Goal: Contribute content: Contribute content

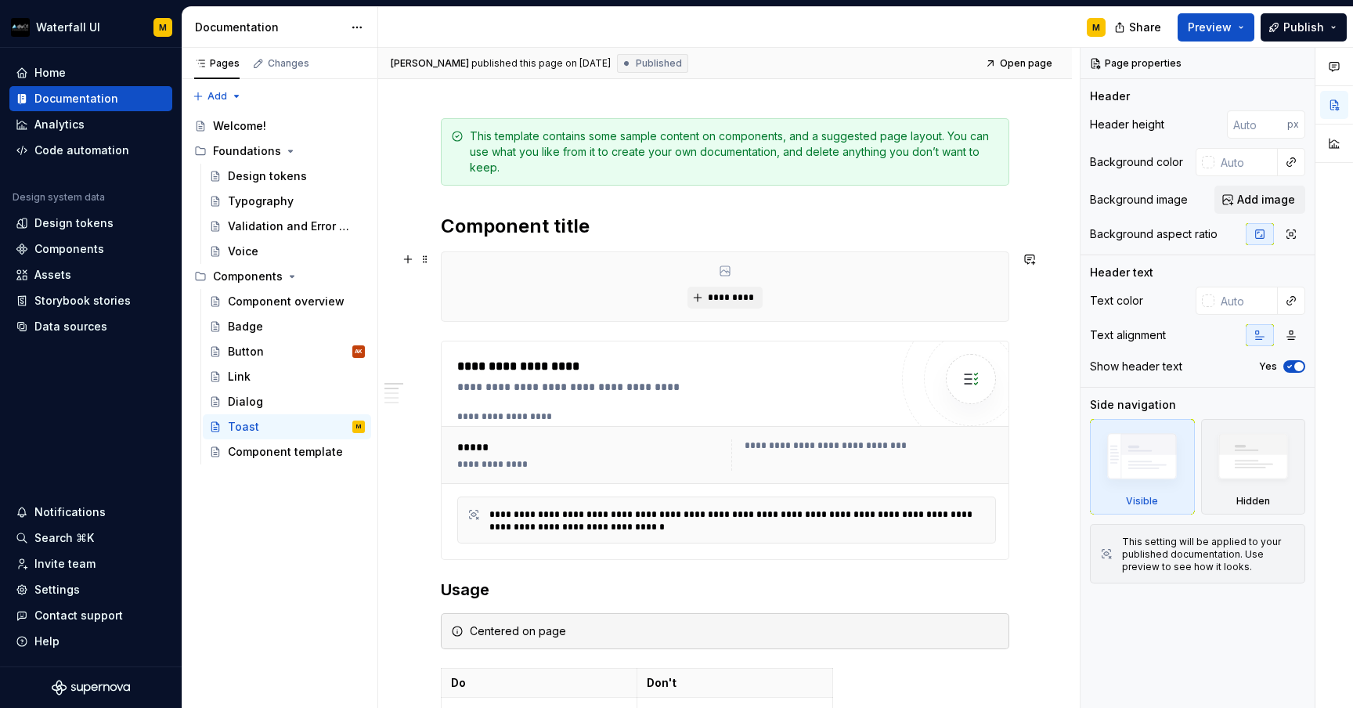
scroll to position [188, 0]
click at [238, 330] on div "Badge" at bounding box center [245, 327] width 35 height 16
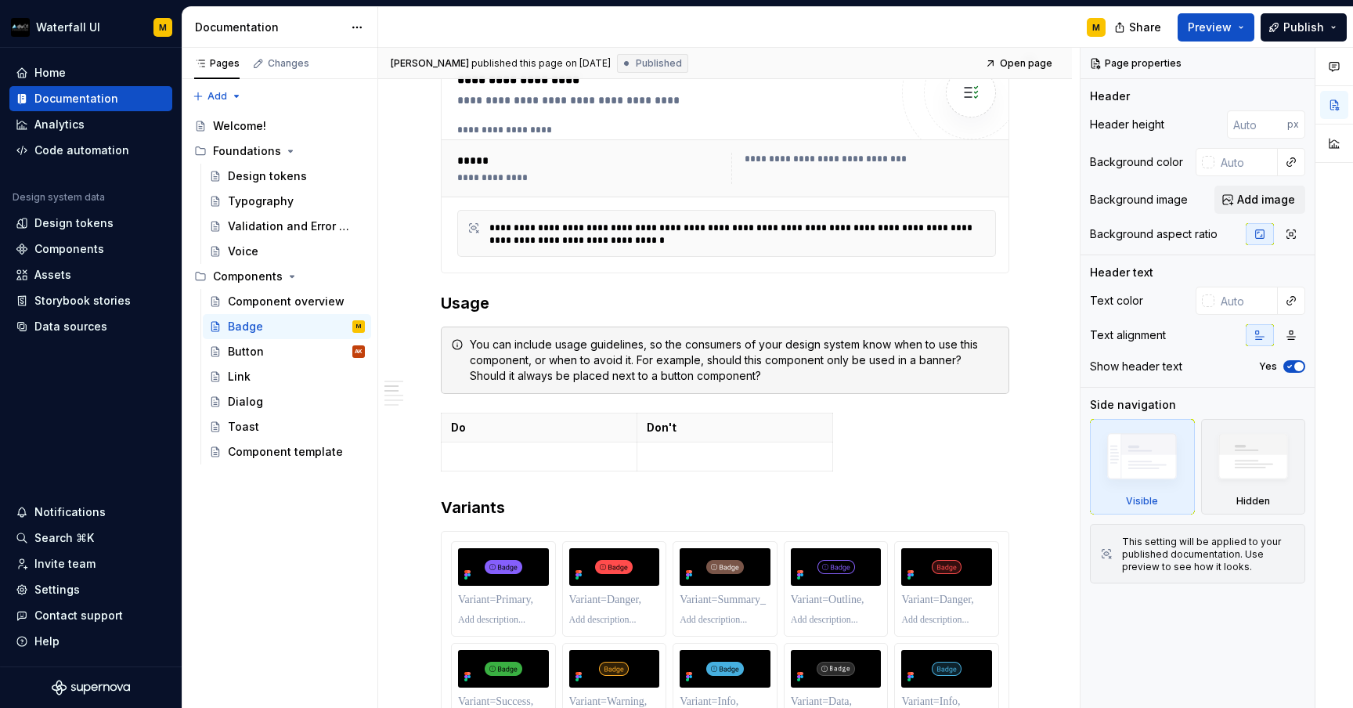
scroll to position [350, 0]
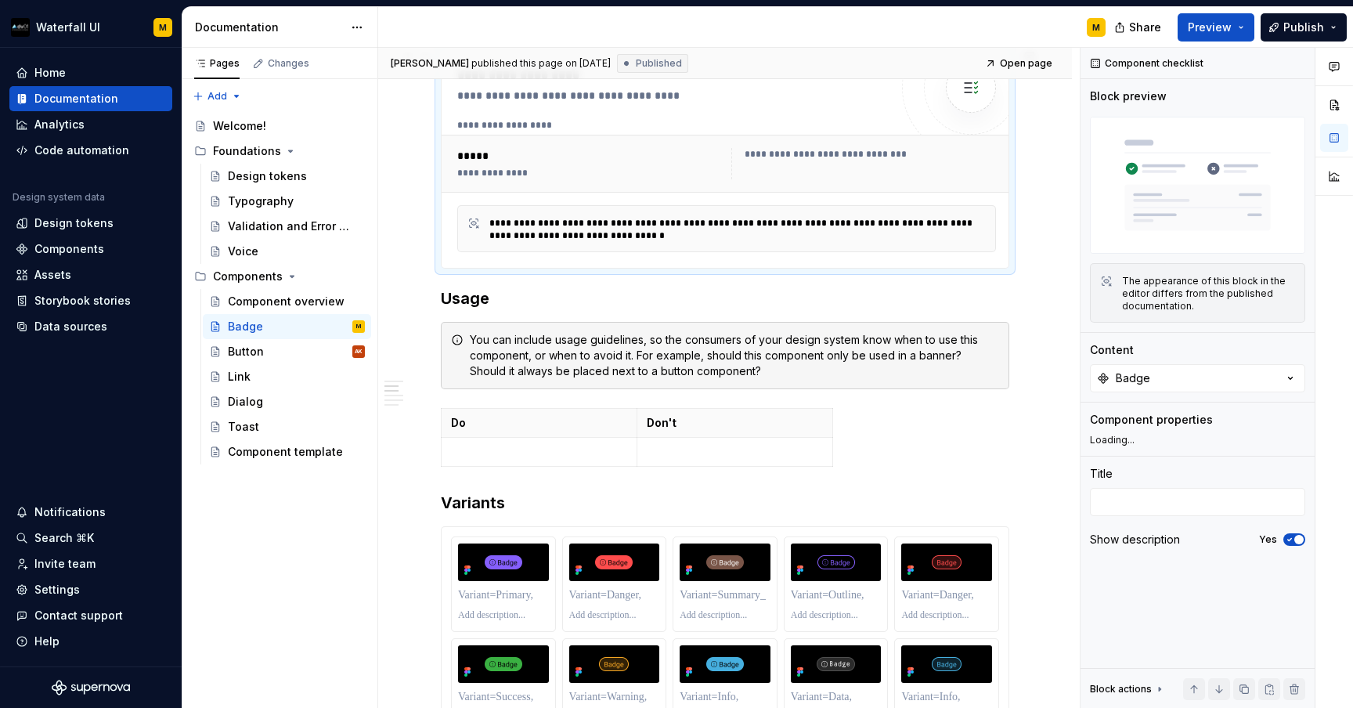
click at [499, 179] on div "**********" at bounding box center [726, 164] width 551 height 44
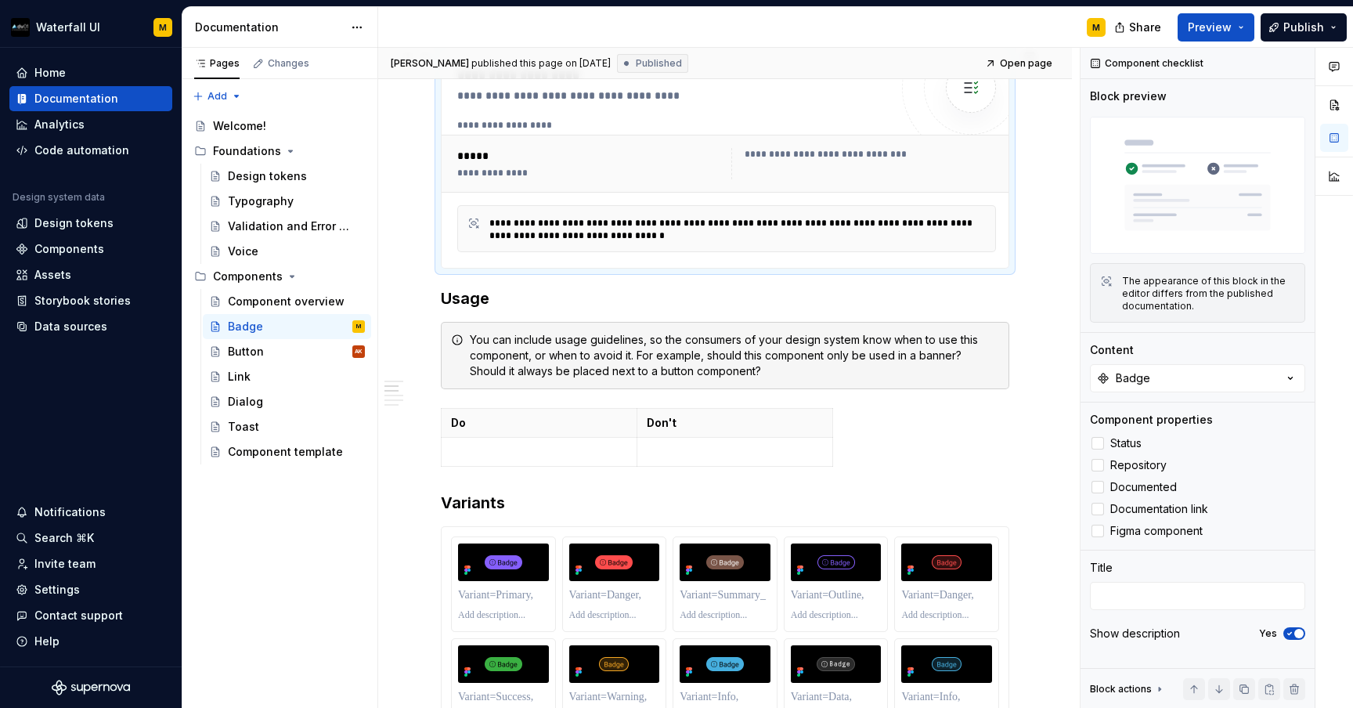
click at [495, 174] on div "**********" at bounding box center [591, 173] width 269 height 13
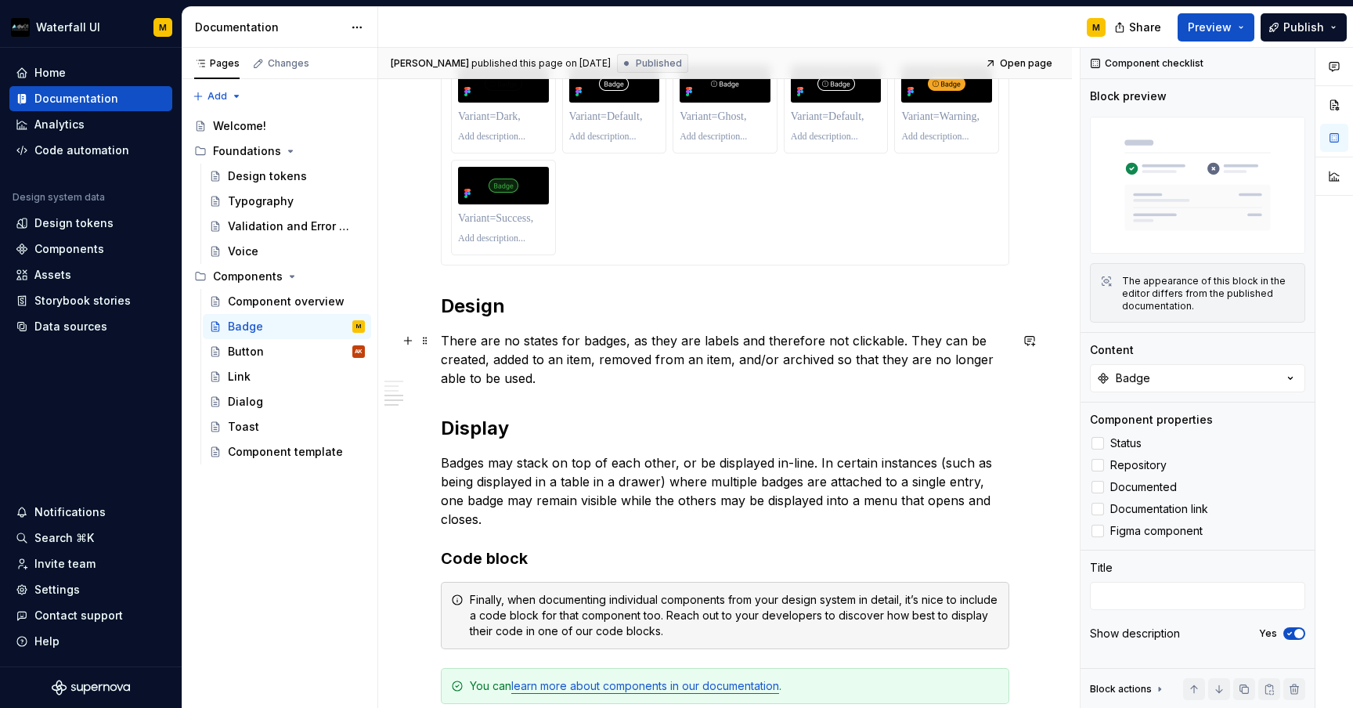
scroll to position [1042, 0]
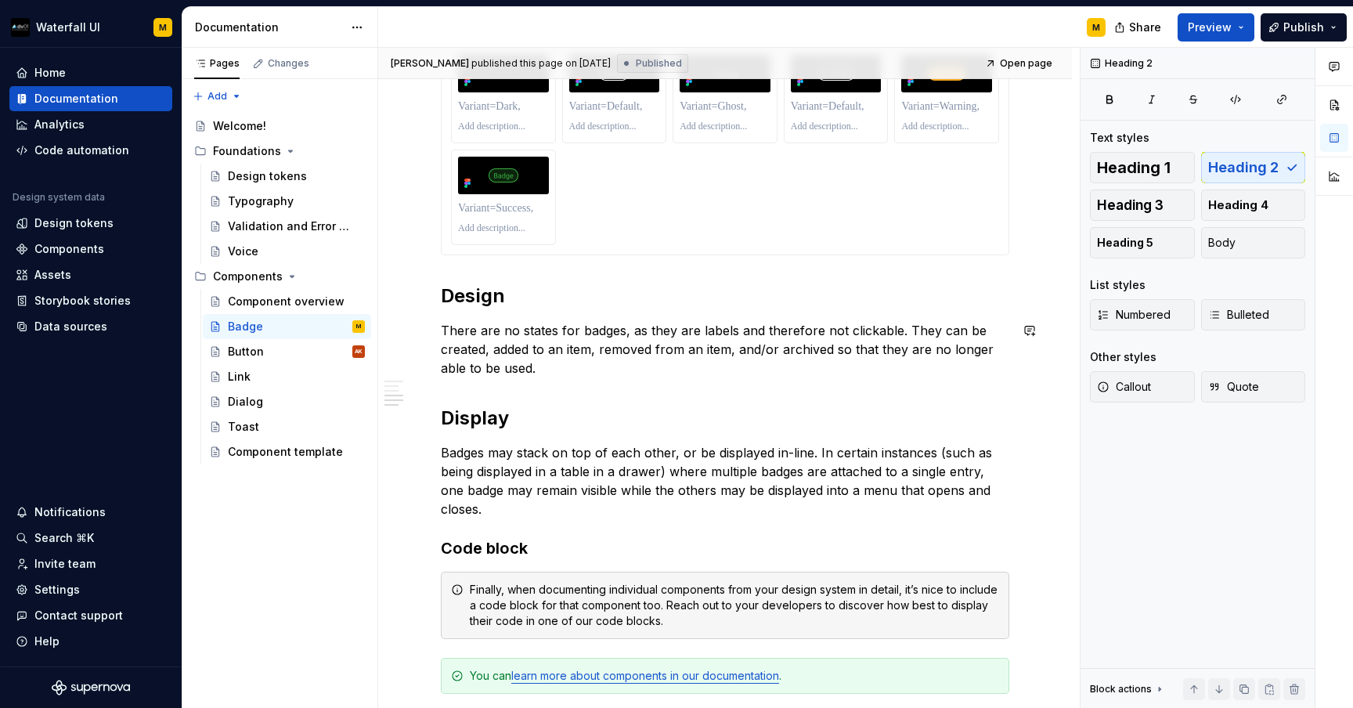
click at [522, 373] on p "There are no states for badges, as they are labels and therefore not clickable.…" at bounding box center [725, 349] width 568 height 56
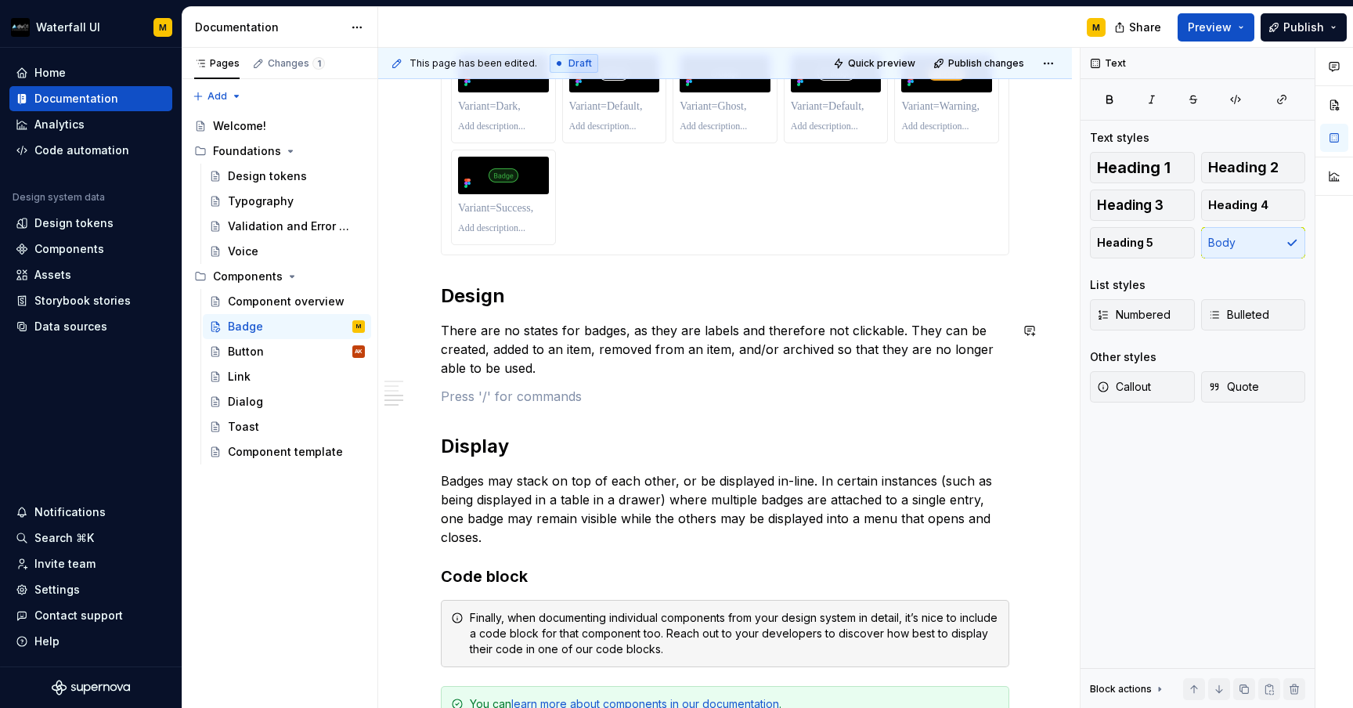
type textarea "*"
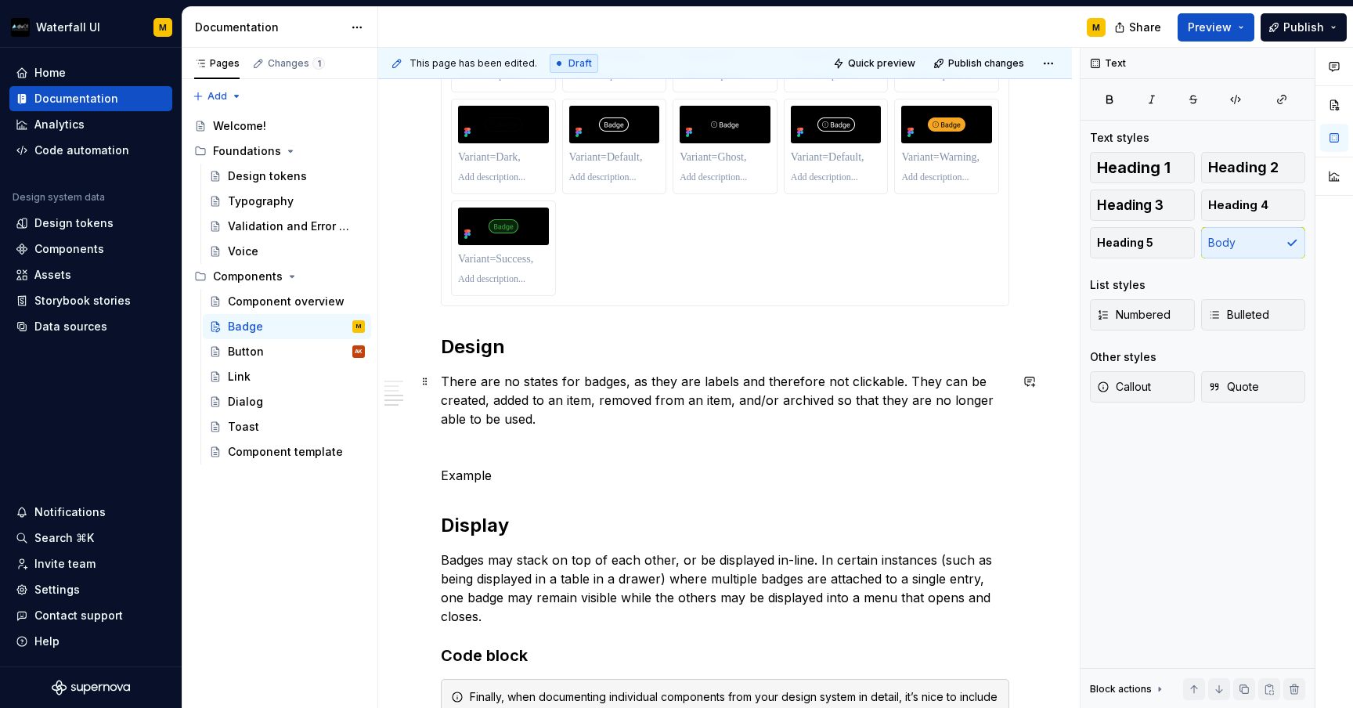
scroll to position [986, 0]
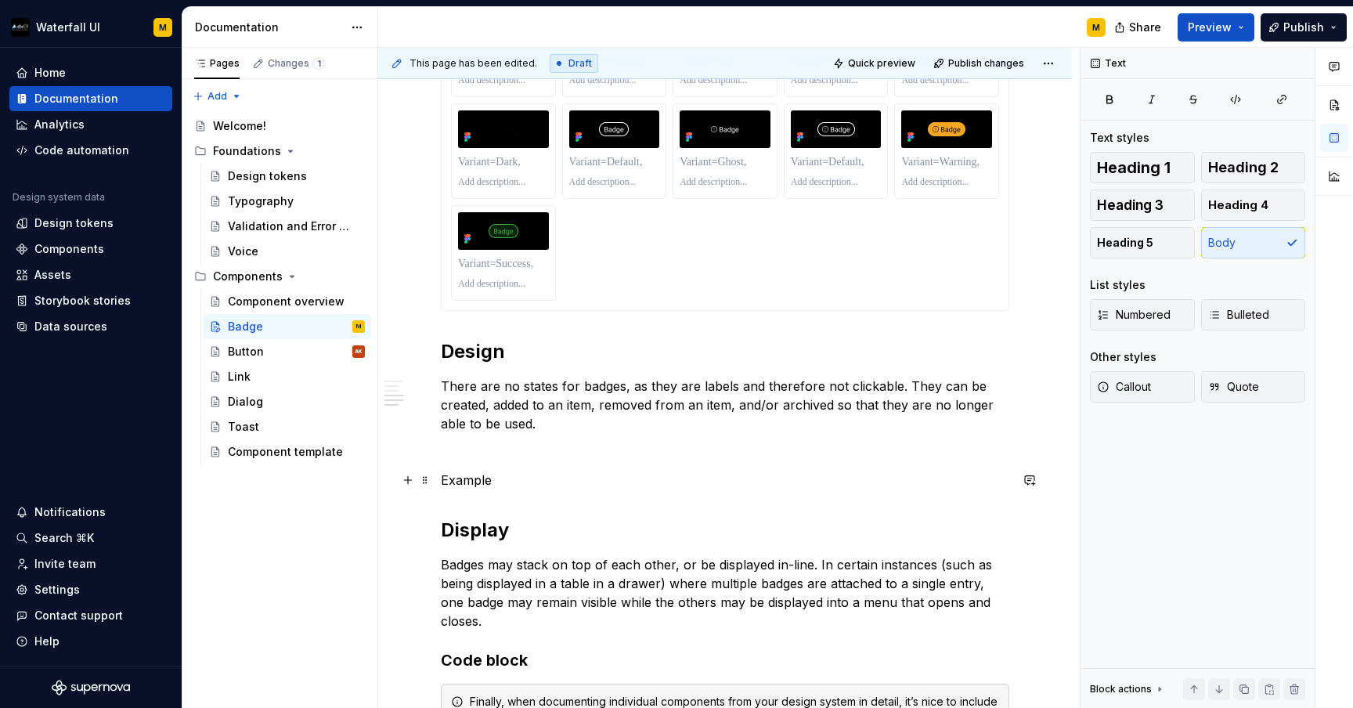
click at [455, 483] on p "Example" at bounding box center [725, 479] width 568 height 19
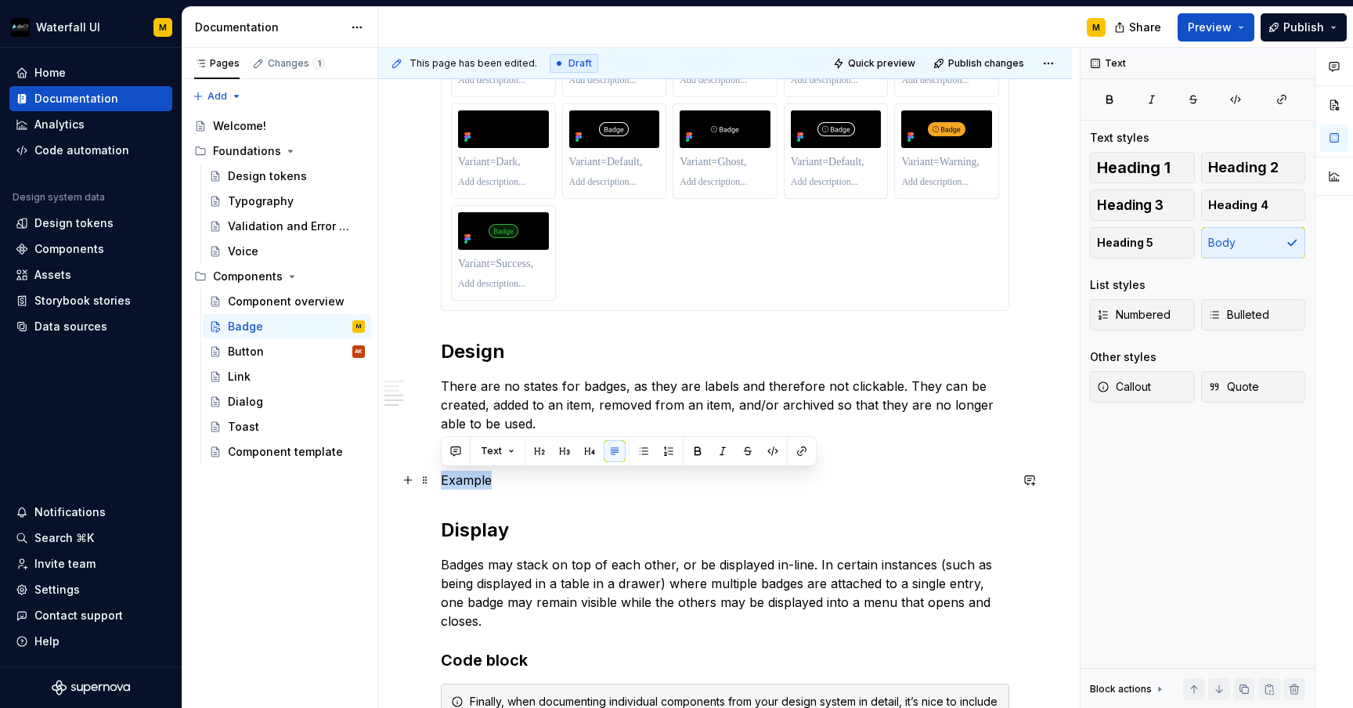
click at [455, 483] on p "Example" at bounding box center [725, 479] width 568 height 19
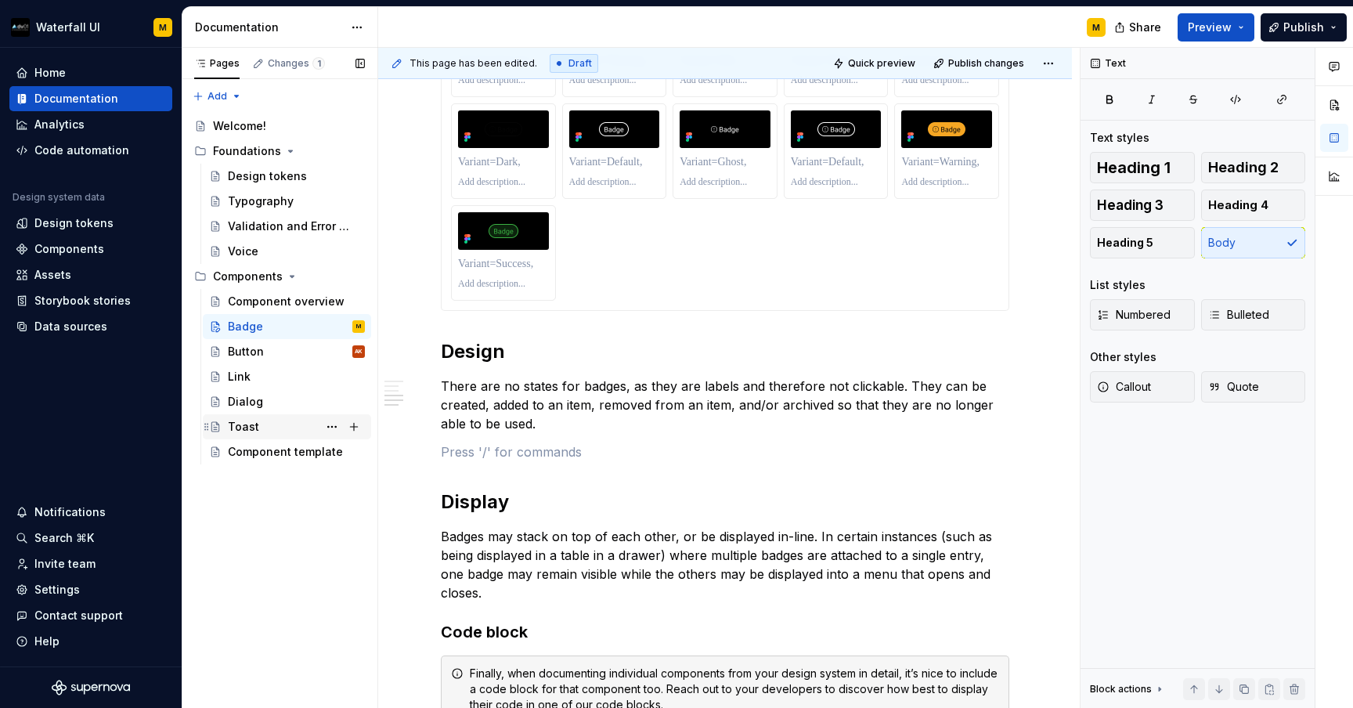
click at [229, 426] on div "Toast" at bounding box center [243, 427] width 31 height 16
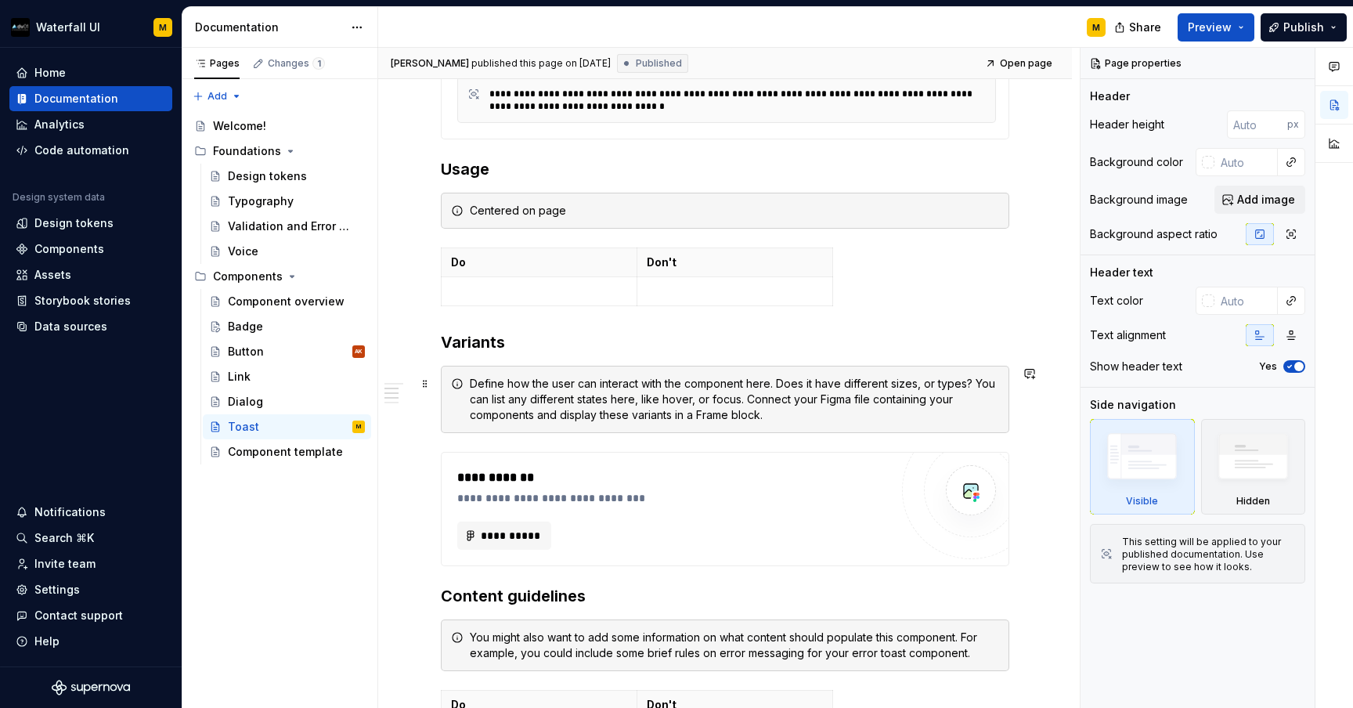
scroll to position [515, 0]
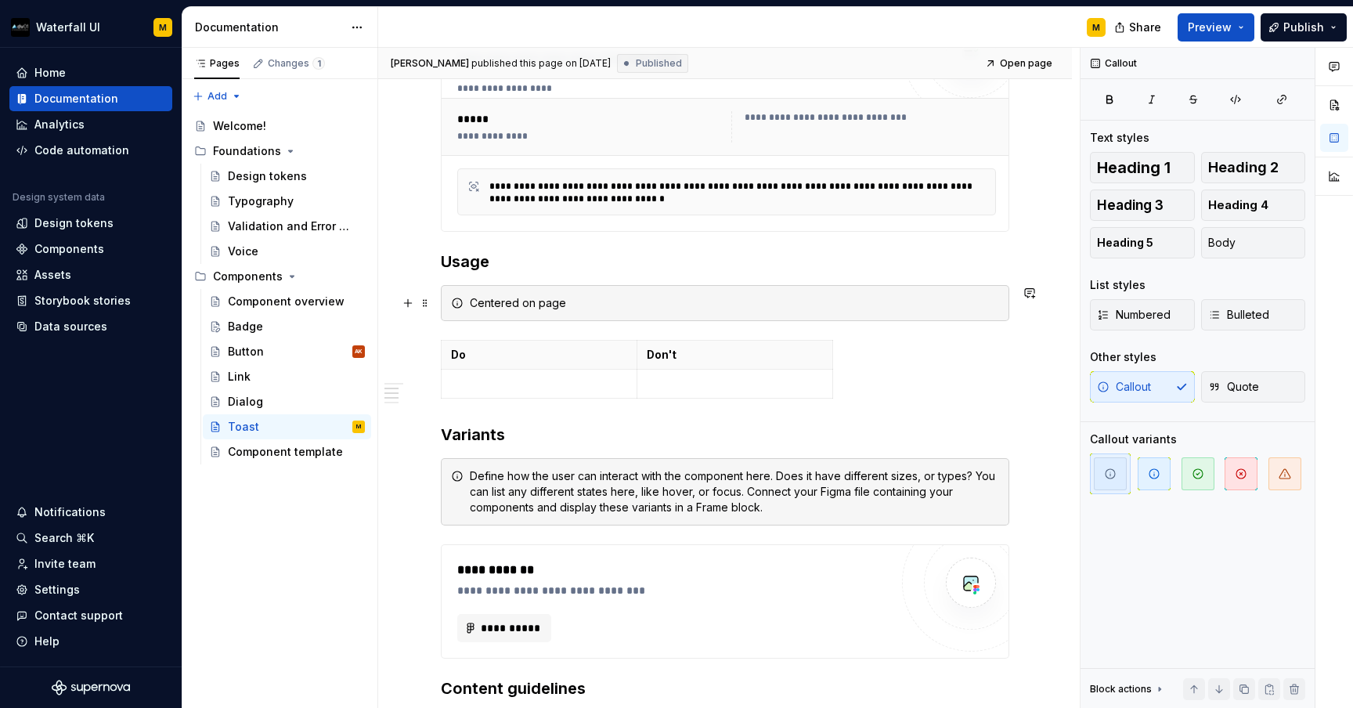
click at [487, 305] on div "Centered on page" at bounding box center [734, 303] width 529 height 16
click at [478, 384] on p at bounding box center [539, 384] width 176 height 16
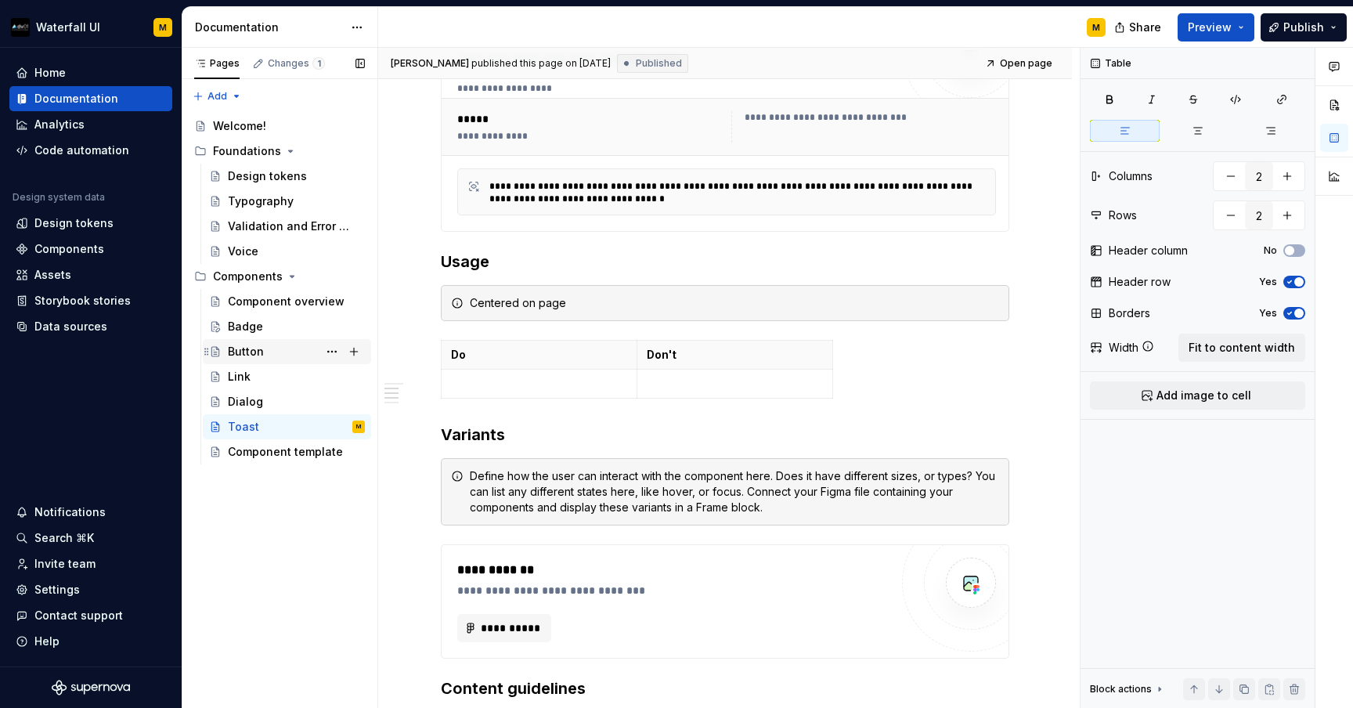
click at [249, 354] on div "Button" at bounding box center [246, 352] width 36 height 16
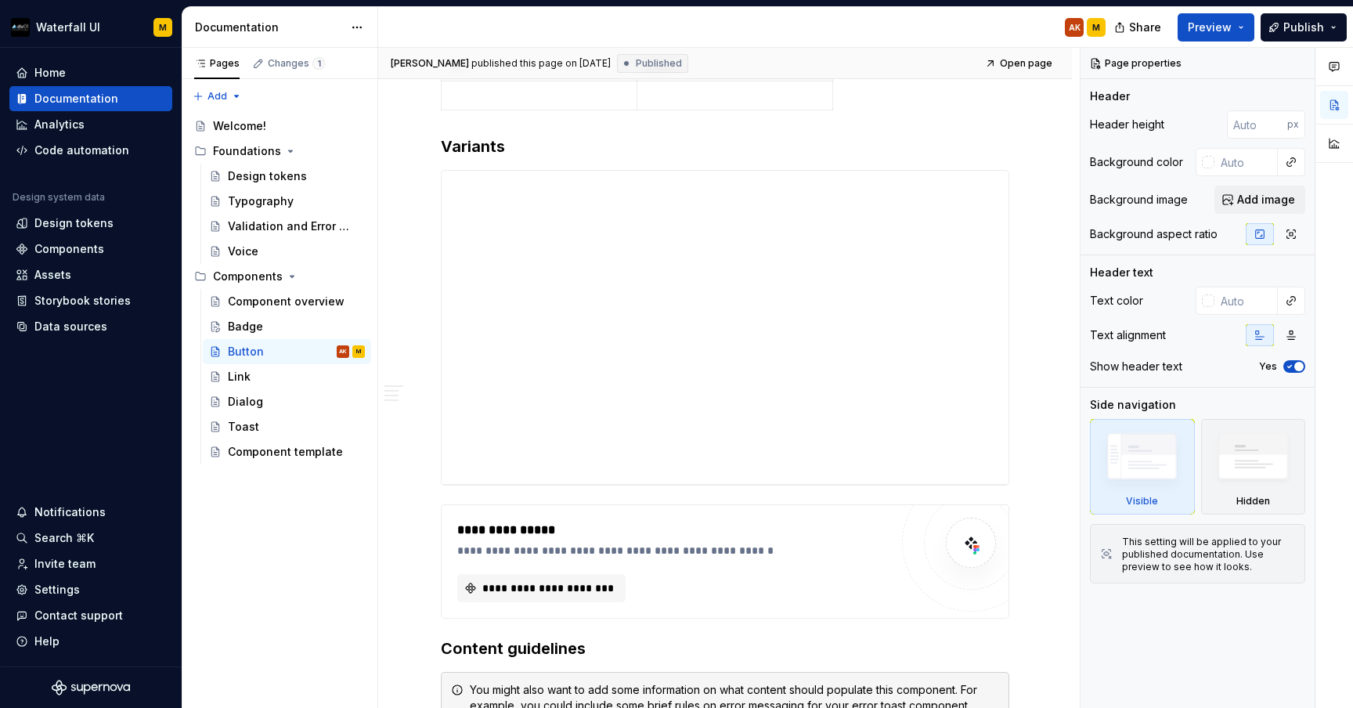
scroll to position [1001, 0]
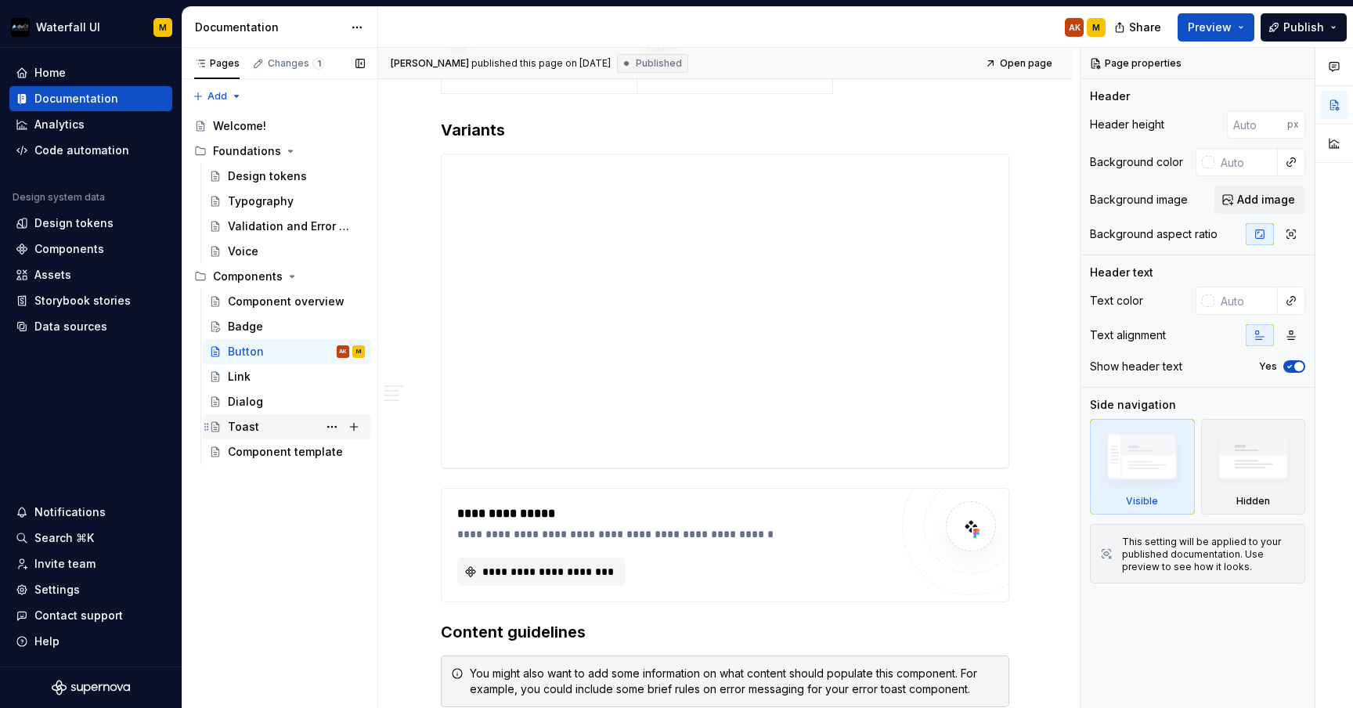
click at [251, 428] on div "Toast" at bounding box center [243, 427] width 31 height 16
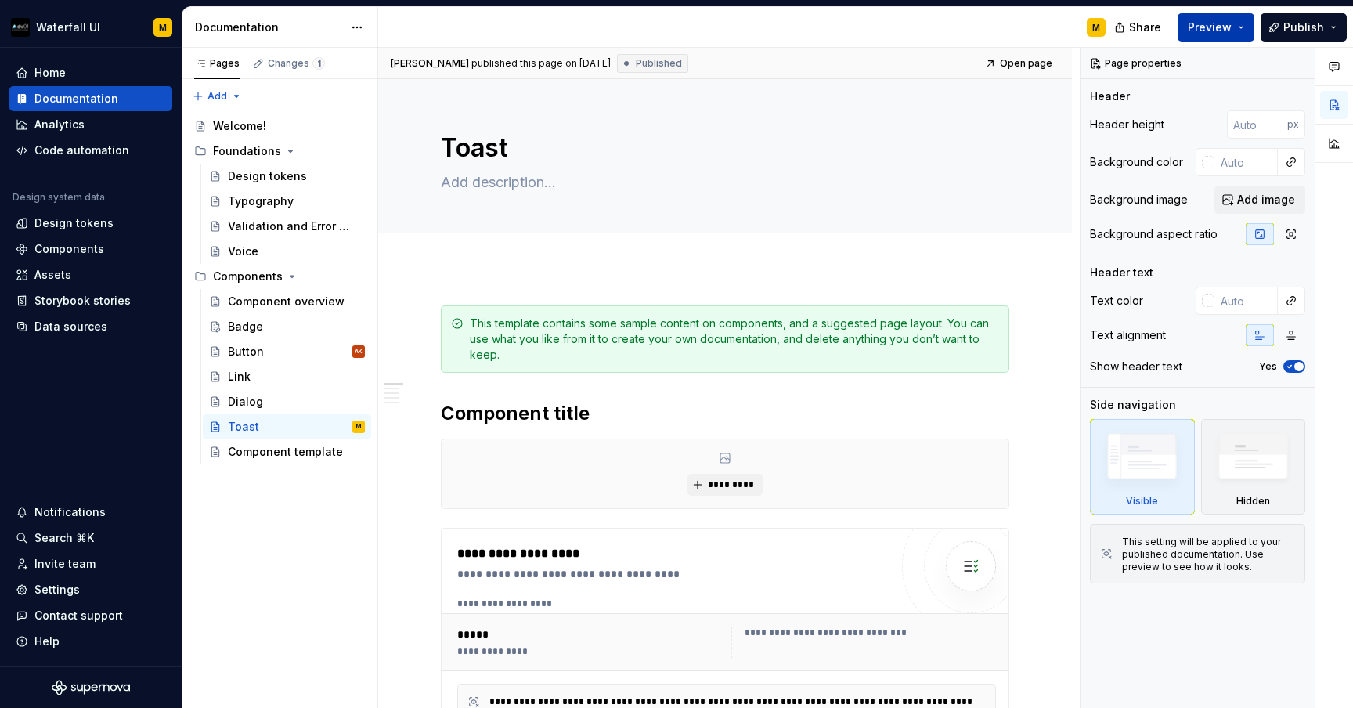
click at [1208, 20] on span "Preview" at bounding box center [1210, 28] width 44 height 16
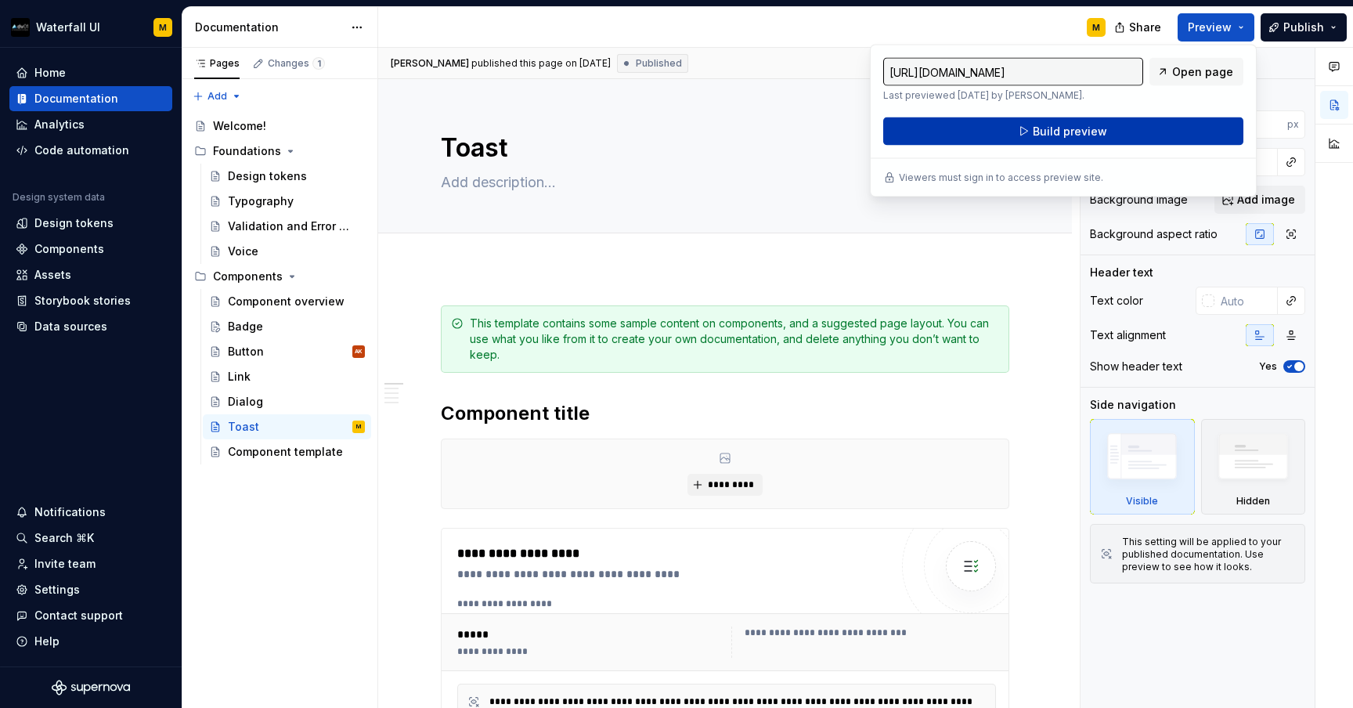
click at [1123, 124] on button "Build preview" at bounding box center [1063, 131] width 360 height 28
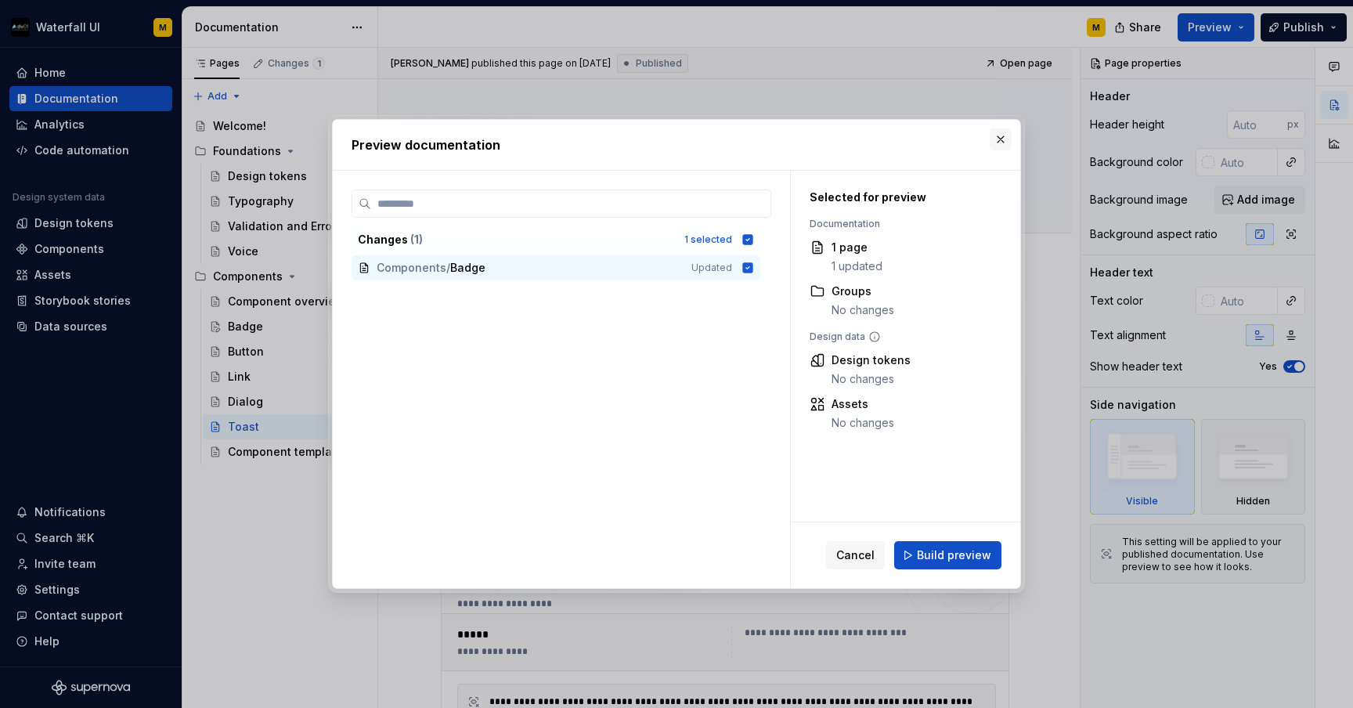
click at [998, 140] on button "button" at bounding box center [1001, 139] width 22 height 22
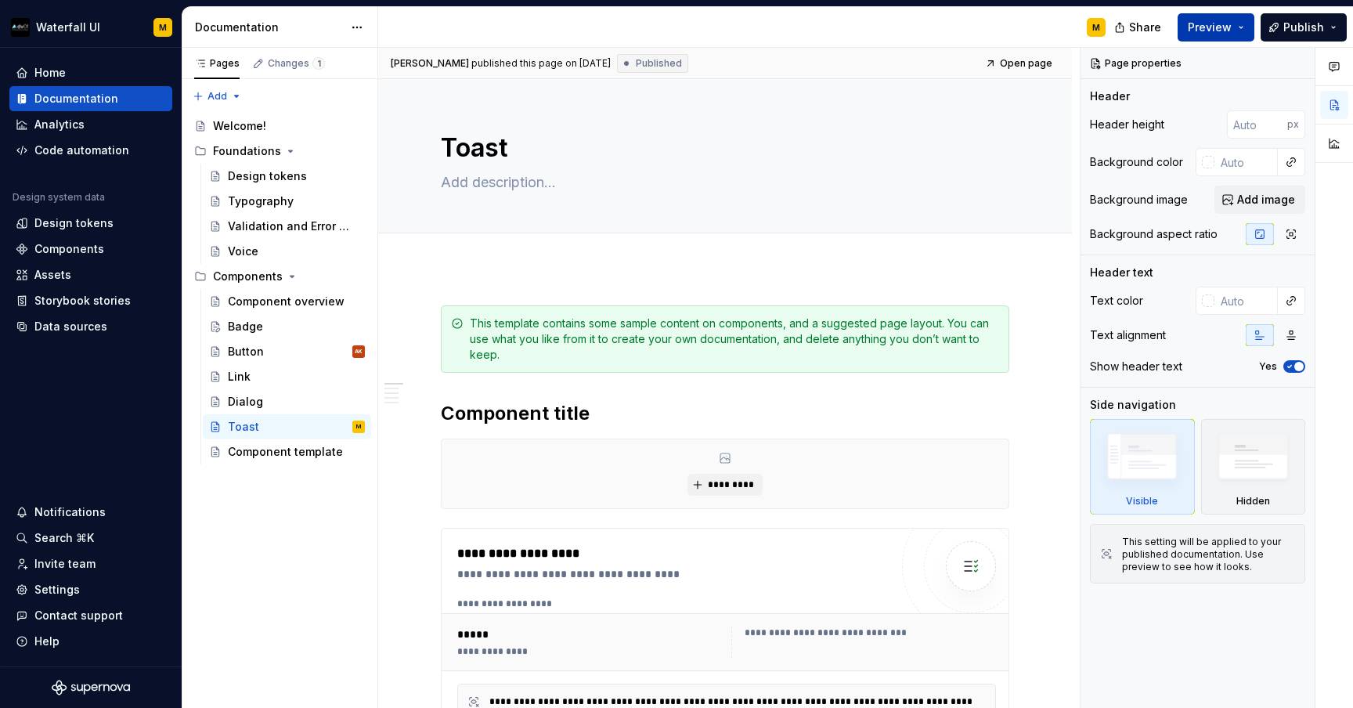
click at [1199, 23] on span "Preview" at bounding box center [1210, 28] width 44 height 16
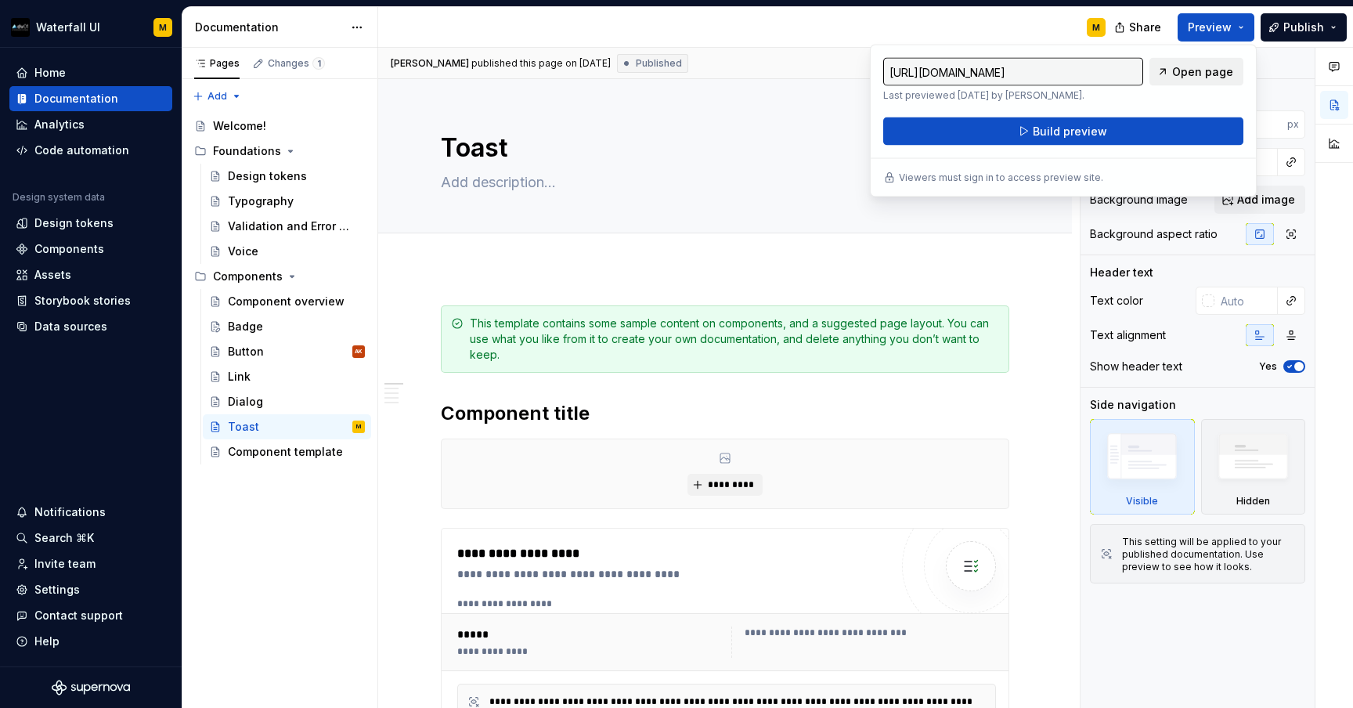
click at [1177, 63] on link "Open page" at bounding box center [1196, 72] width 94 height 28
click at [486, 355] on div "This template contains some sample content on components, and a suggested page …" at bounding box center [734, 338] width 529 height 47
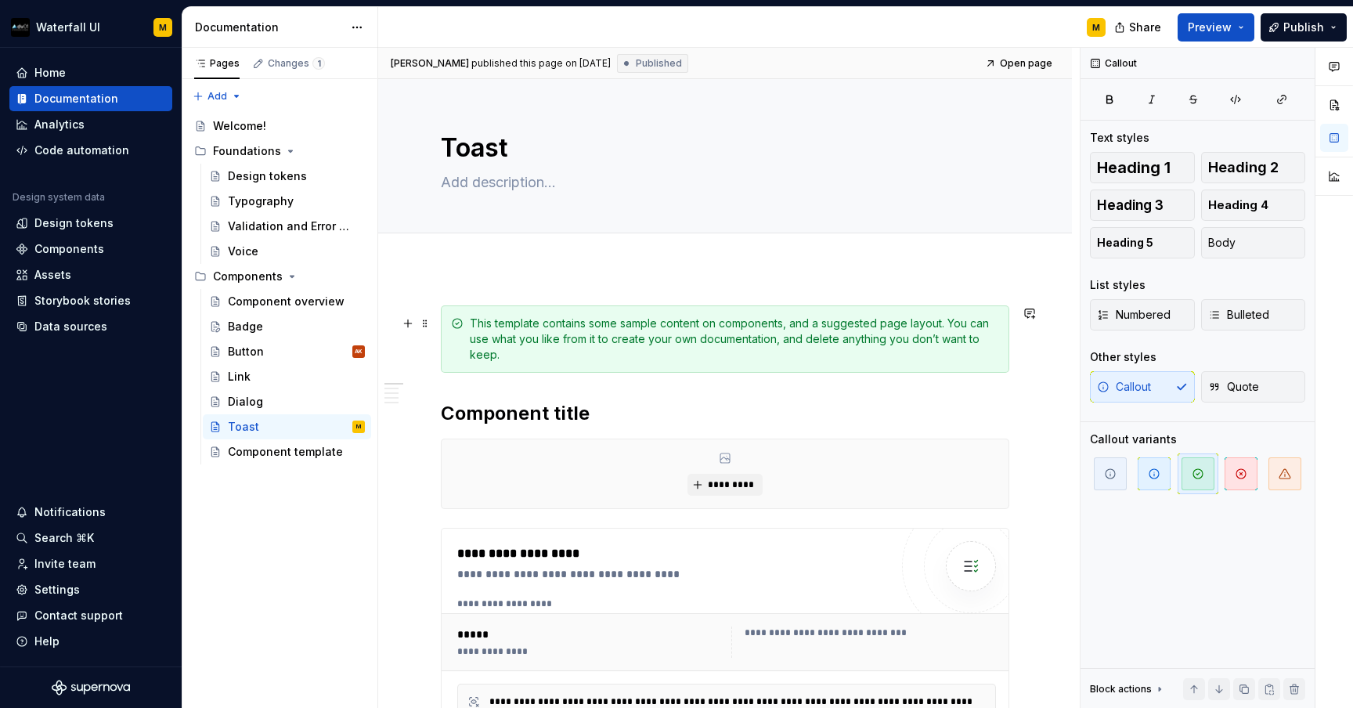
click at [789, 339] on div "This template contains some sample content on components, and a suggested page …" at bounding box center [734, 338] width 529 height 47
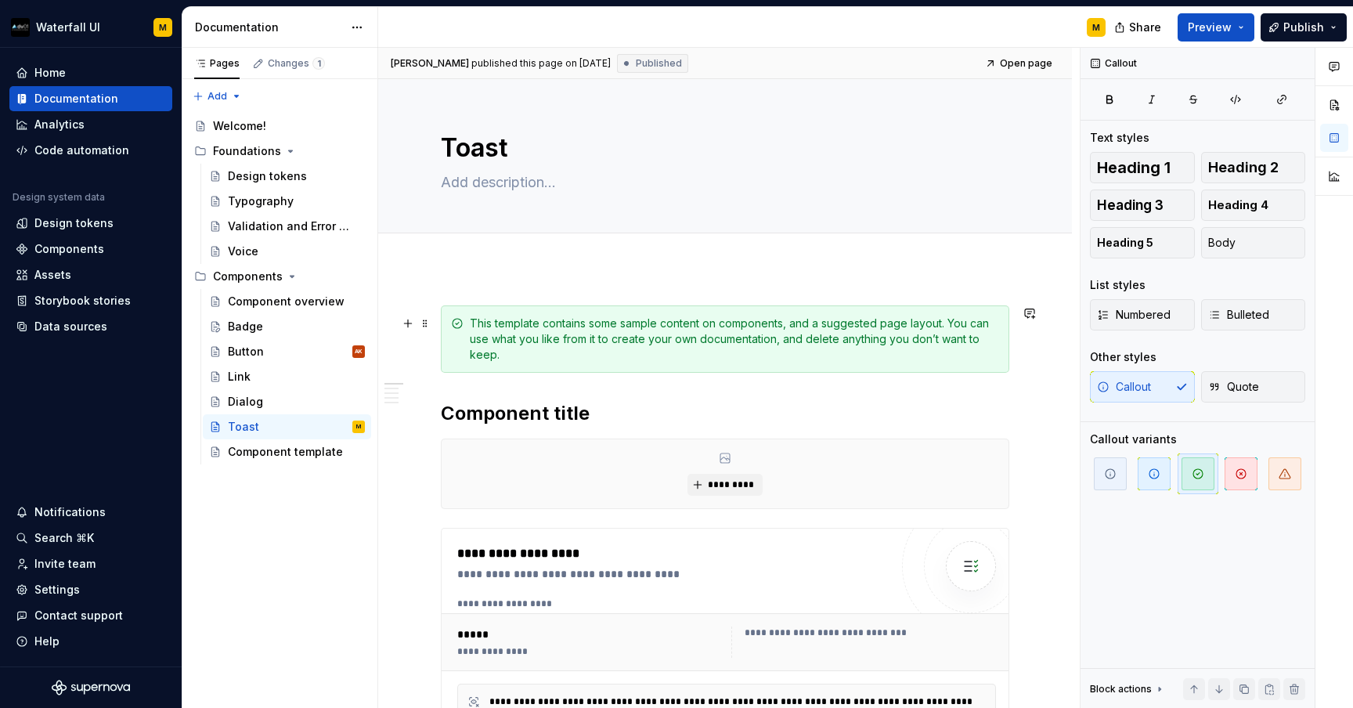
click at [457, 319] on icon at bounding box center [457, 323] width 13 height 13
type textarea "*"
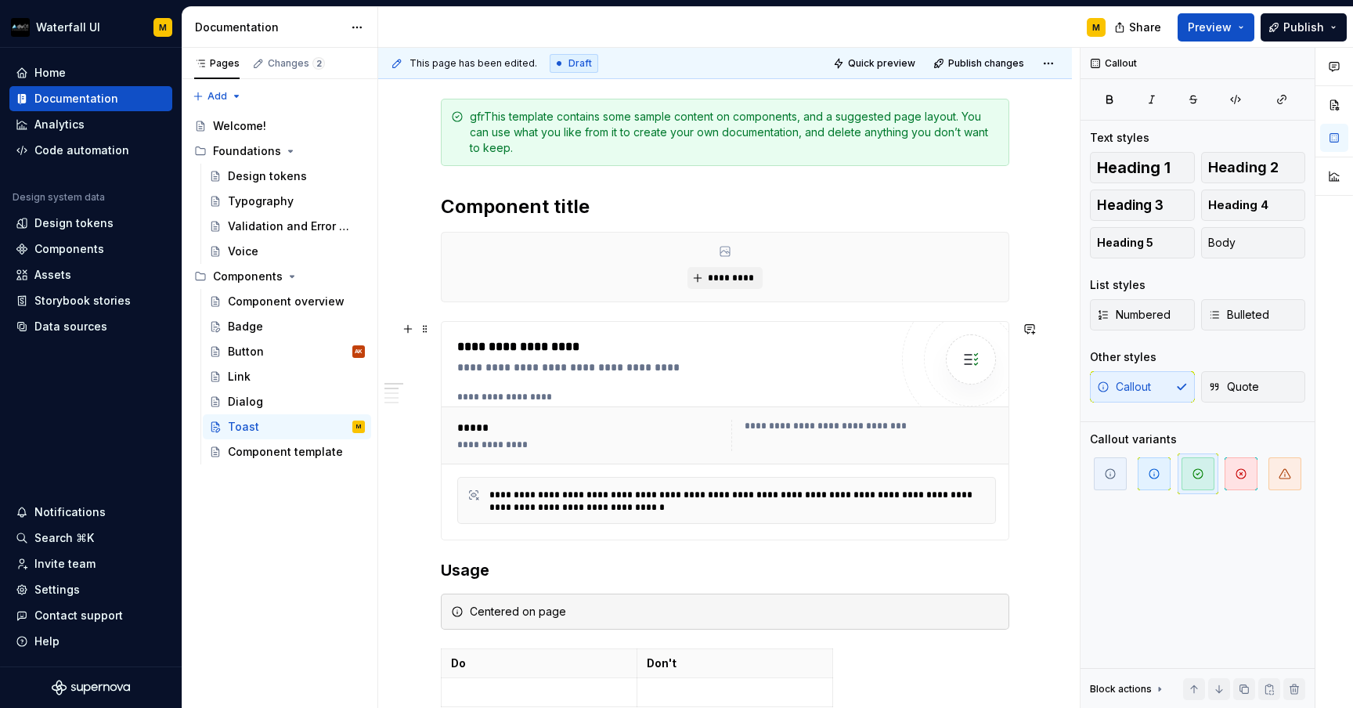
scroll to position [210, 0]
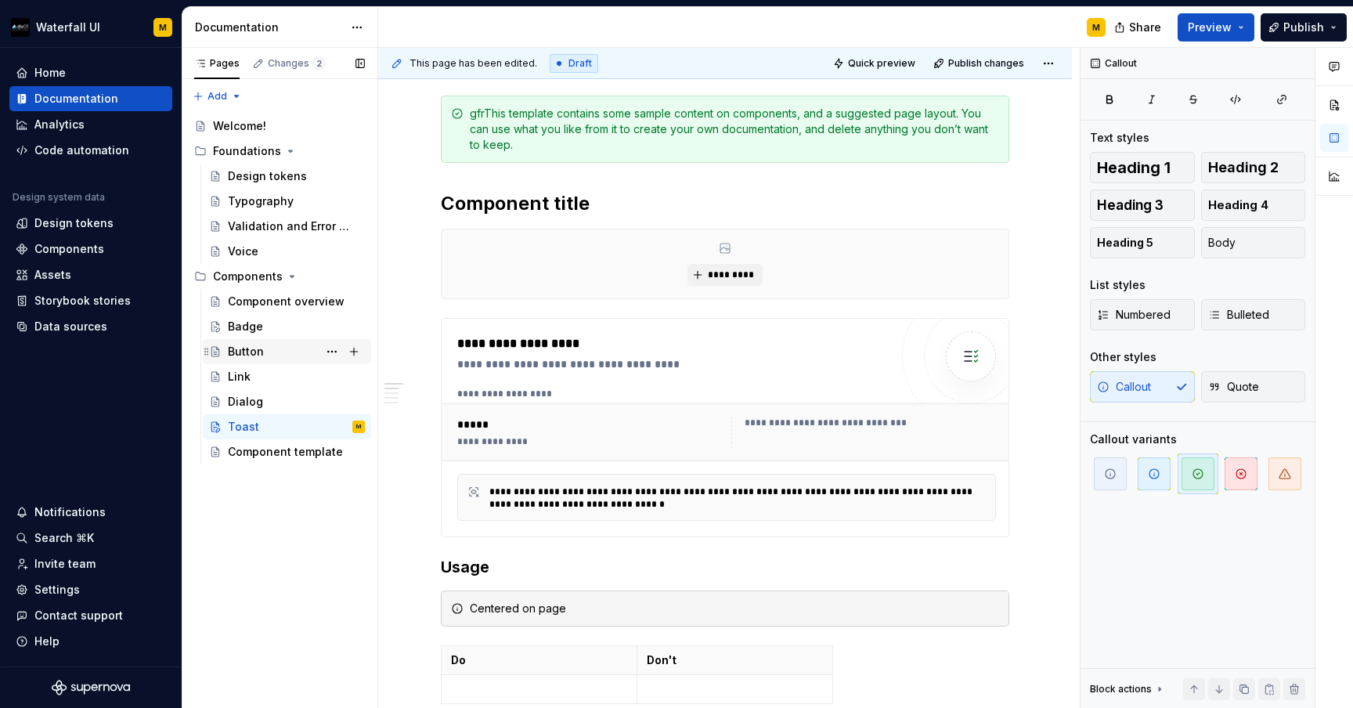
click at [230, 357] on div "Button" at bounding box center [246, 352] width 36 height 16
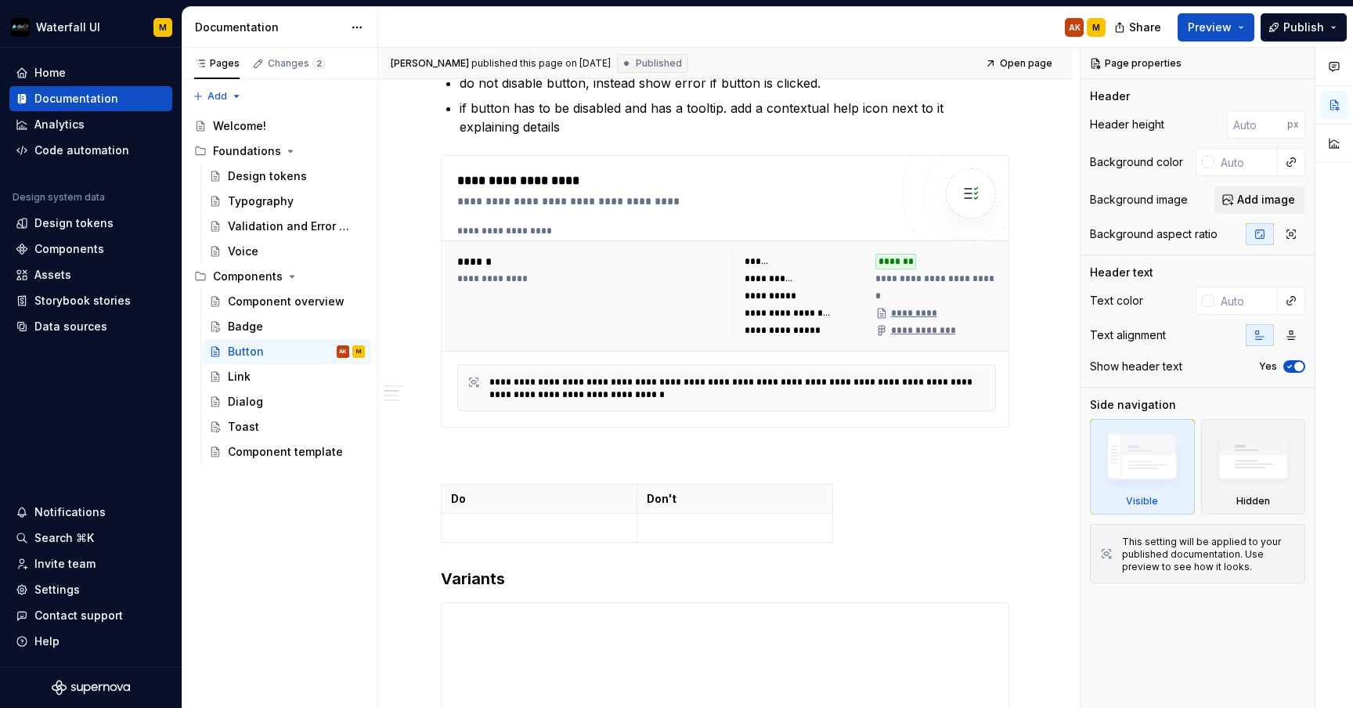
scroll to position [667, 0]
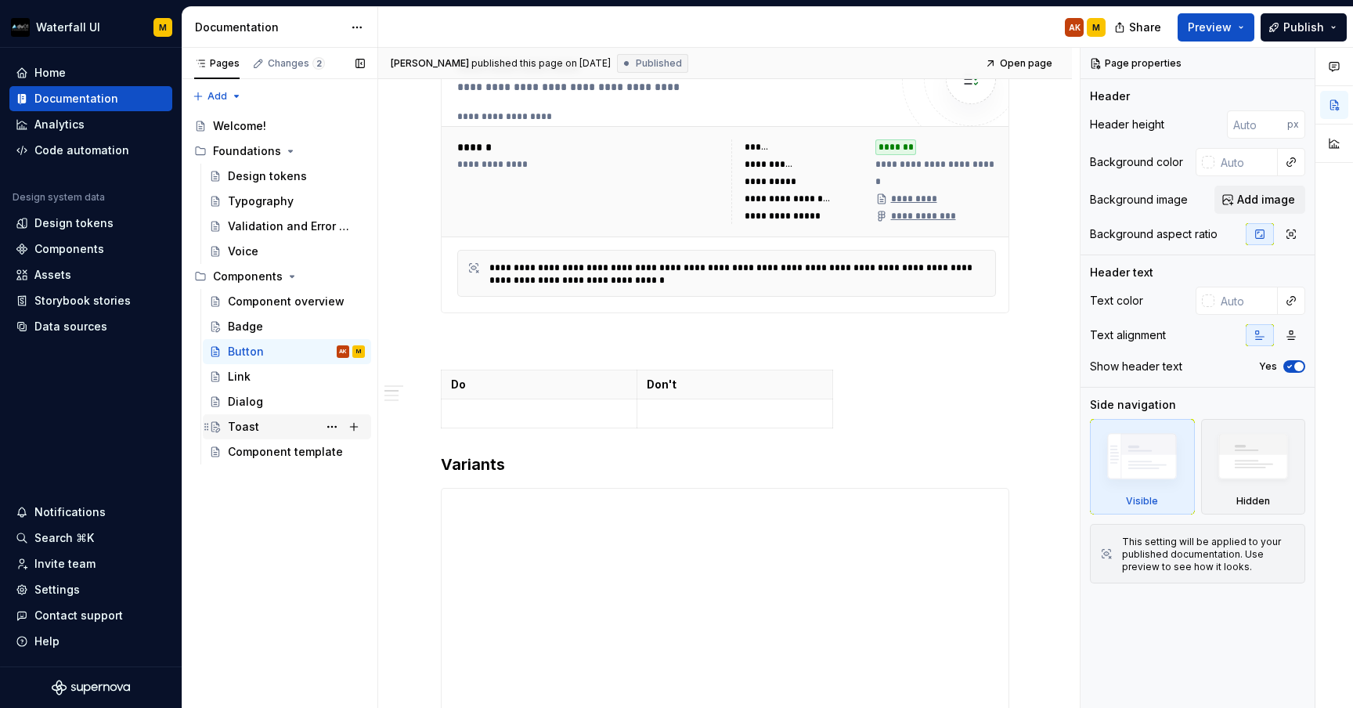
click at [252, 430] on div "Toast" at bounding box center [243, 427] width 31 height 16
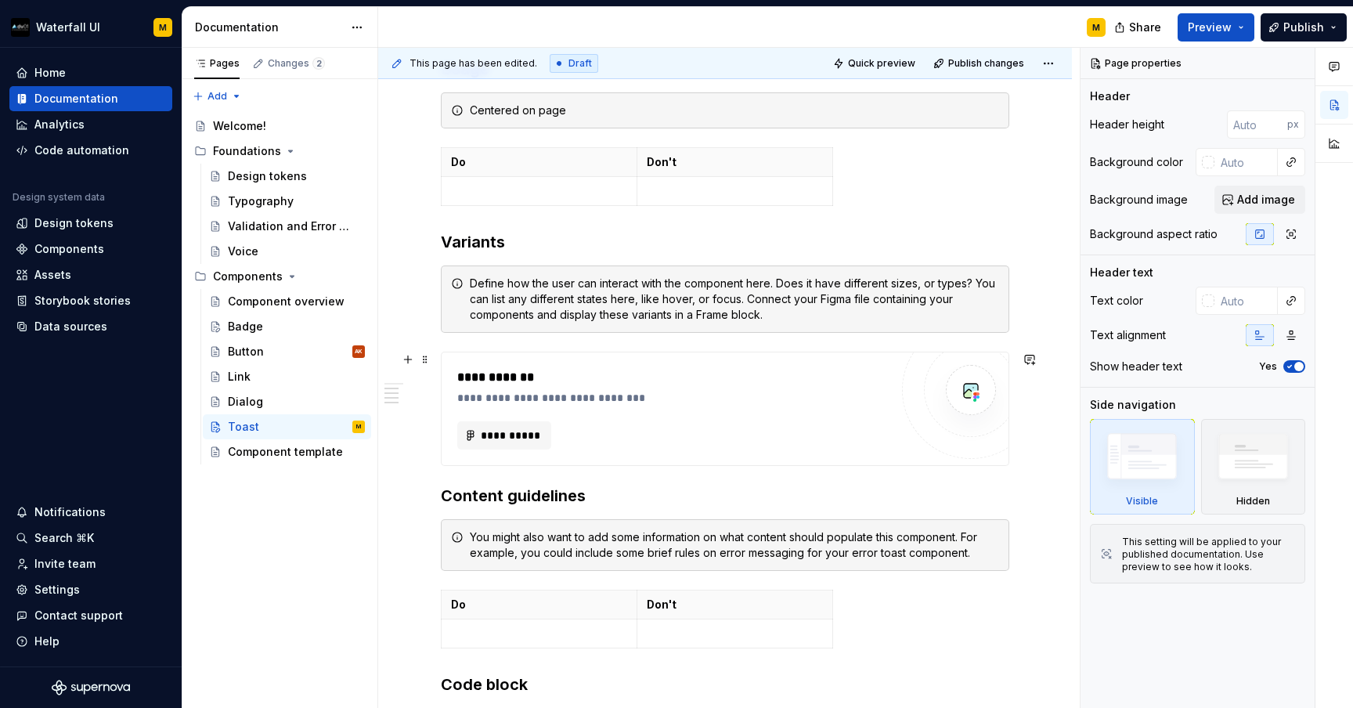
scroll to position [714, 0]
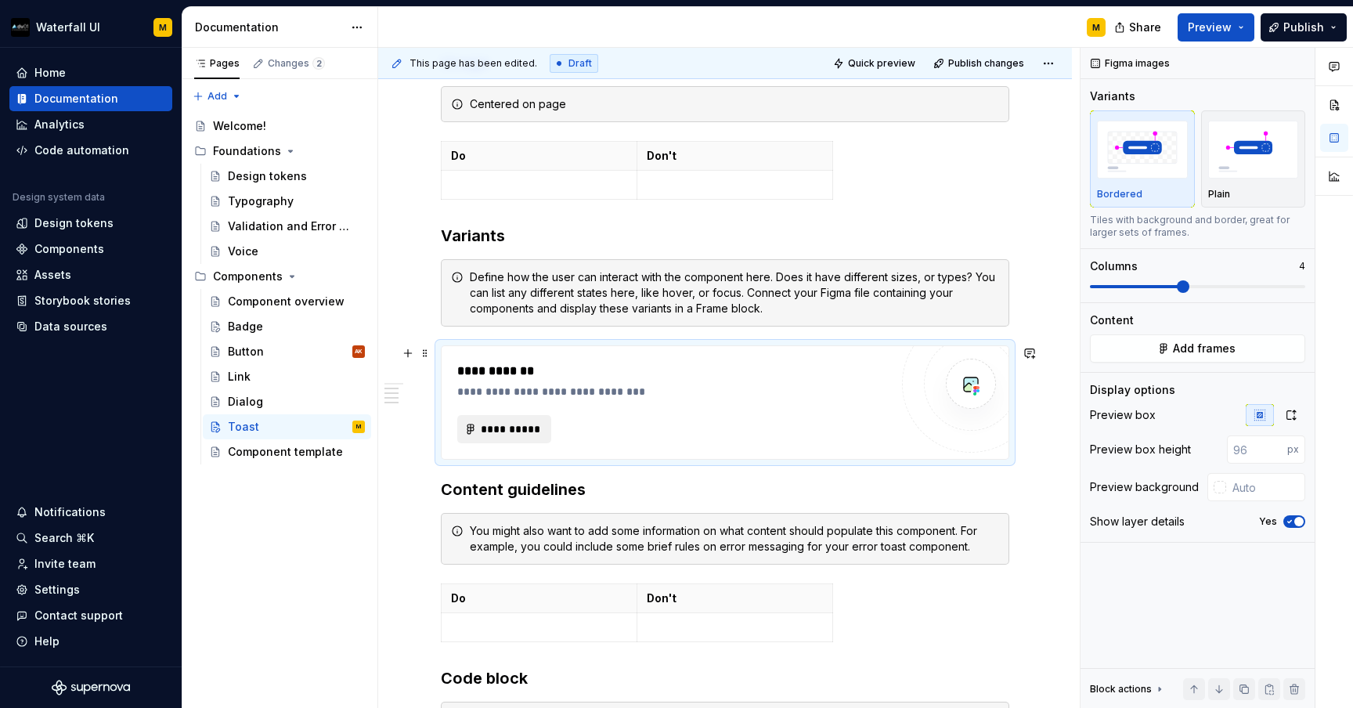
click at [500, 433] on span "**********" at bounding box center [510, 429] width 61 height 16
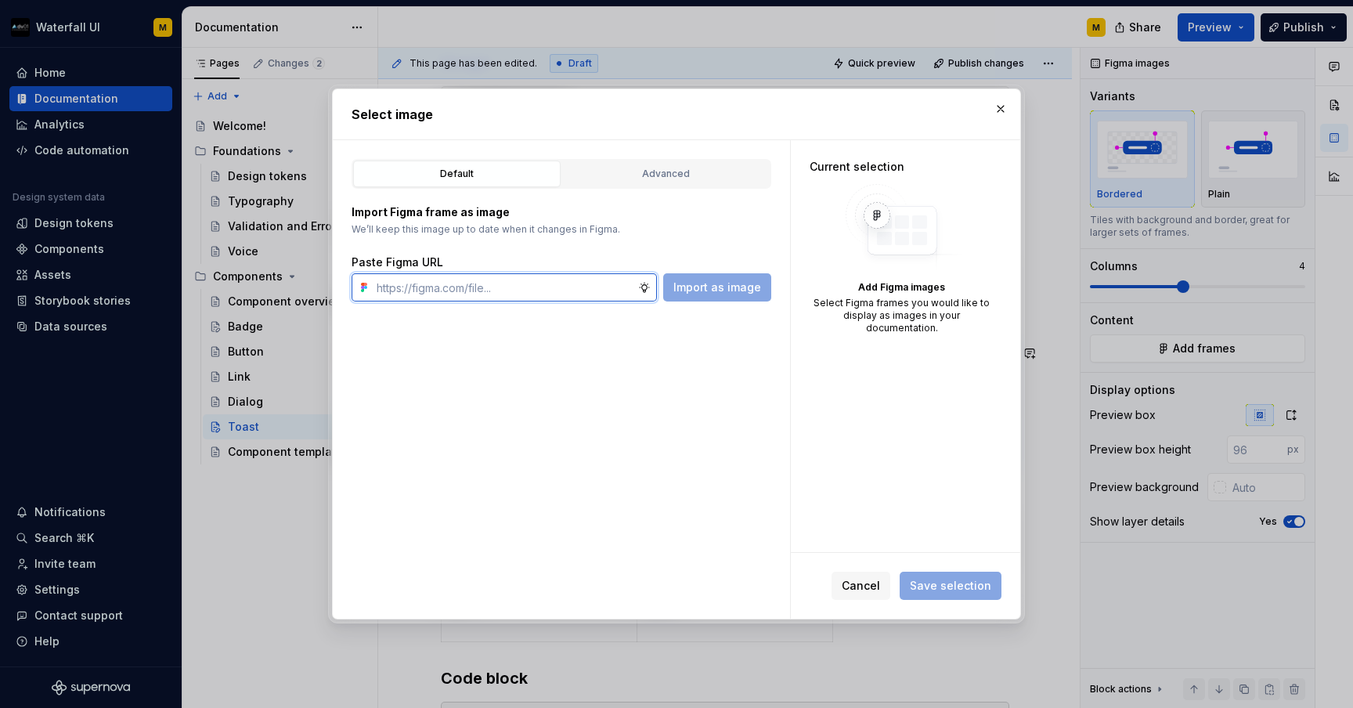
type textarea "*"
paste input "[URL][DOMAIN_NAME]"
type input "[URL][DOMAIN_NAME]"
click at [682, 283] on span "Import as image" at bounding box center [717, 287] width 88 height 16
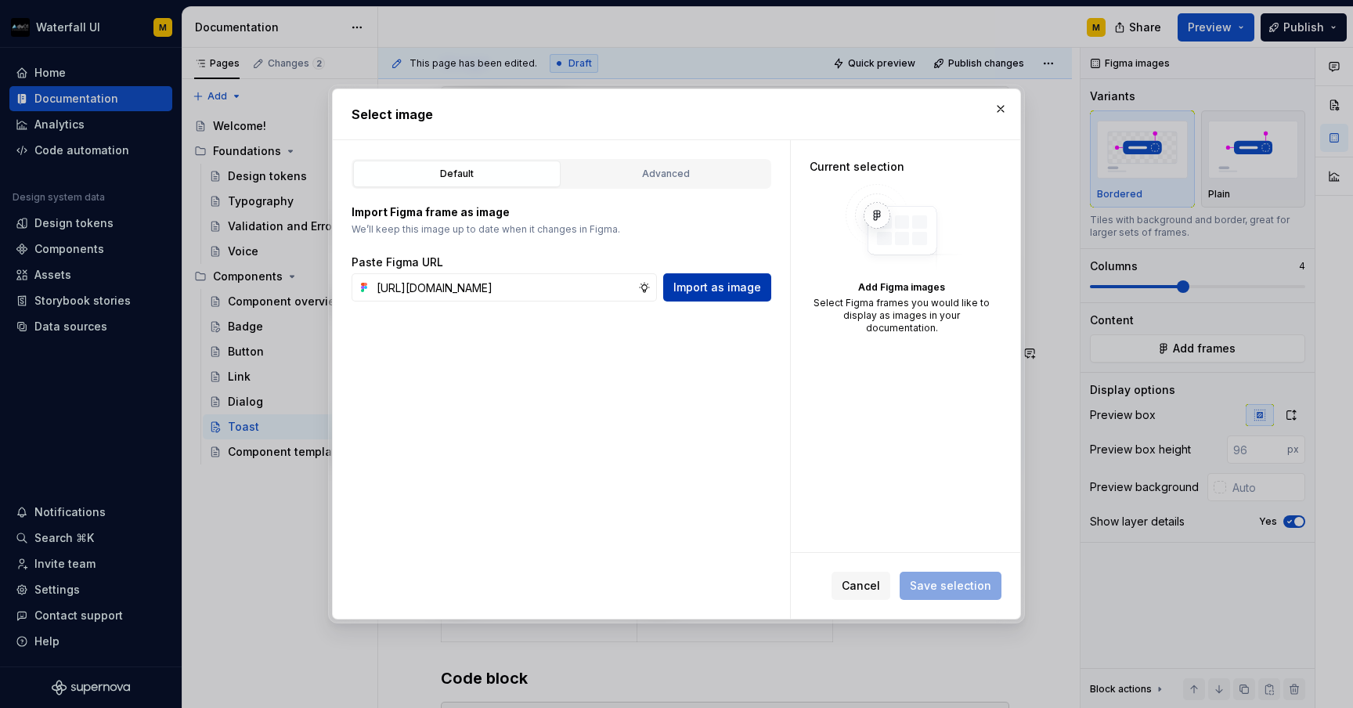
scroll to position [0, 0]
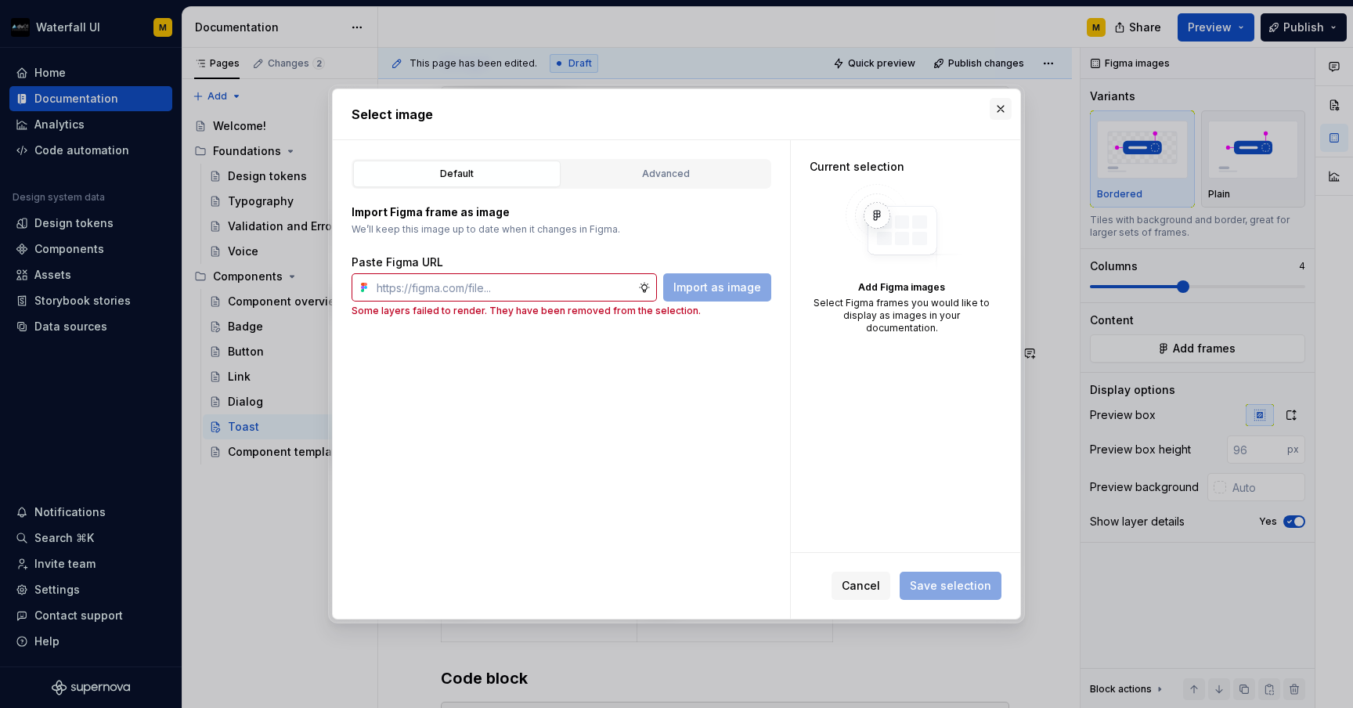
click at [1003, 110] on button "button" at bounding box center [1001, 109] width 22 height 22
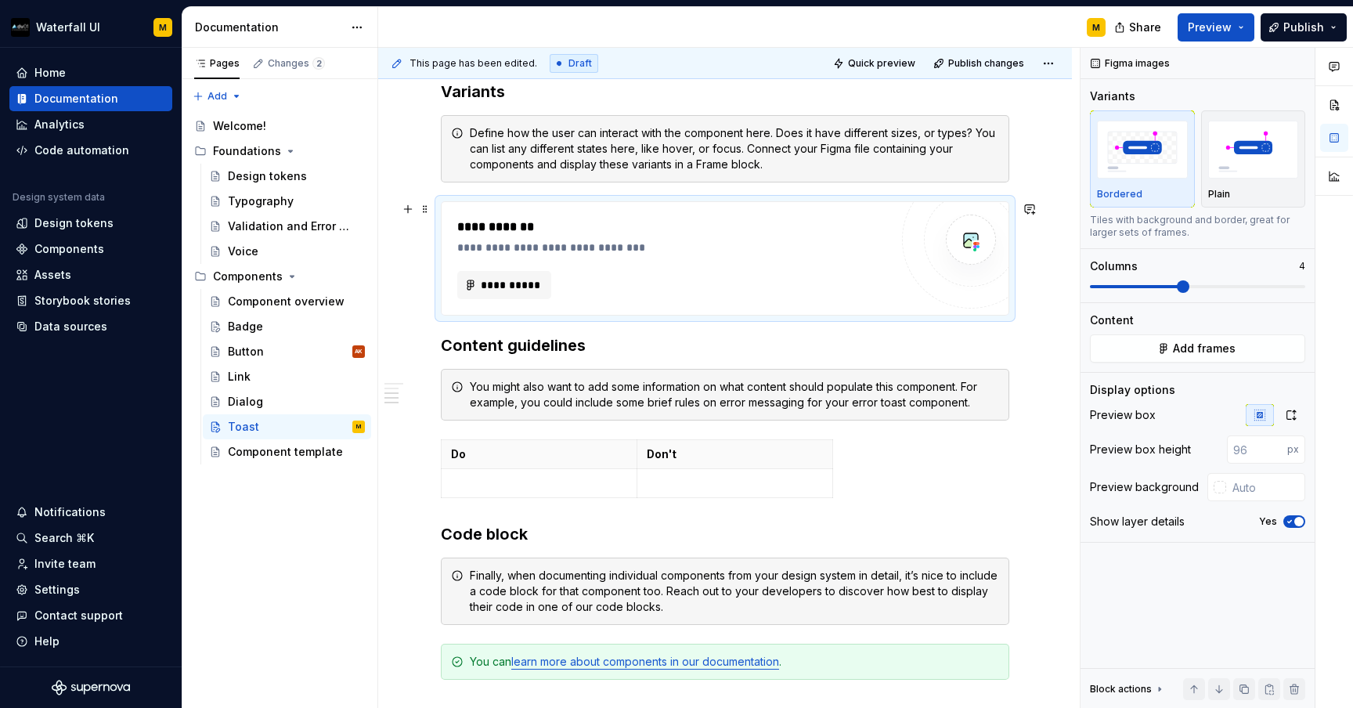
scroll to position [1098, 0]
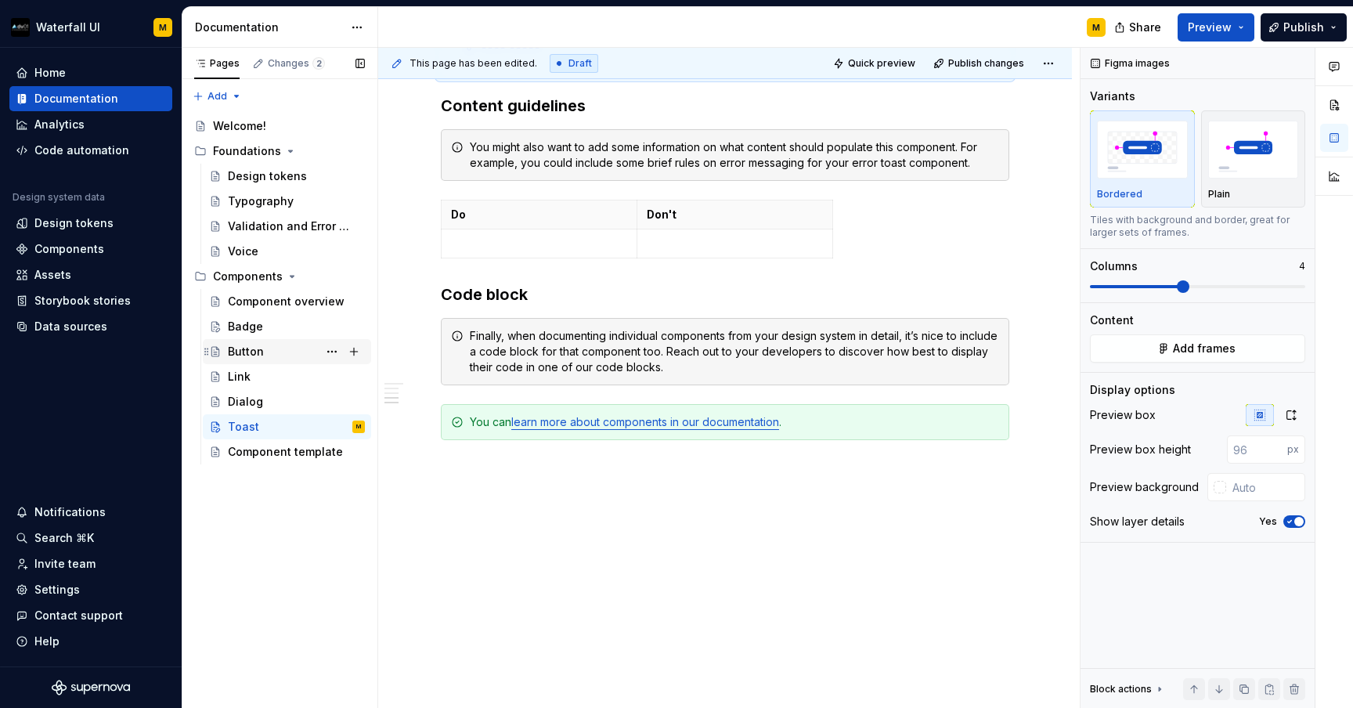
click at [299, 357] on div "Button AK" at bounding box center [296, 352] width 137 height 22
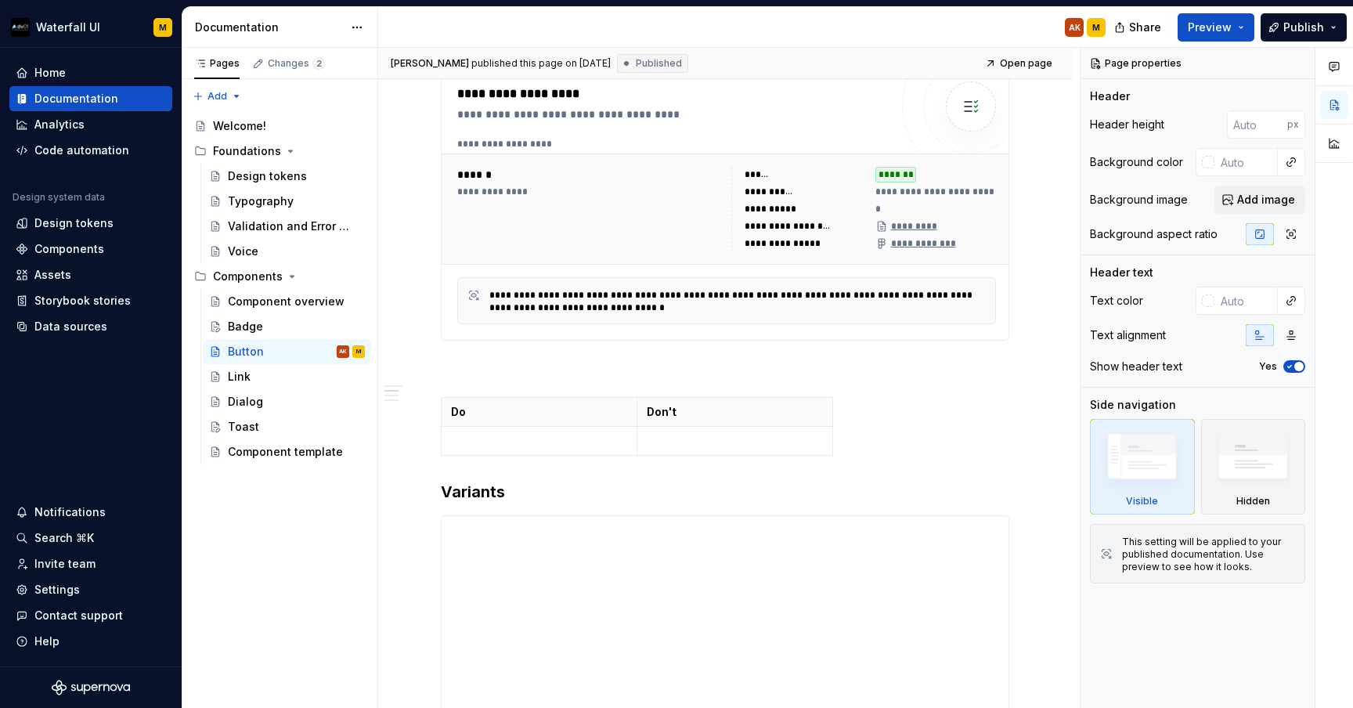
scroll to position [669, 0]
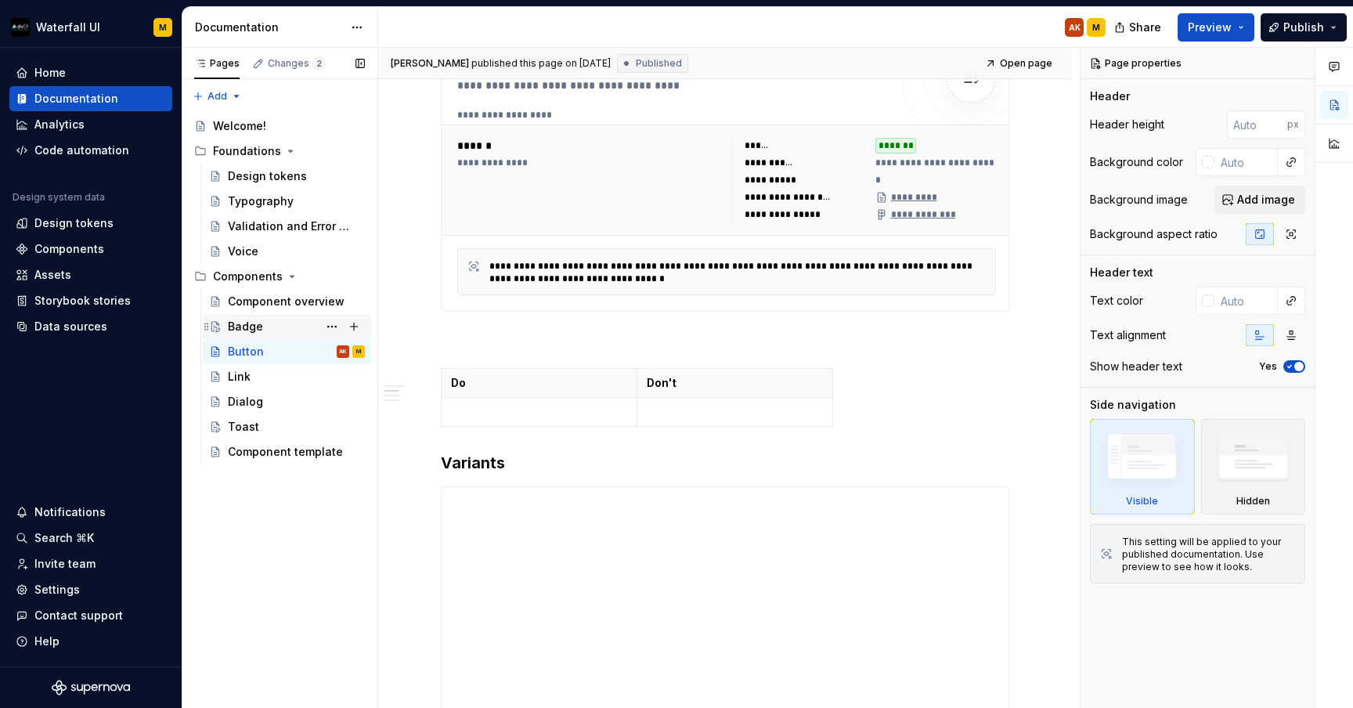
click at [224, 328] on div "Badge" at bounding box center [287, 326] width 156 height 22
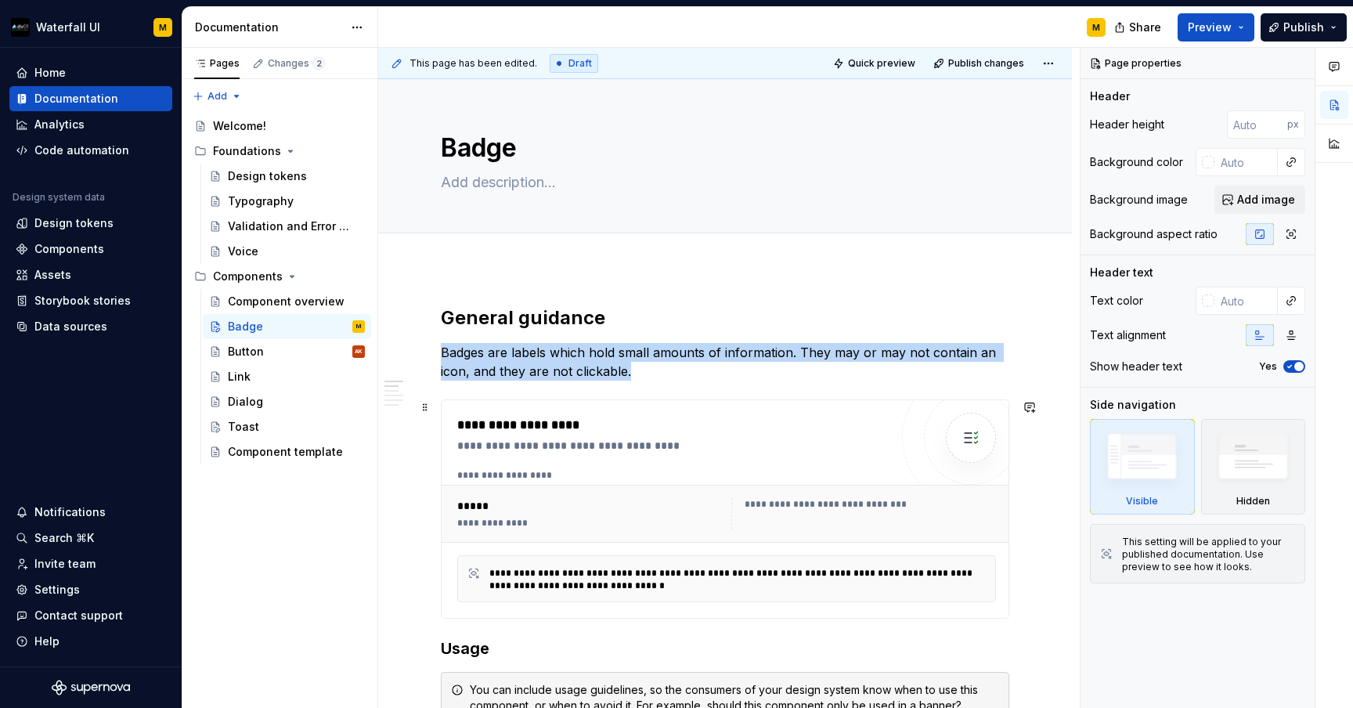
click at [968, 439] on img at bounding box center [970, 437] width 31 height 31
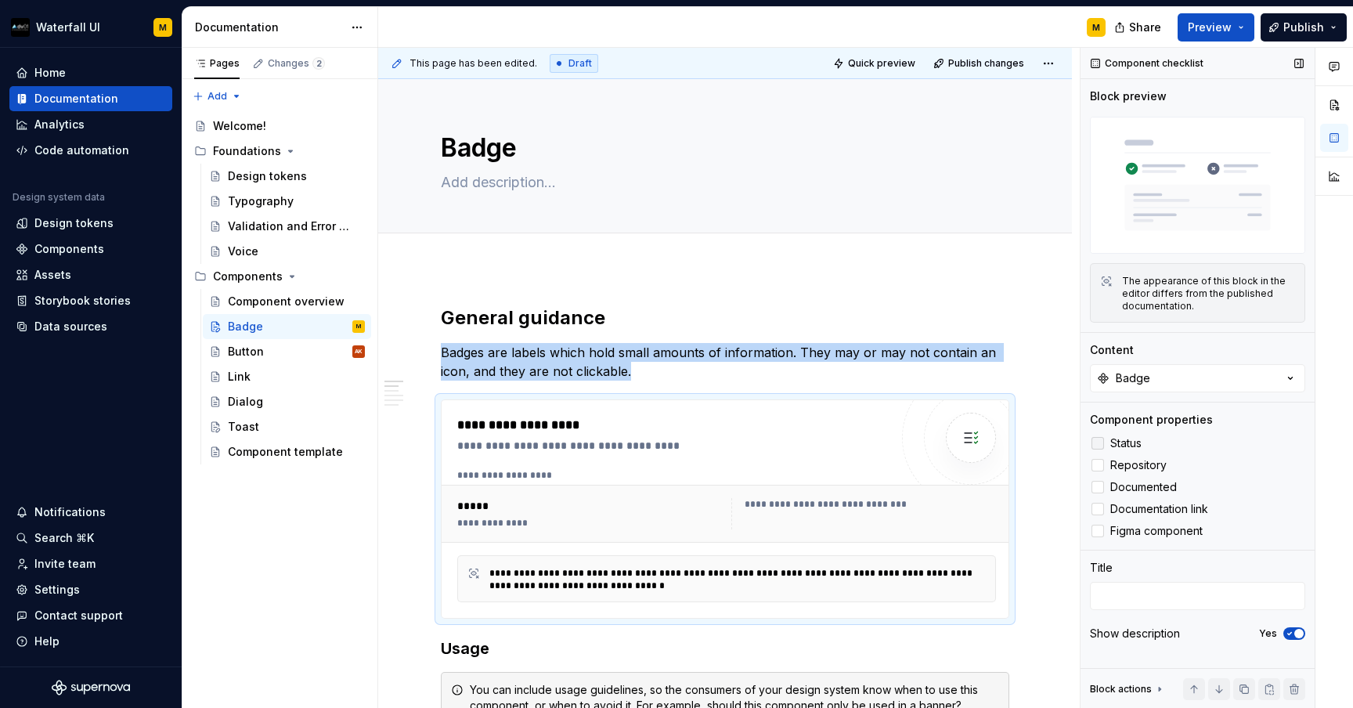
click at [1097, 444] on div at bounding box center [1097, 443] width 13 height 13
click at [1098, 470] on div at bounding box center [1097, 465] width 13 height 13
click at [1098, 489] on div at bounding box center [1097, 487] width 13 height 13
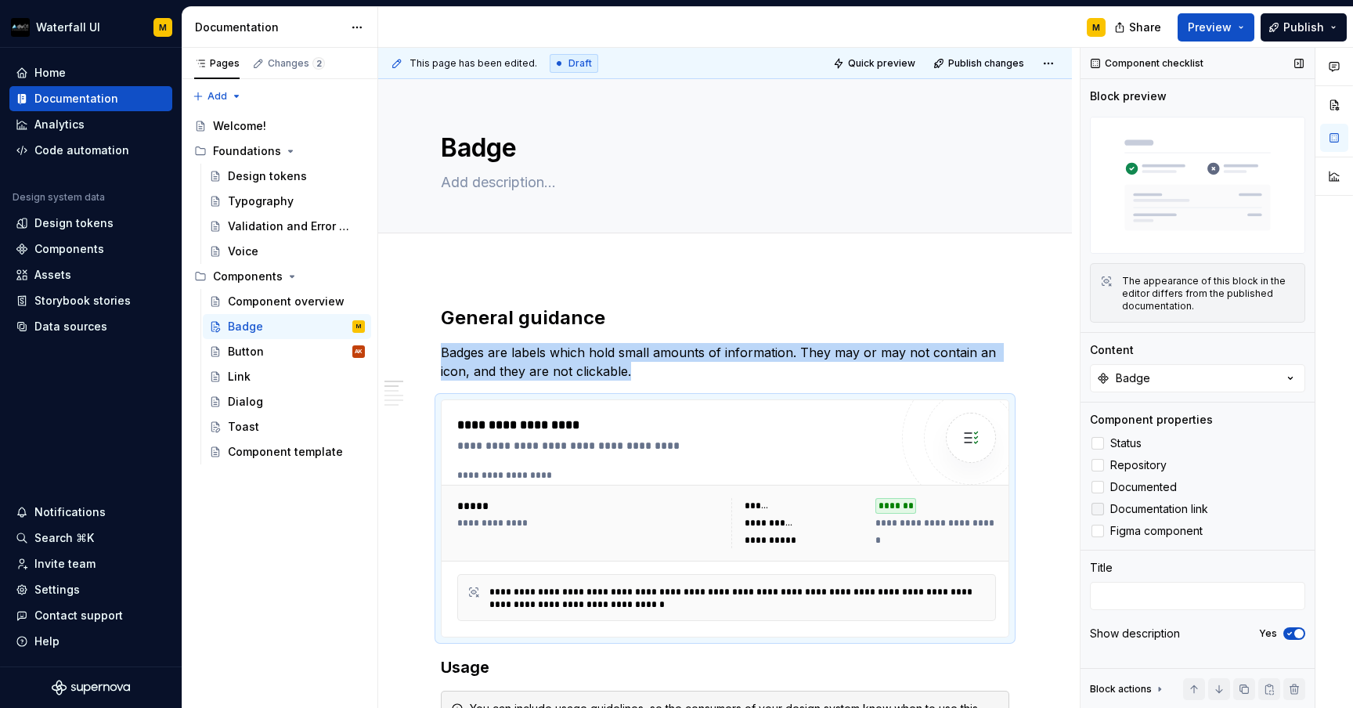
click at [1095, 514] on div at bounding box center [1097, 509] width 13 height 13
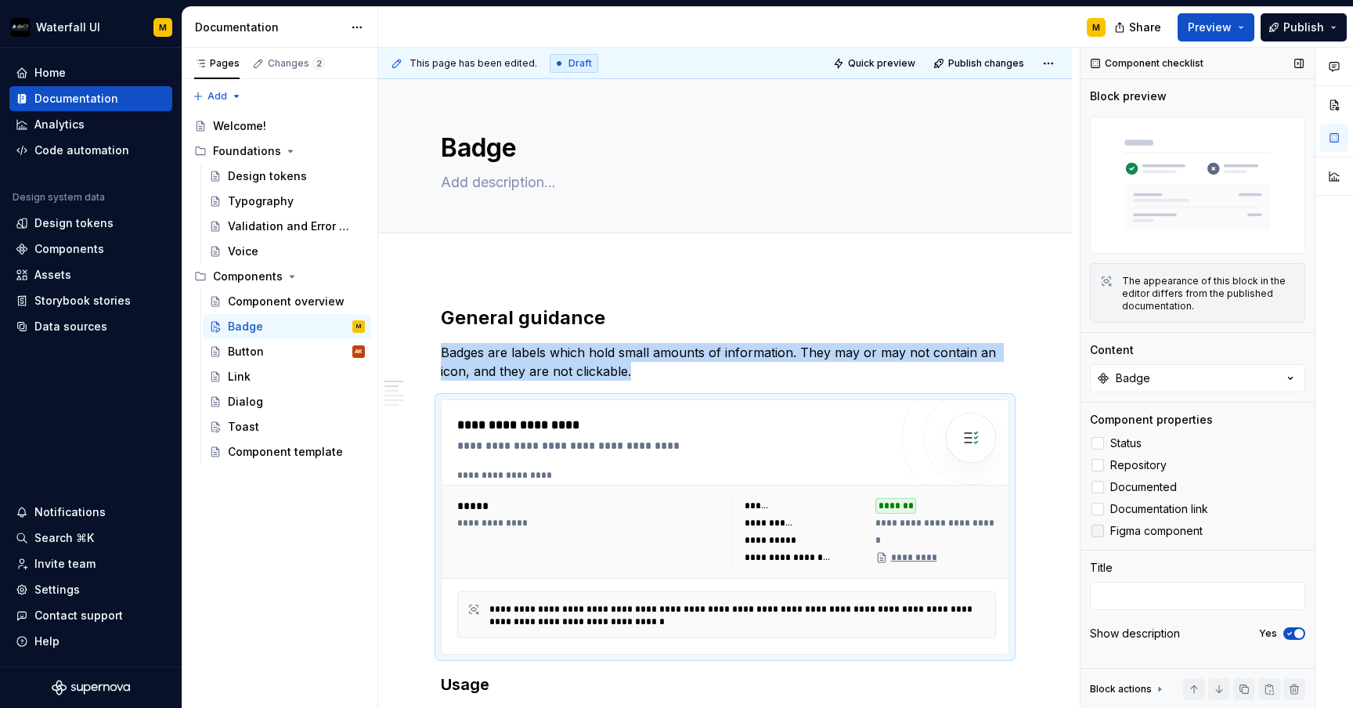
click at [1097, 532] on div at bounding box center [1097, 531] width 13 height 13
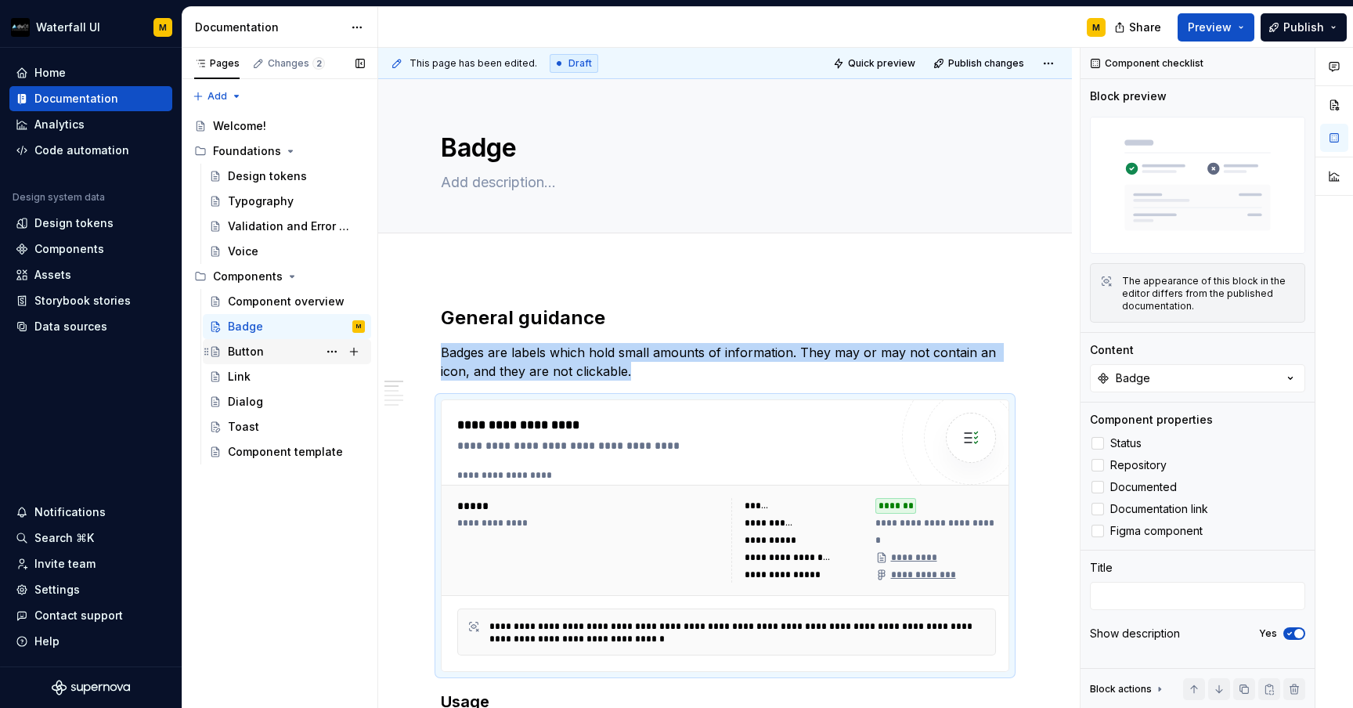
click at [287, 353] on div "Button AK" at bounding box center [296, 352] width 137 height 22
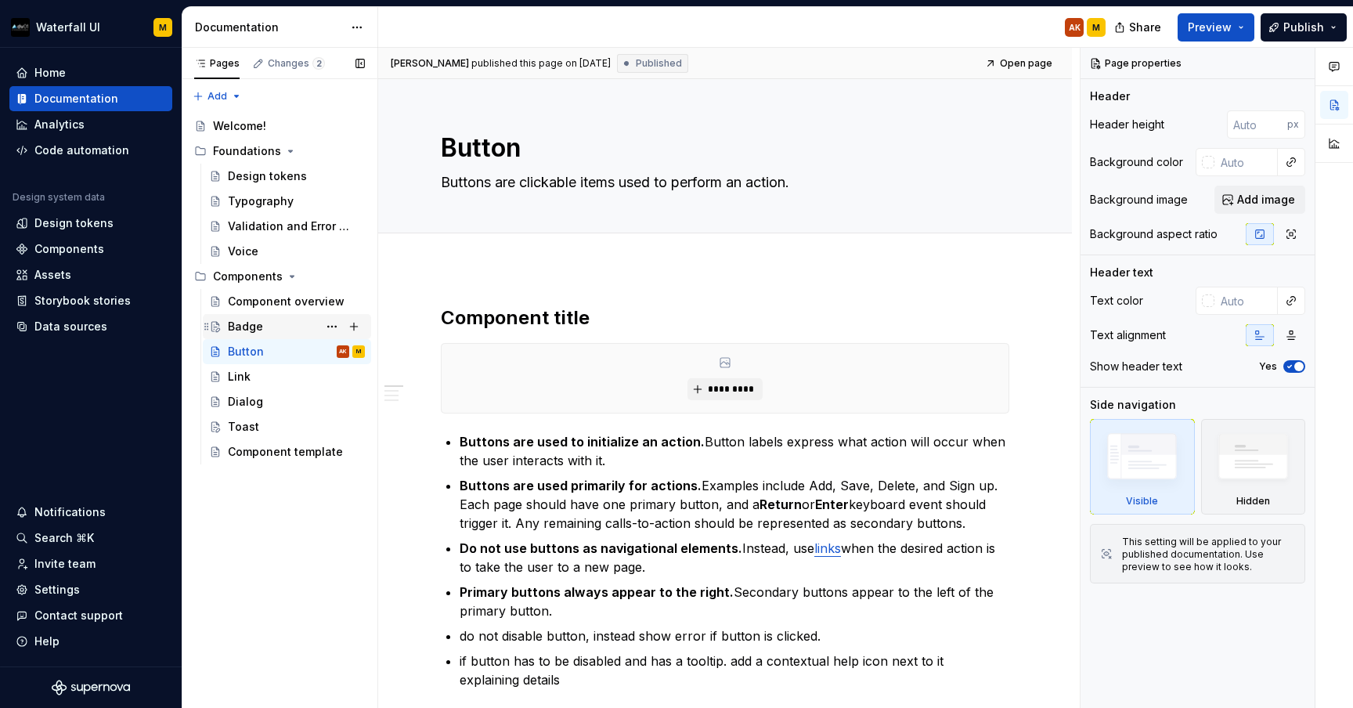
click at [247, 333] on div "Badge" at bounding box center [245, 327] width 35 height 16
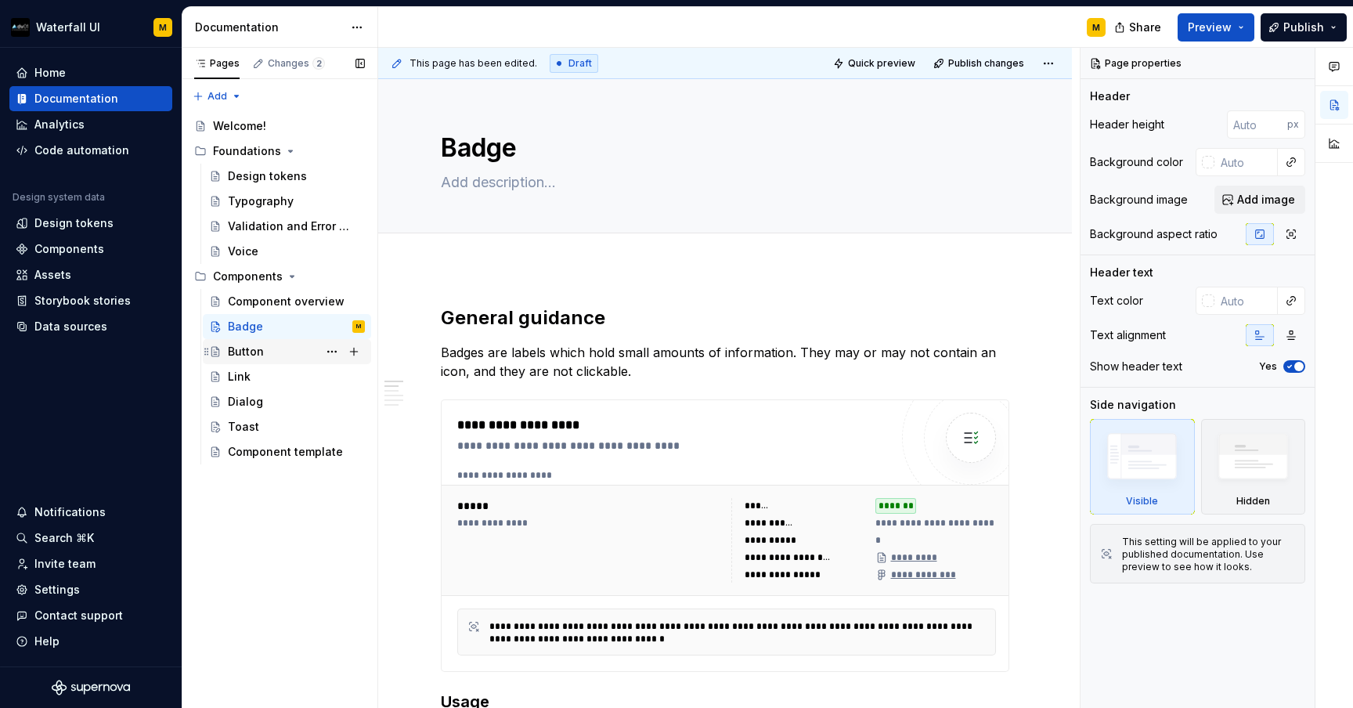
click at [232, 351] on div "Button" at bounding box center [246, 352] width 36 height 16
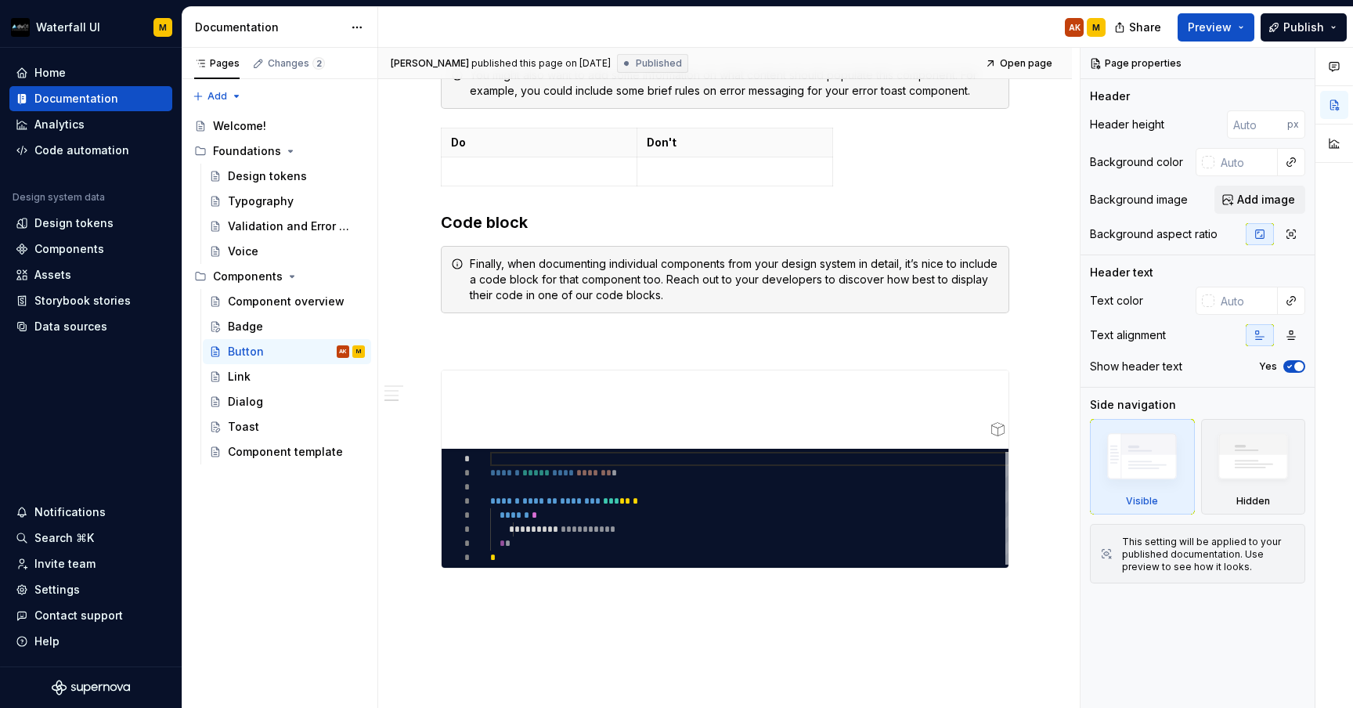
scroll to position [1690, 0]
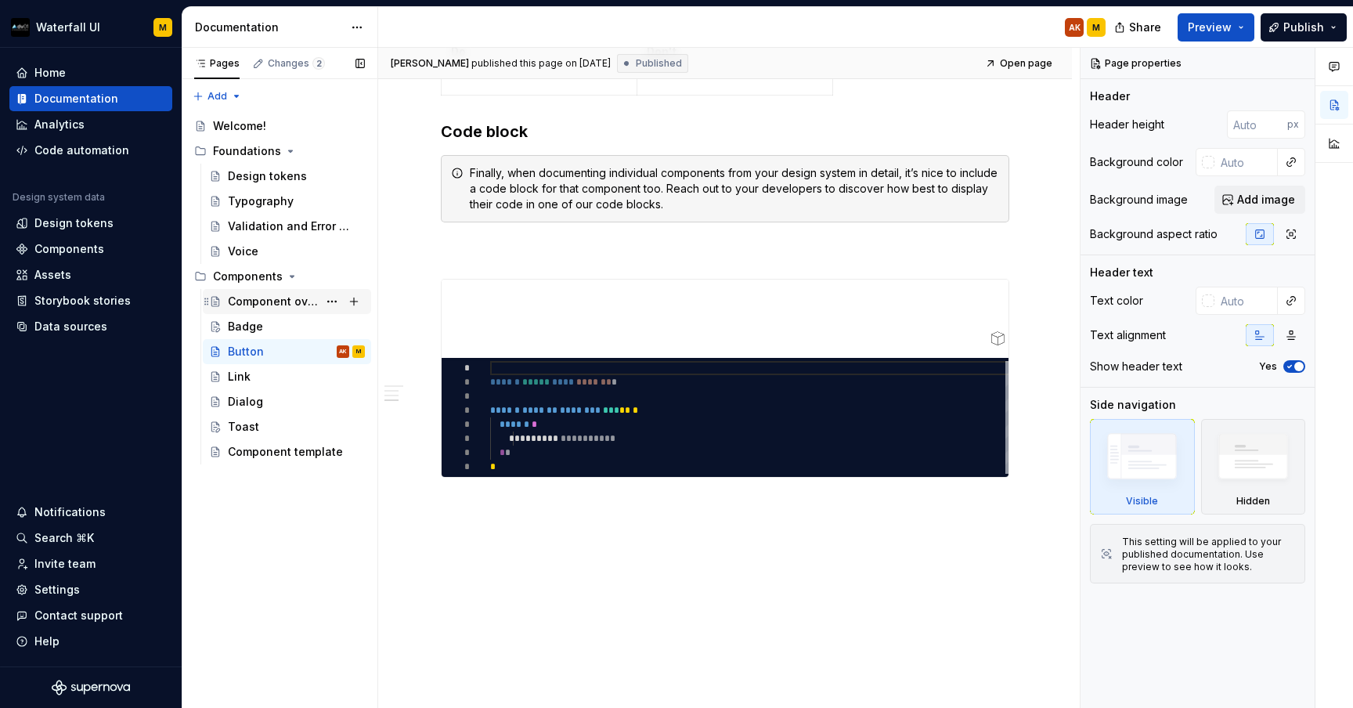
click at [247, 303] on div "Component overview" at bounding box center [273, 302] width 90 height 16
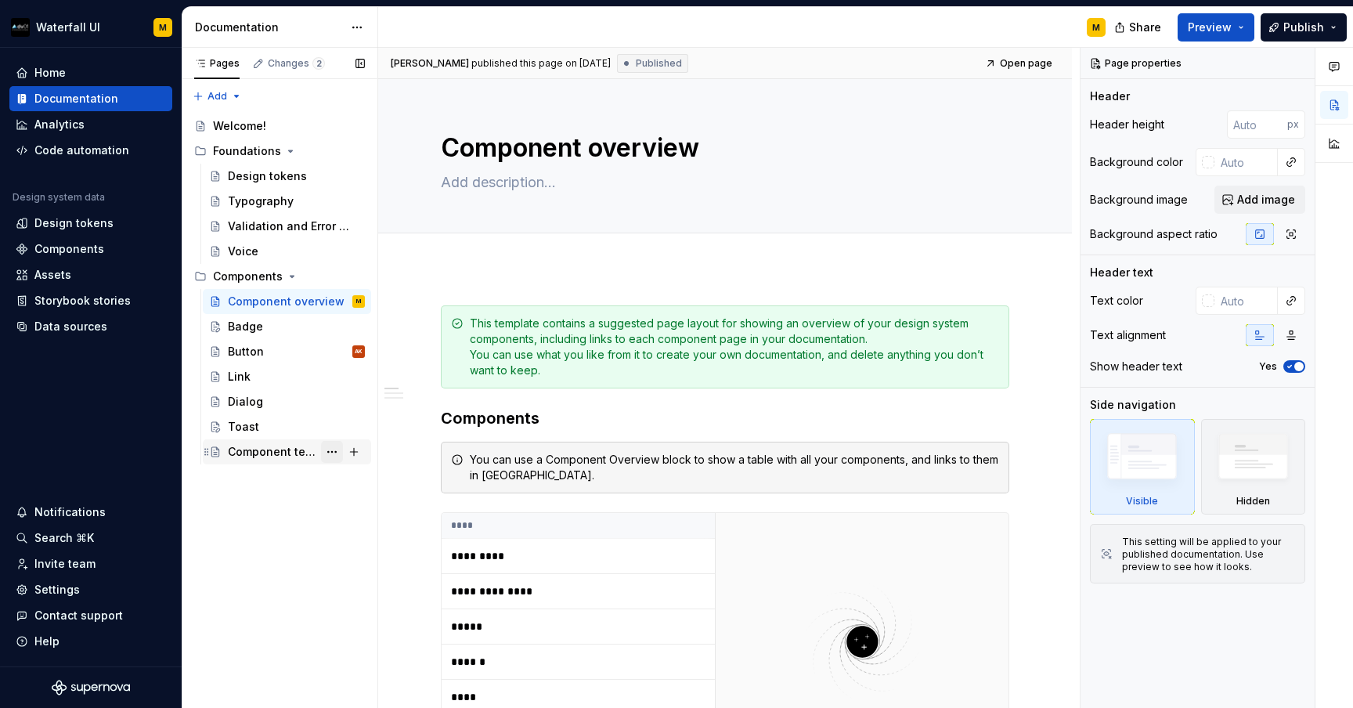
click at [332, 452] on button "Page tree" at bounding box center [332, 452] width 22 height 22
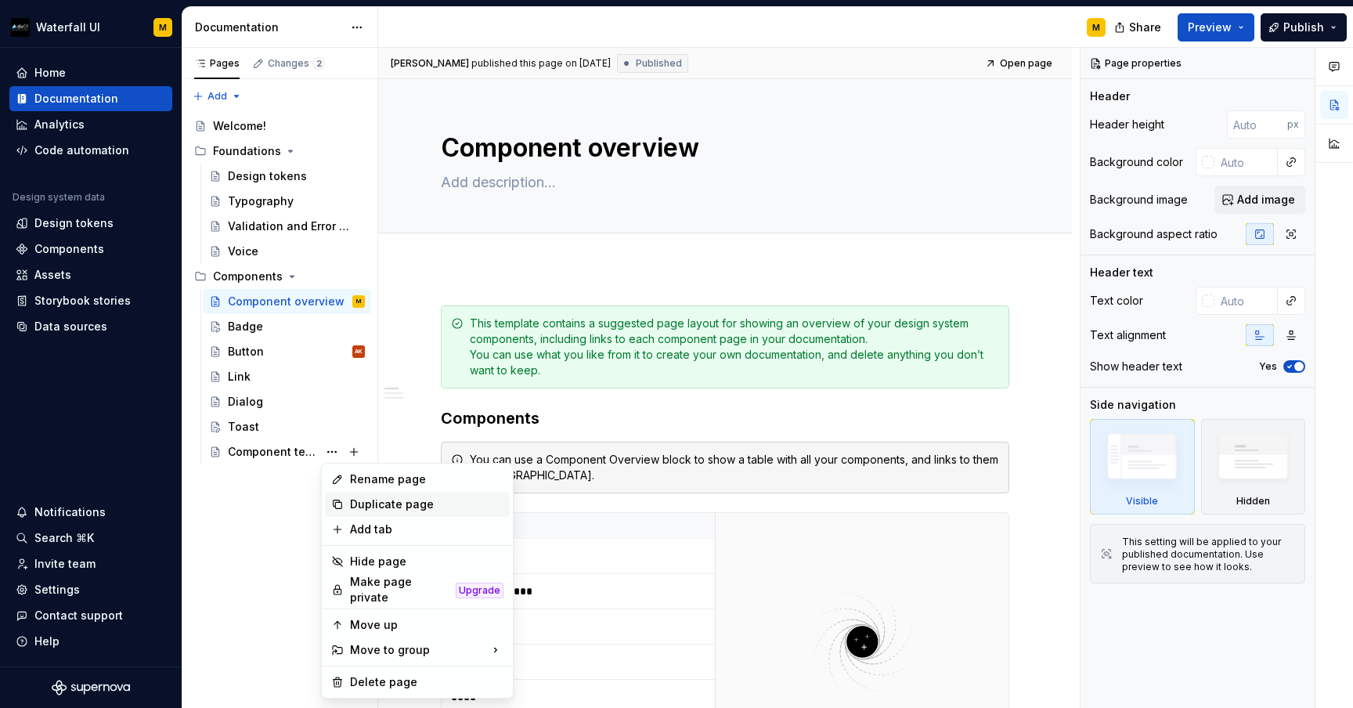
click at [345, 499] on div "Duplicate page" at bounding box center [417, 504] width 185 height 25
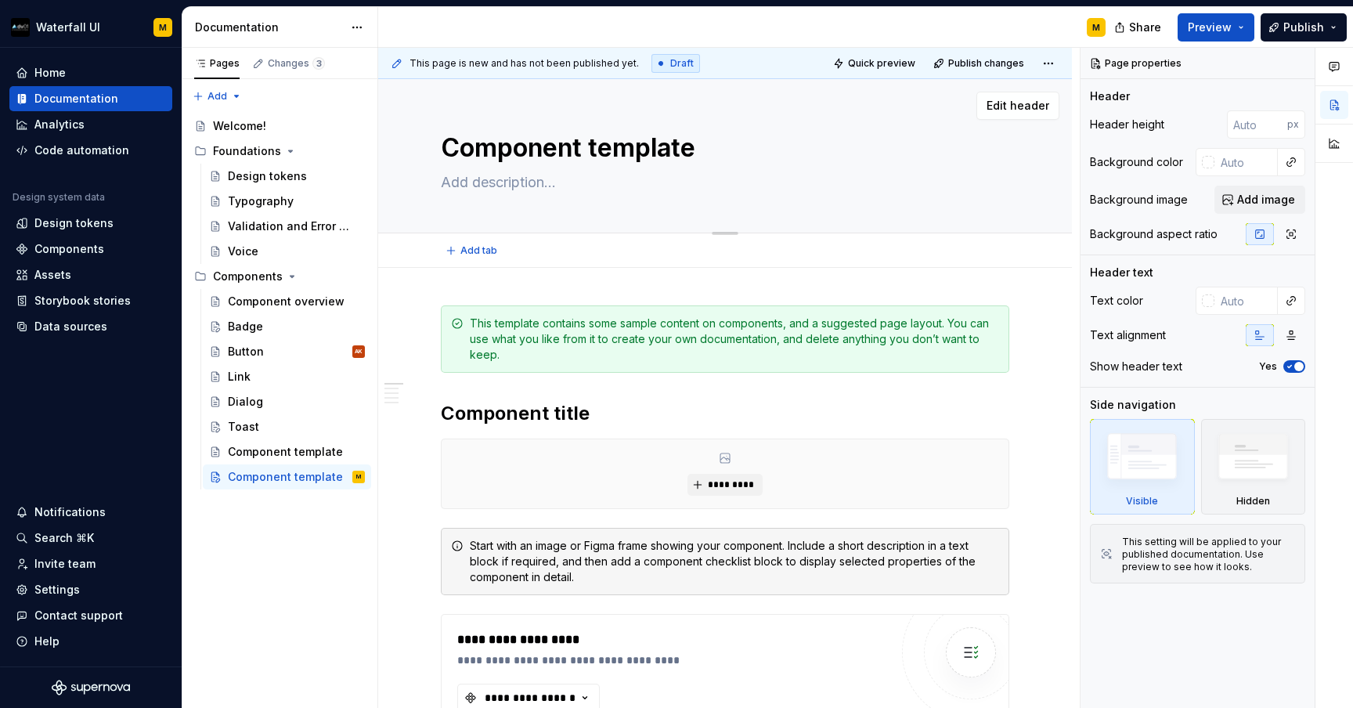
click at [463, 152] on textarea "Component template" at bounding box center [722, 148] width 568 height 38
type textarea "*"
type textarea "L"
type textarea "*"
type textarea "Lo"
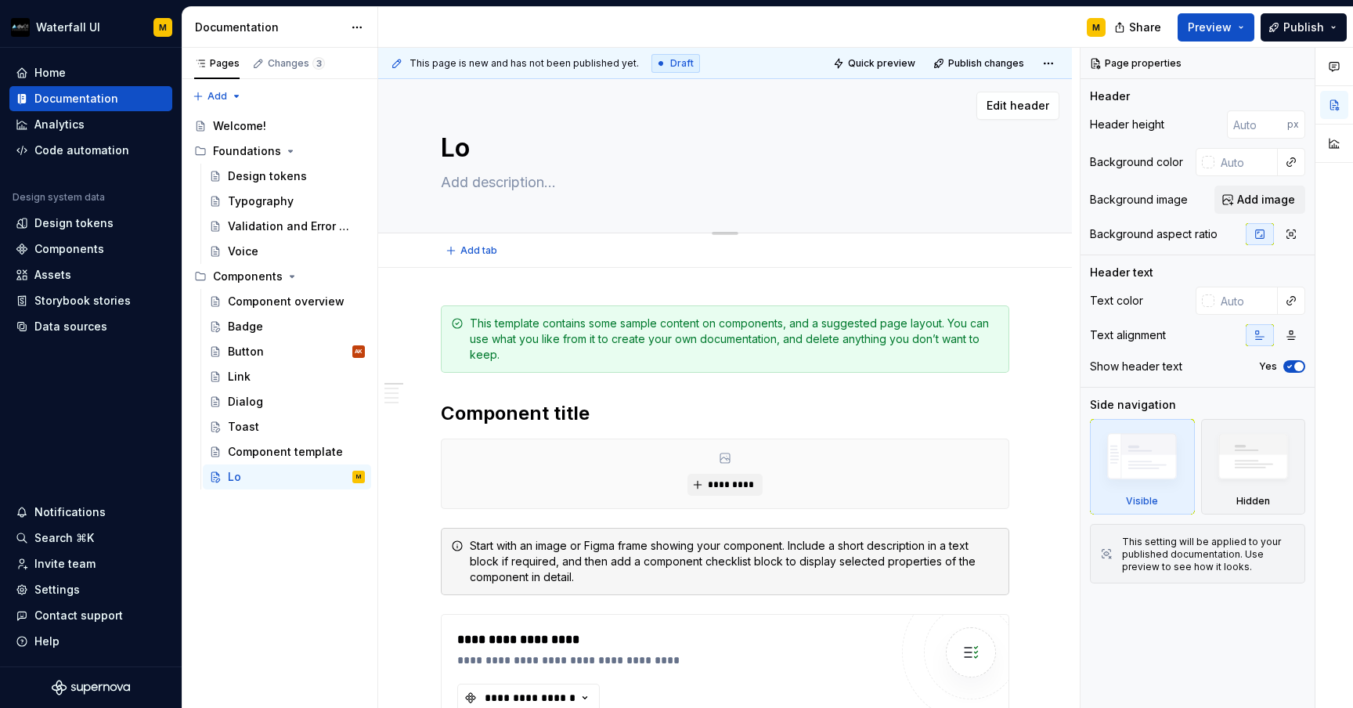
type textarea "*"
type textarea "Loz"
type textarea "*"
type textarea "Loze"
type textarea "*"
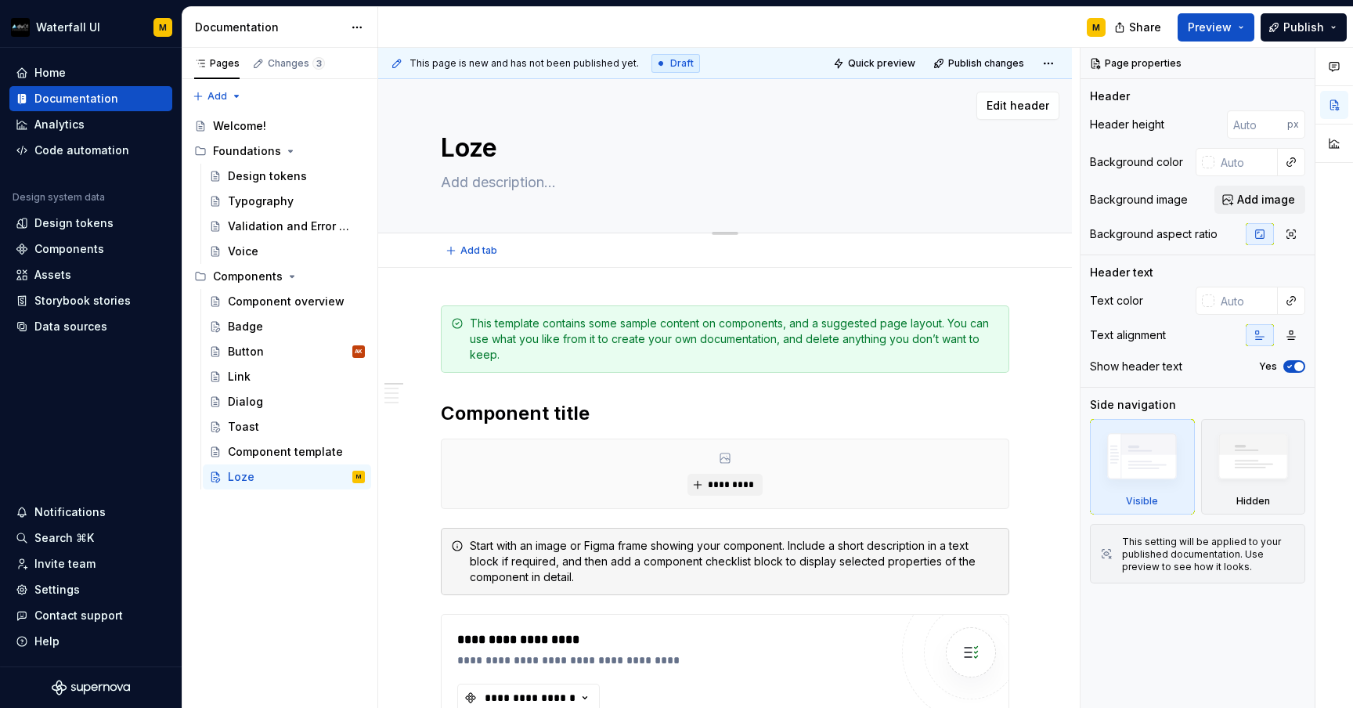
type textarea "[PERSON_NAME]"
type textarea "*"
type textarea "Lozeng"
type textarea "*"
type textarea "Lozenge"
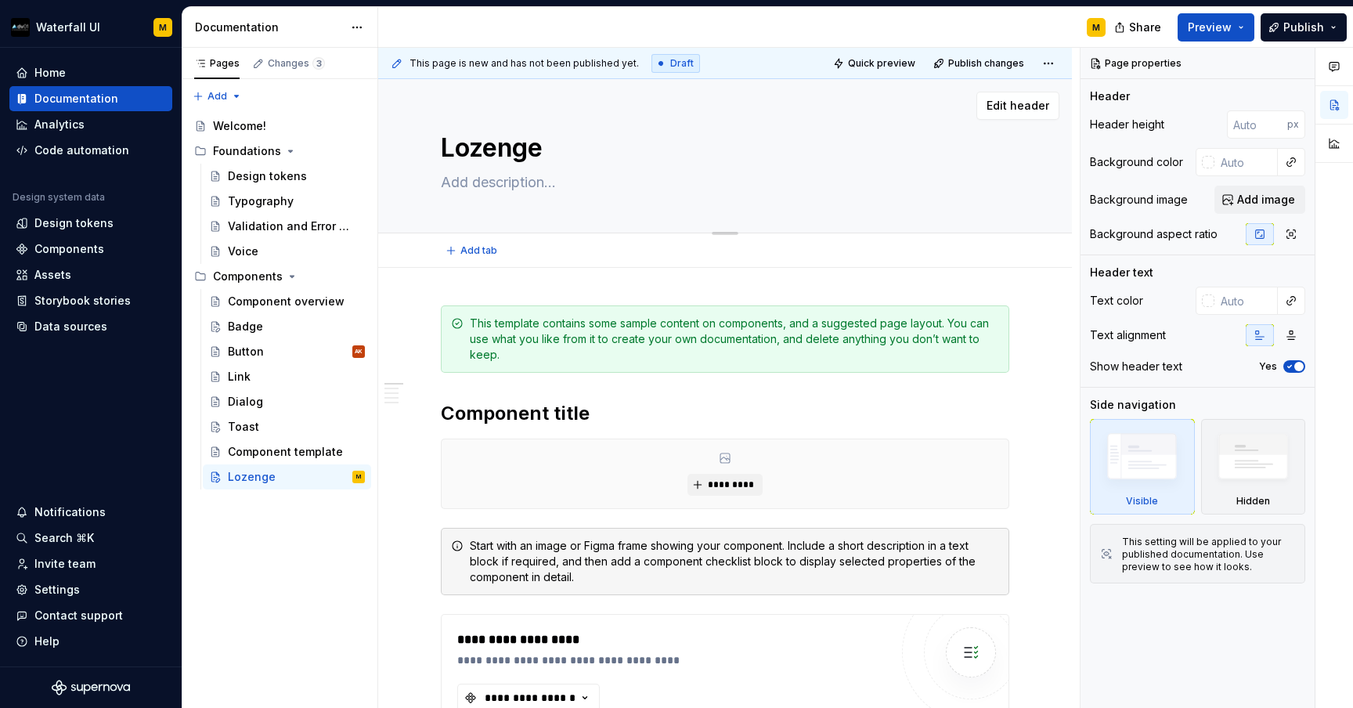
type textarea "*"
type textarea "Lozenge"
click at [445, 187] on textarea at bounding box center [722, 182] width 568 height 25
paste textarea "A lozenge is a visual indicator used to highlight an item's status for quick re…"
type textarea "*"
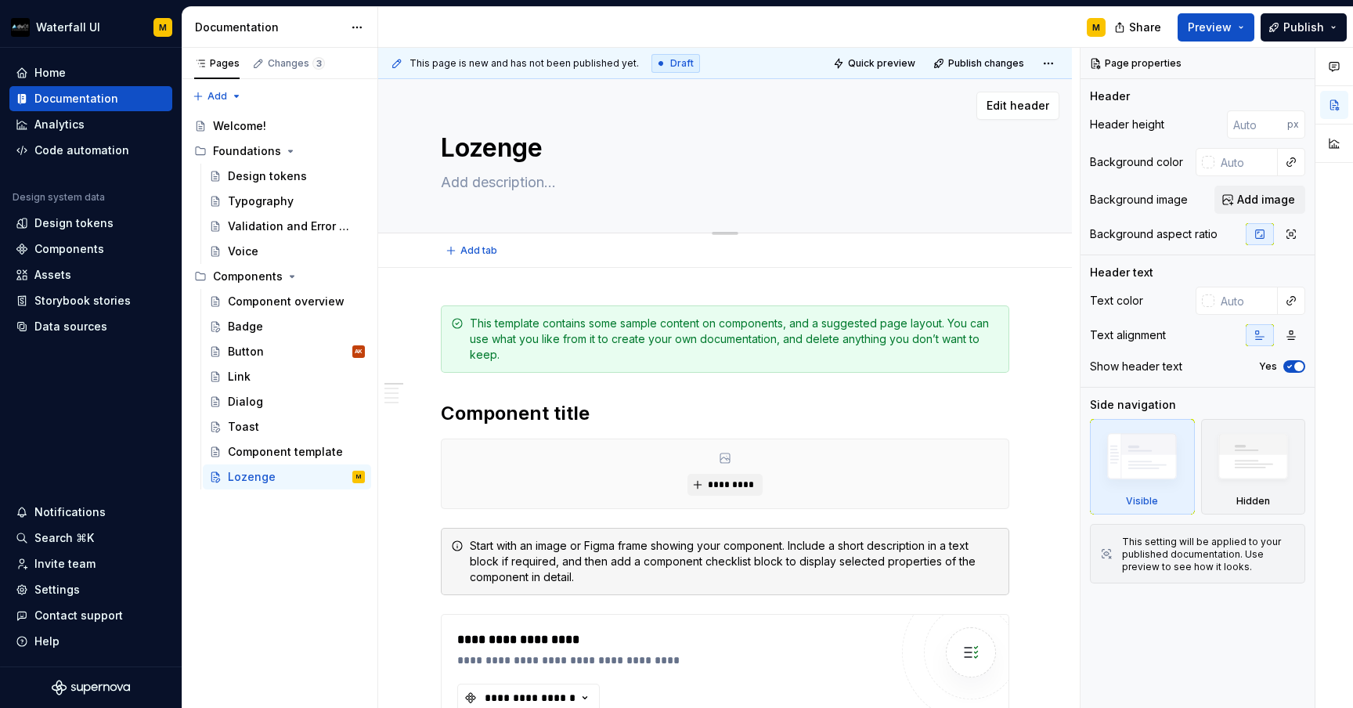
type textarea "A lozenge is a visual indicator used to highlight an item's status for quick re…"
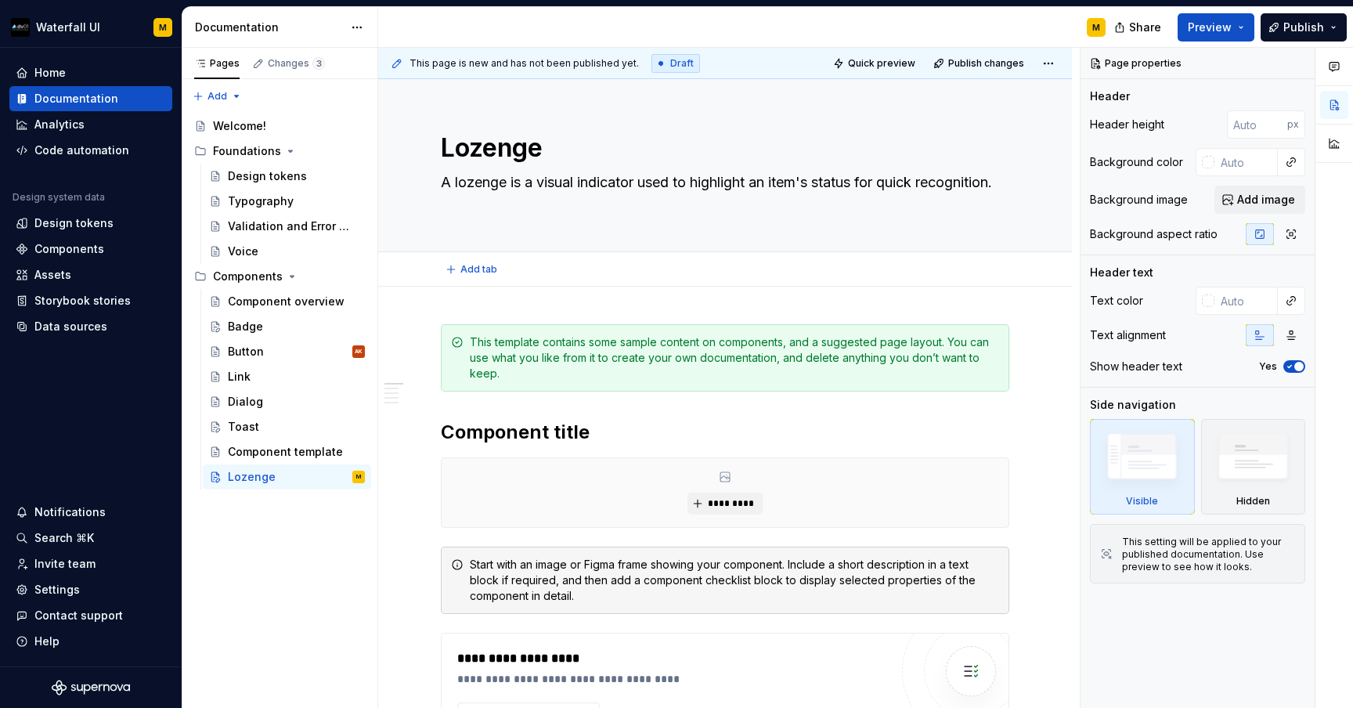
type textarea "*"
type textarea "A lozenge is a visual indicator used to highlight an item's status for quick re…"
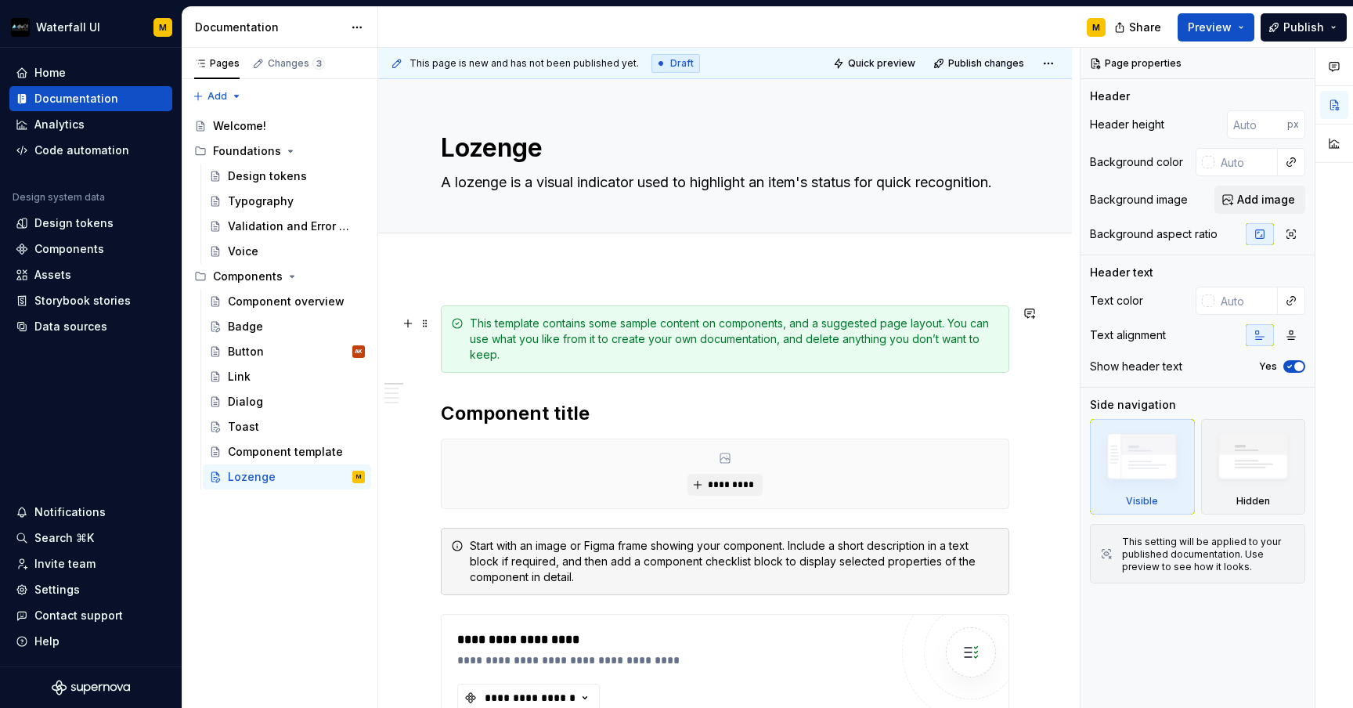
type textarea "*"
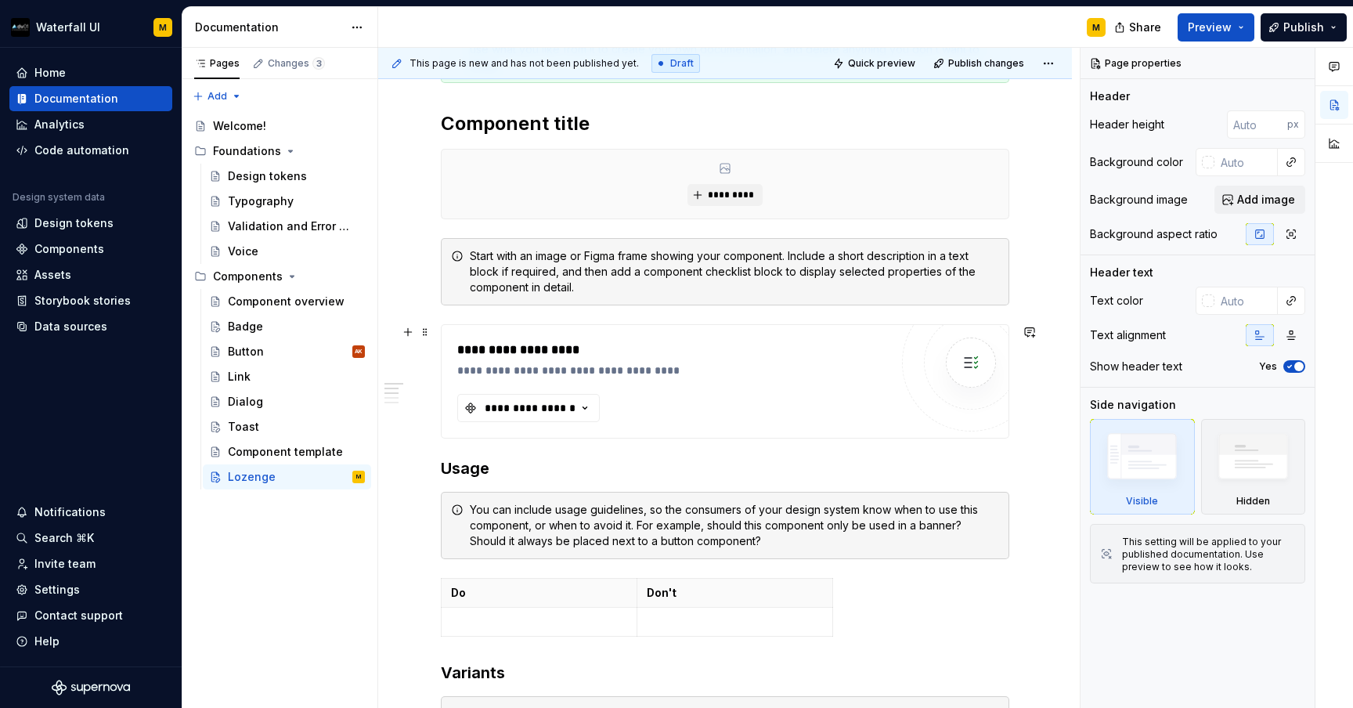
scroll to position [312, 0]
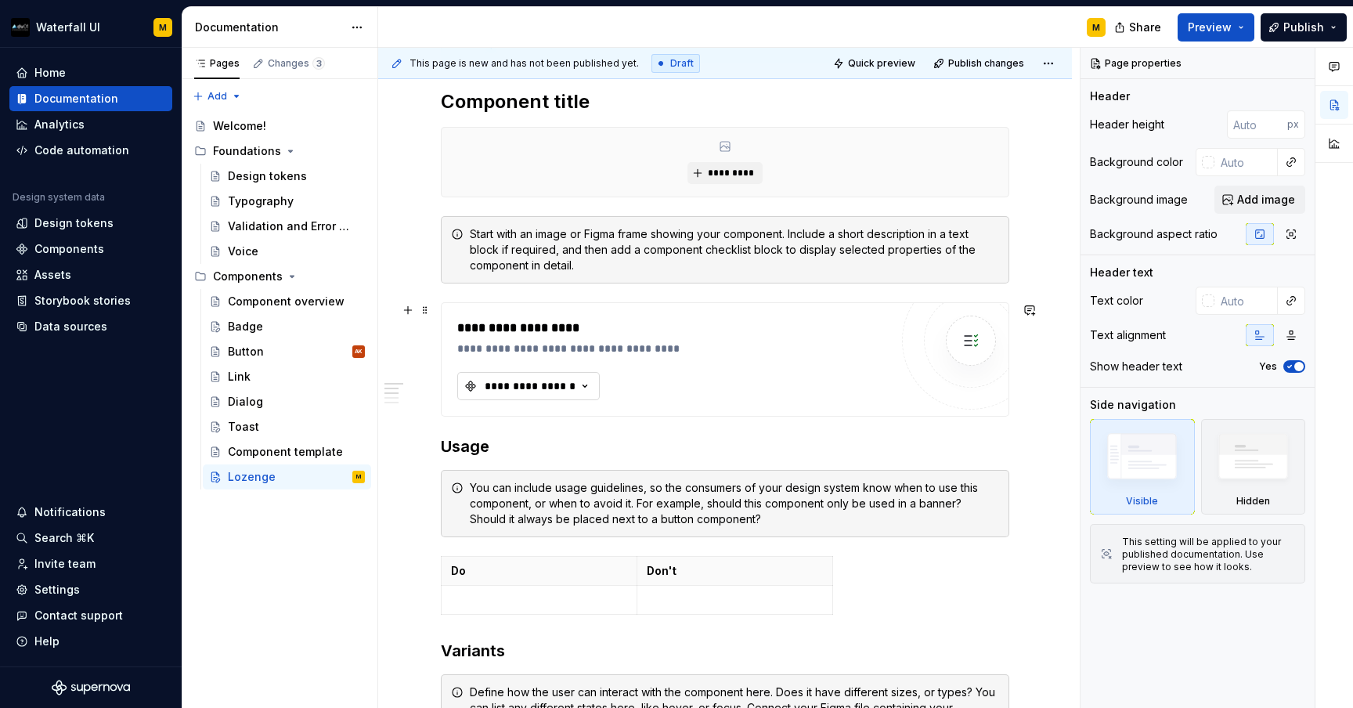
type textarea "A lozenge is a visual indicator used to highlight an item's status for quick re…"
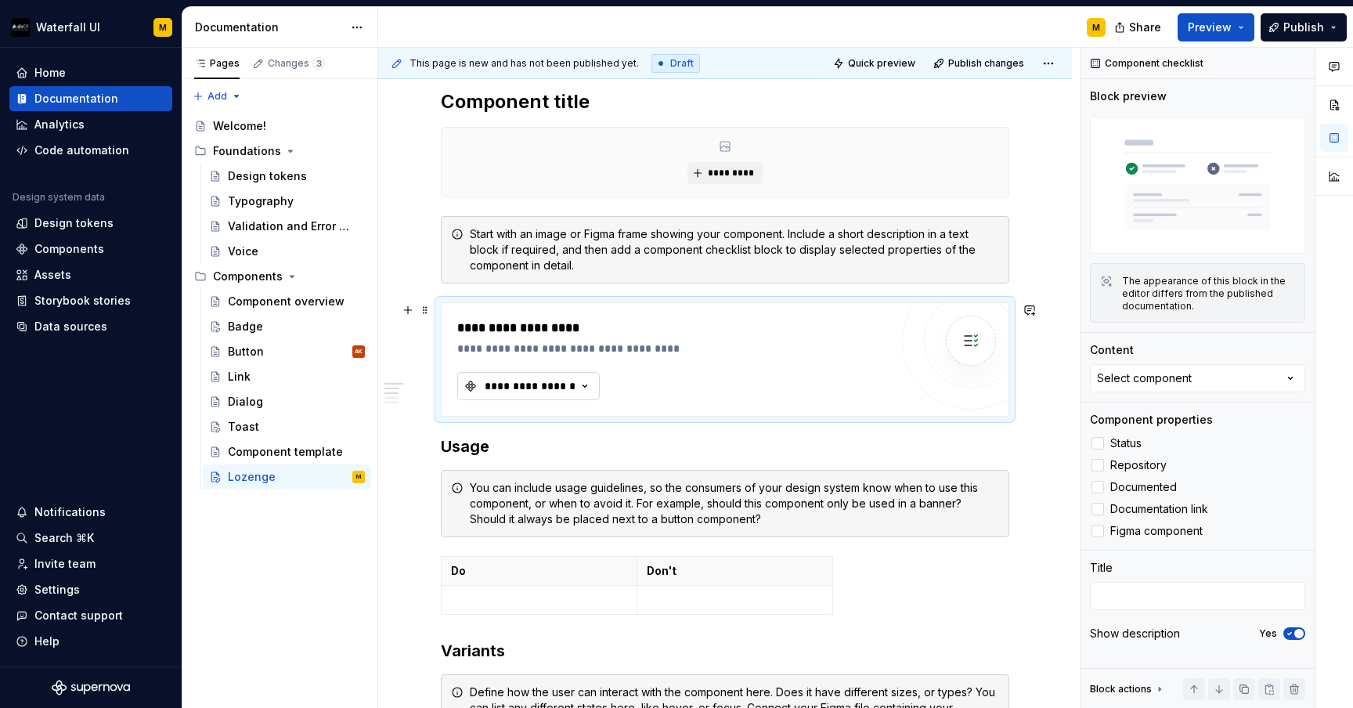
click at [514, 380] on div "**********" at bounding box center [530, 386] width 94 height 16
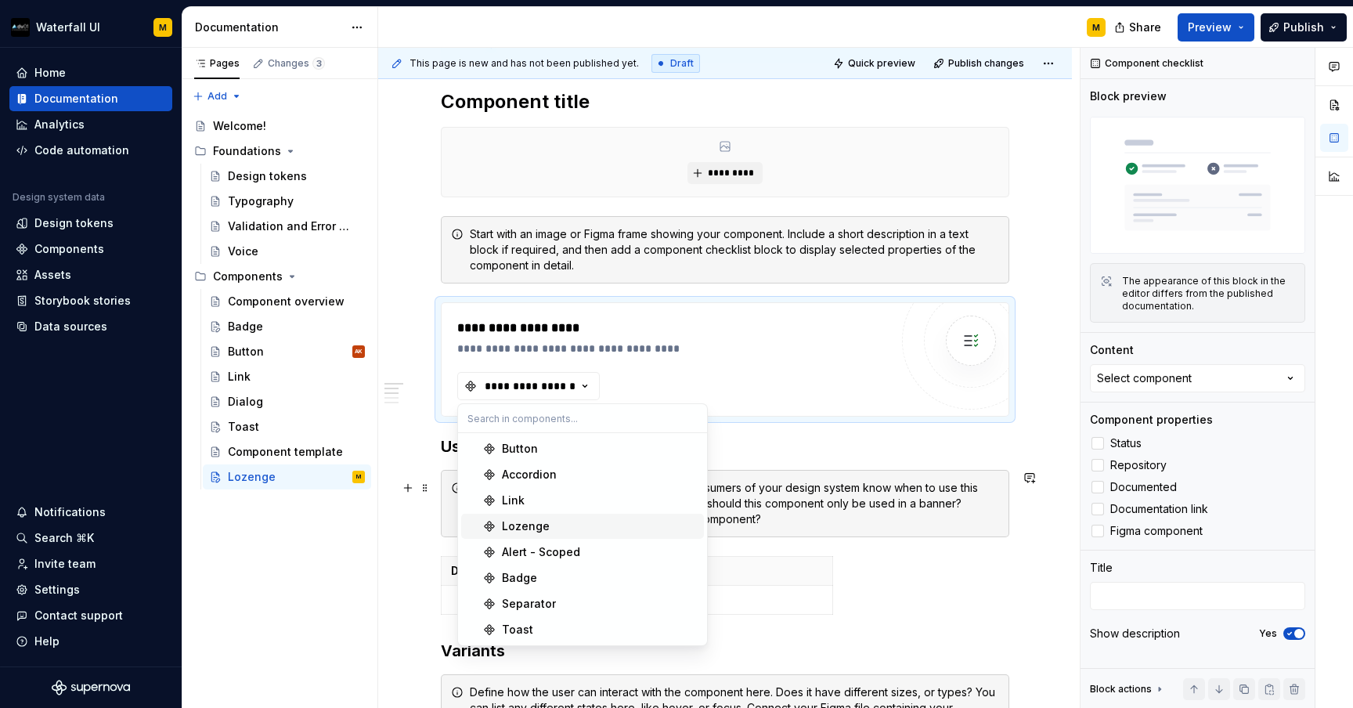
click at [525, 521] on div "Lozenge" at bounding box center [526, 526] width 48 height 16
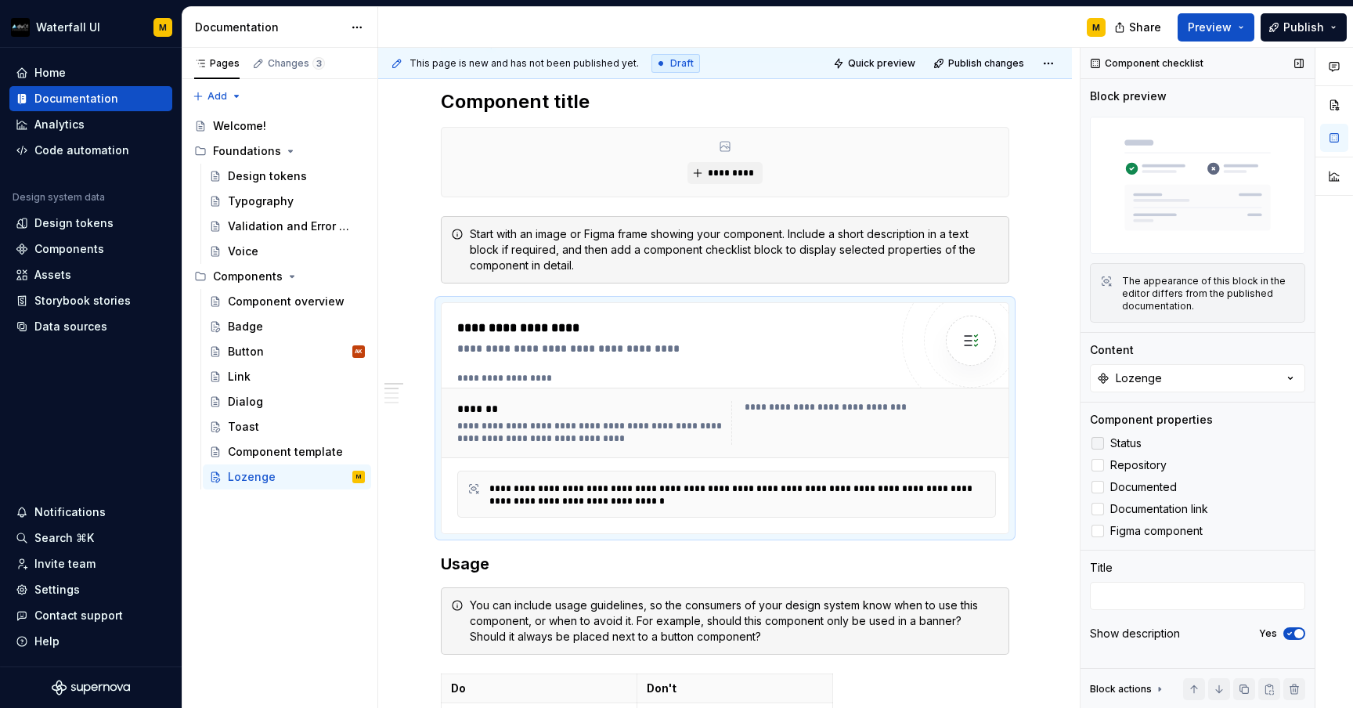
click at [1099, 447] on div at bounding box center [1097, 443] width 13 height 13
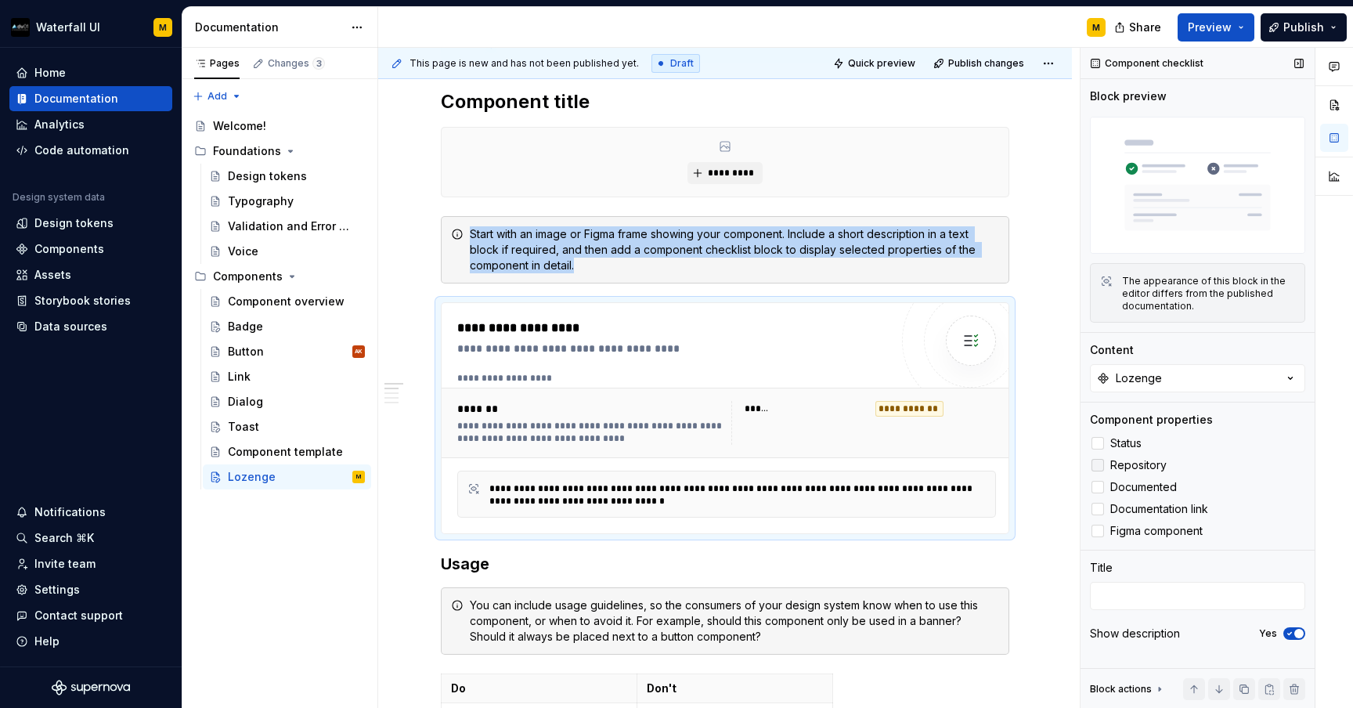
click at [1099, 466] on div at bounding box center [1097, 465] width 13 height 13
click at [1097, 490] on div at bounding box center [1097, 487] width 13 height 13
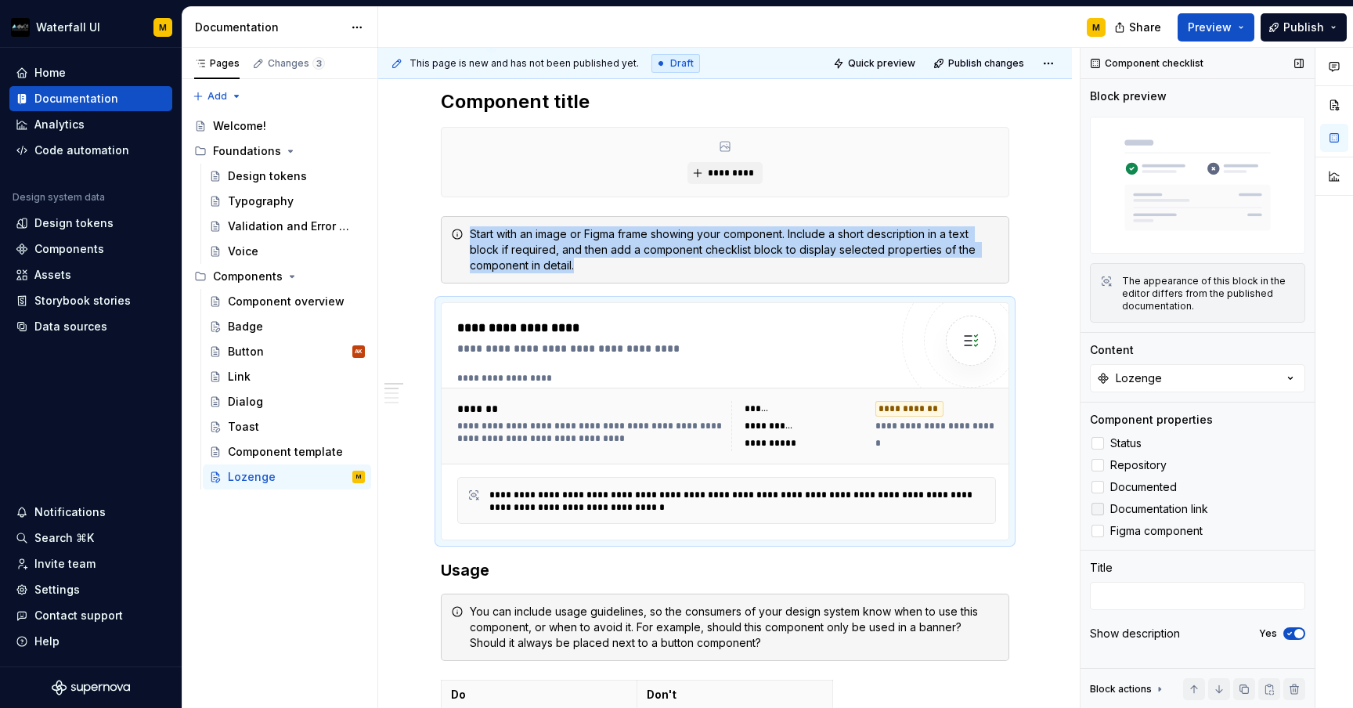
click at [1096, 510] on div at bounding box center [1097, 509] width 13 height 13
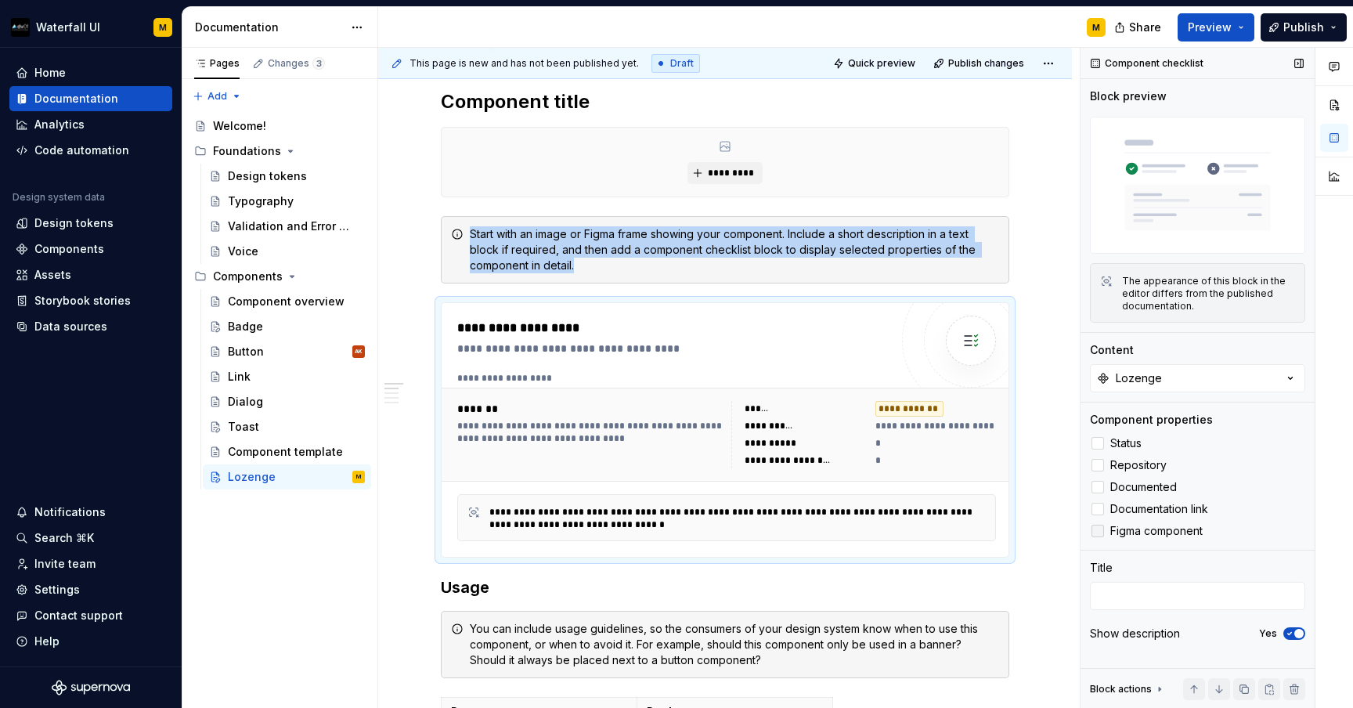
click at [1097, 529] on div at bounding box center [1097, 531] width 13 height 13
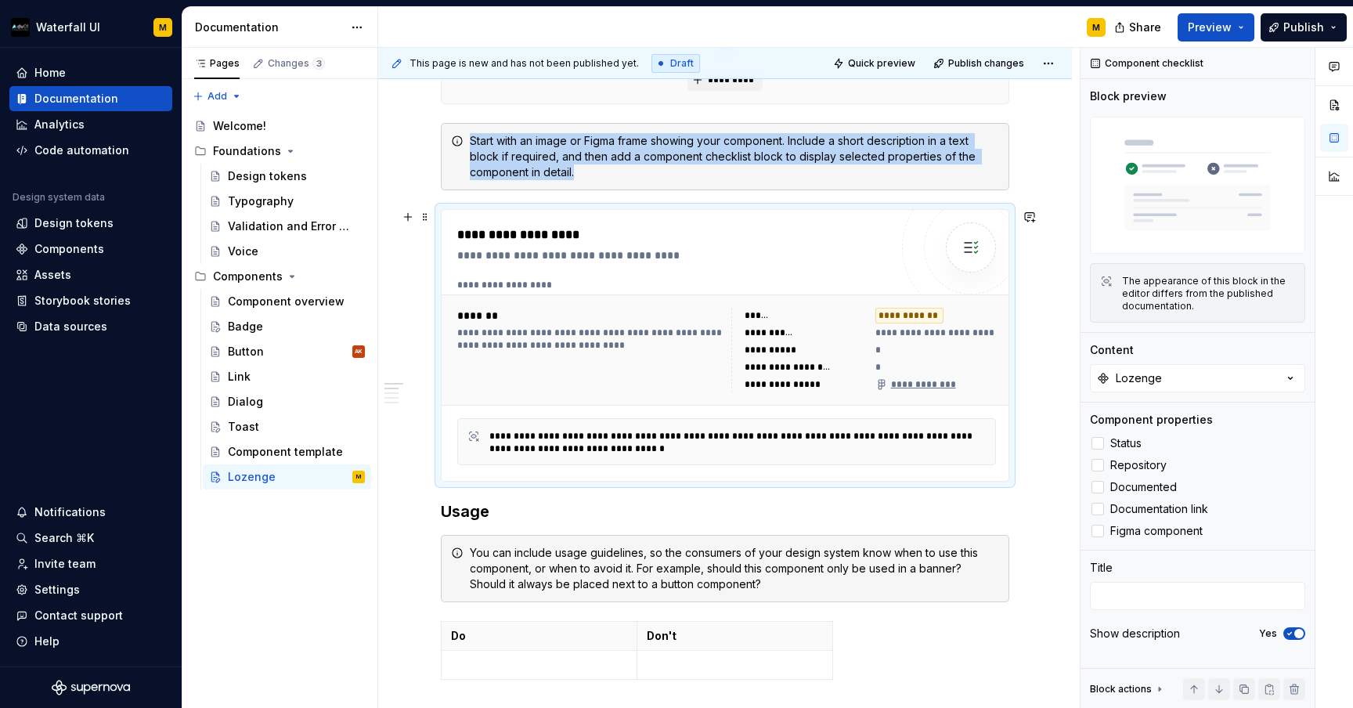
scroll to position [413, 0]
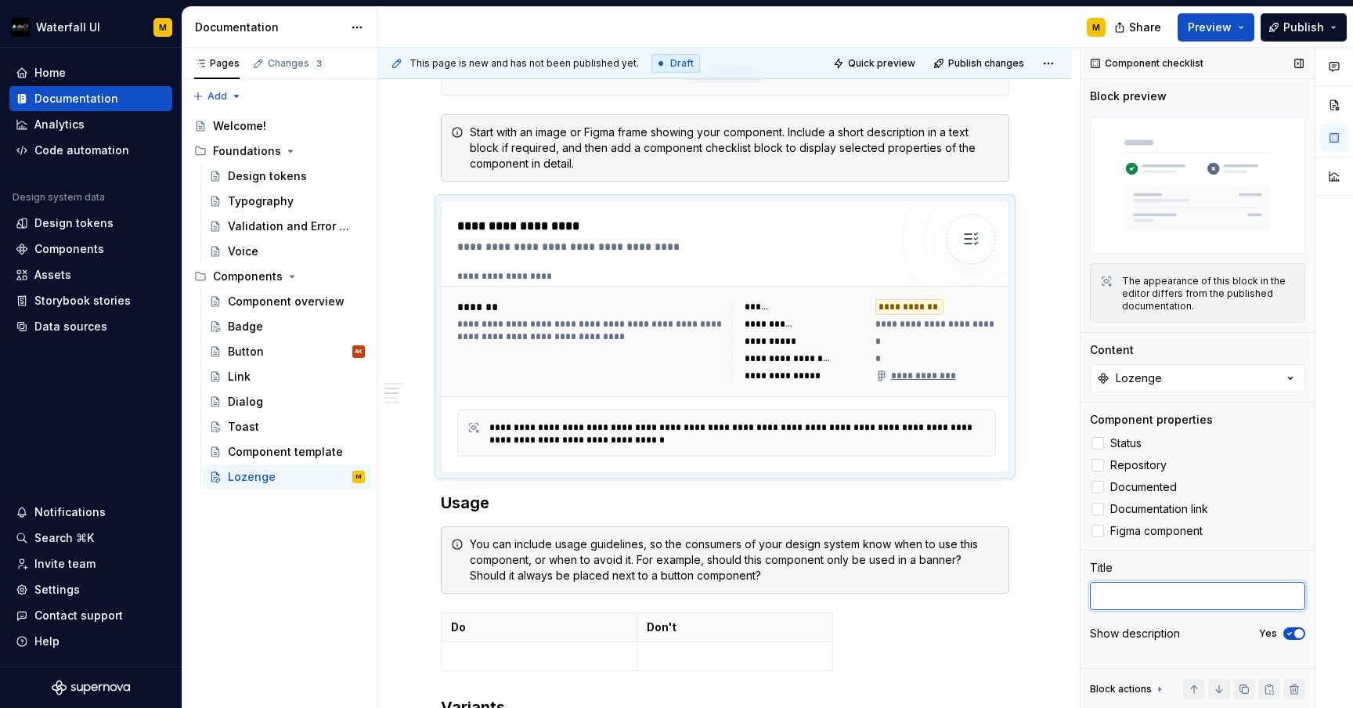
click at [1105, 596] on textarea at bounding box center [1197, 596] width 215 height 28
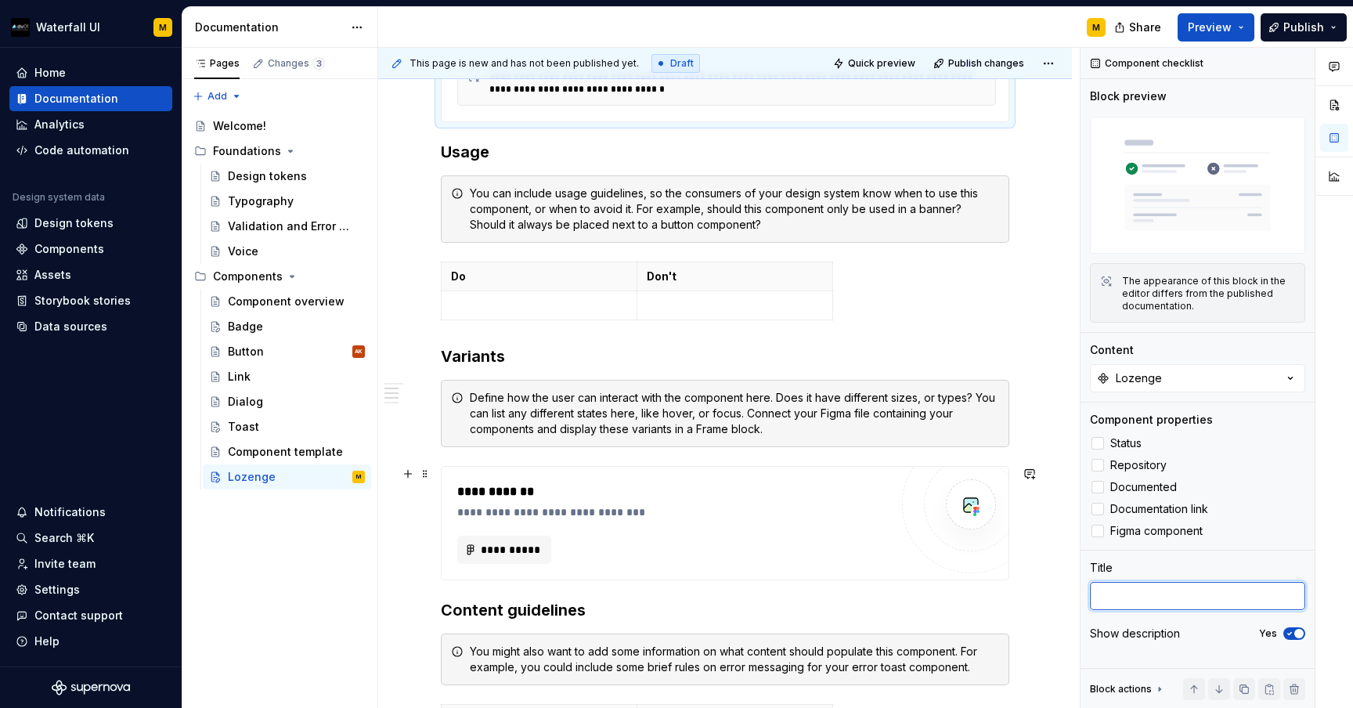
scroll to position [782, 0]
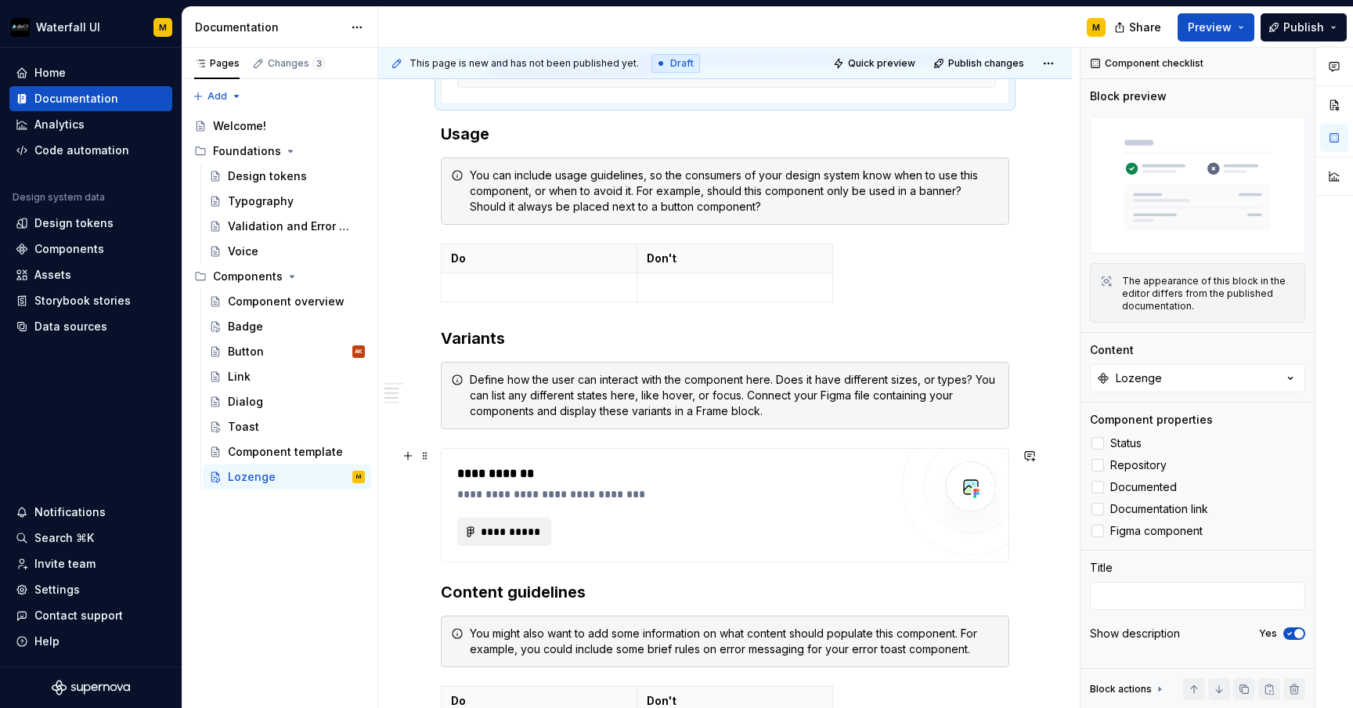
click at [502, 539] on span "**********" at bounding box center [510, 532] width 61 height 16
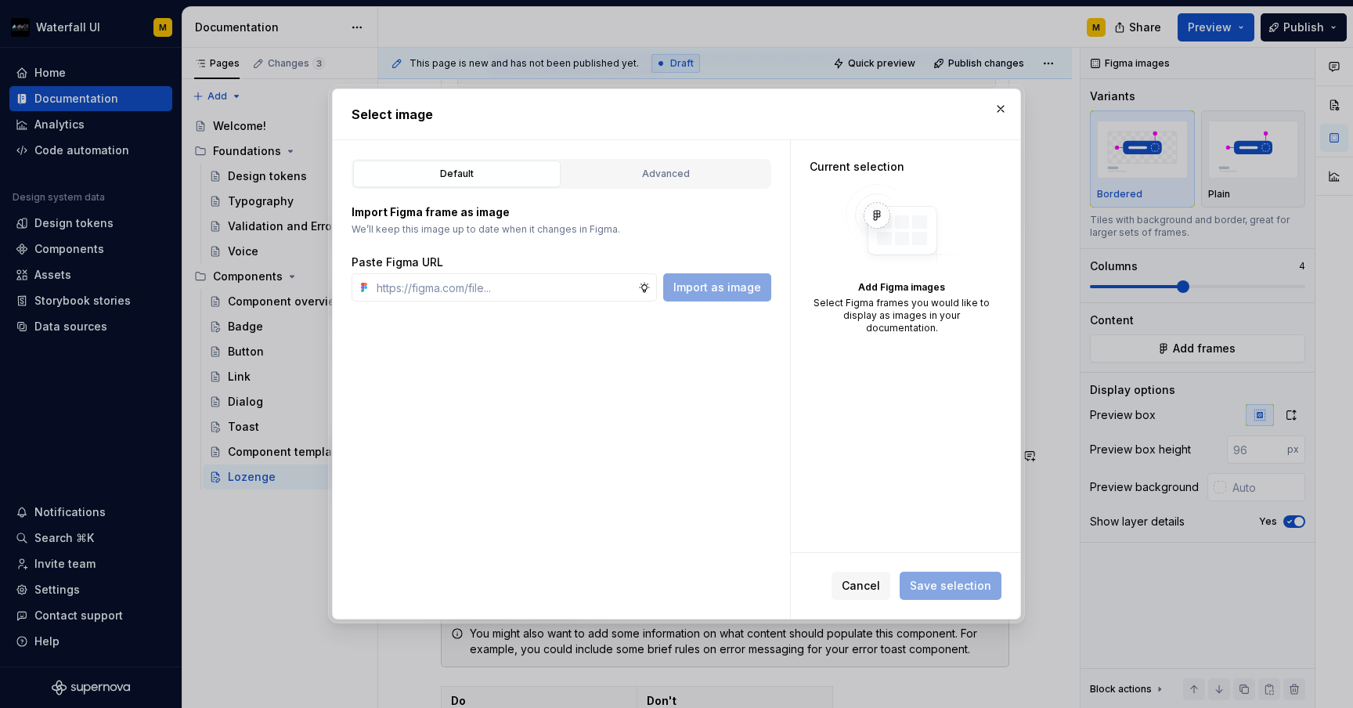
type textarea "*"
type input "[URL][DOMAIN_NAME]"
click at [702, 293] on span "Import as image" at bounding box center [717, 287] width 88 height 16
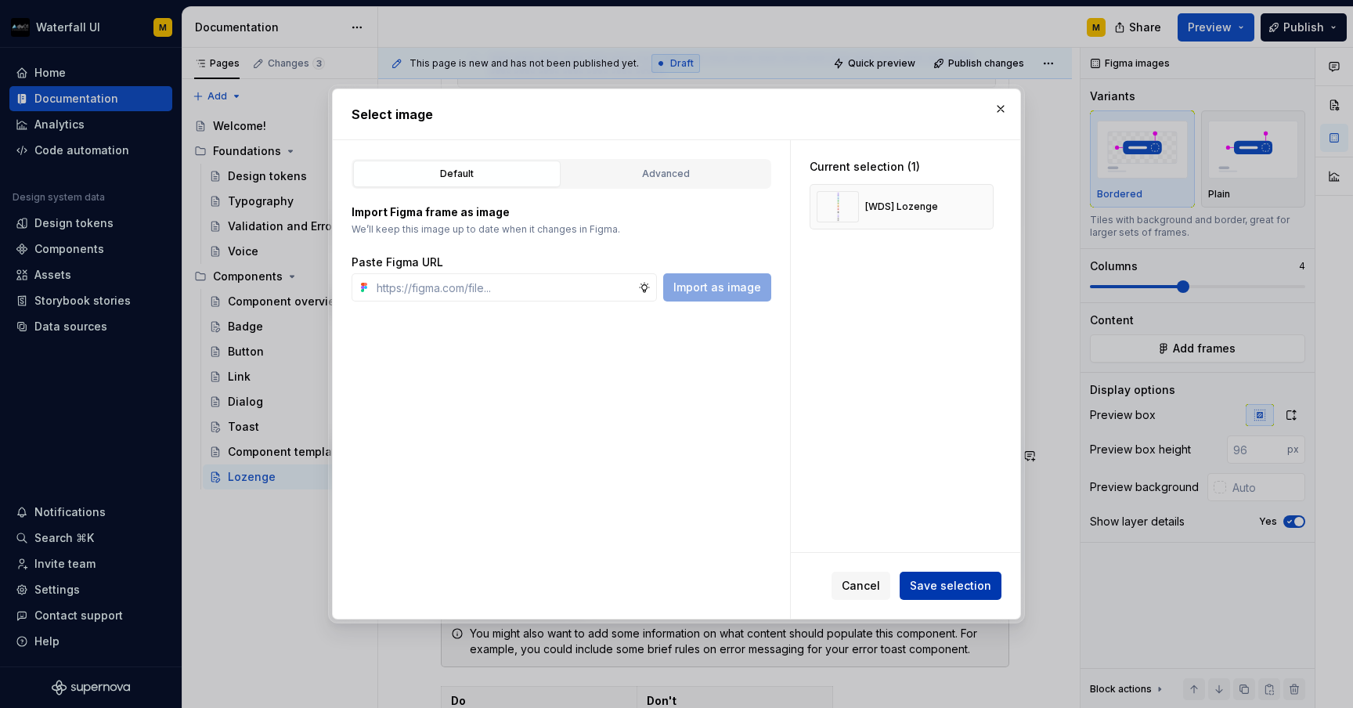
click at [928, 591] on span "Save selection" at bounding box center [950, 586] width 81 height 16
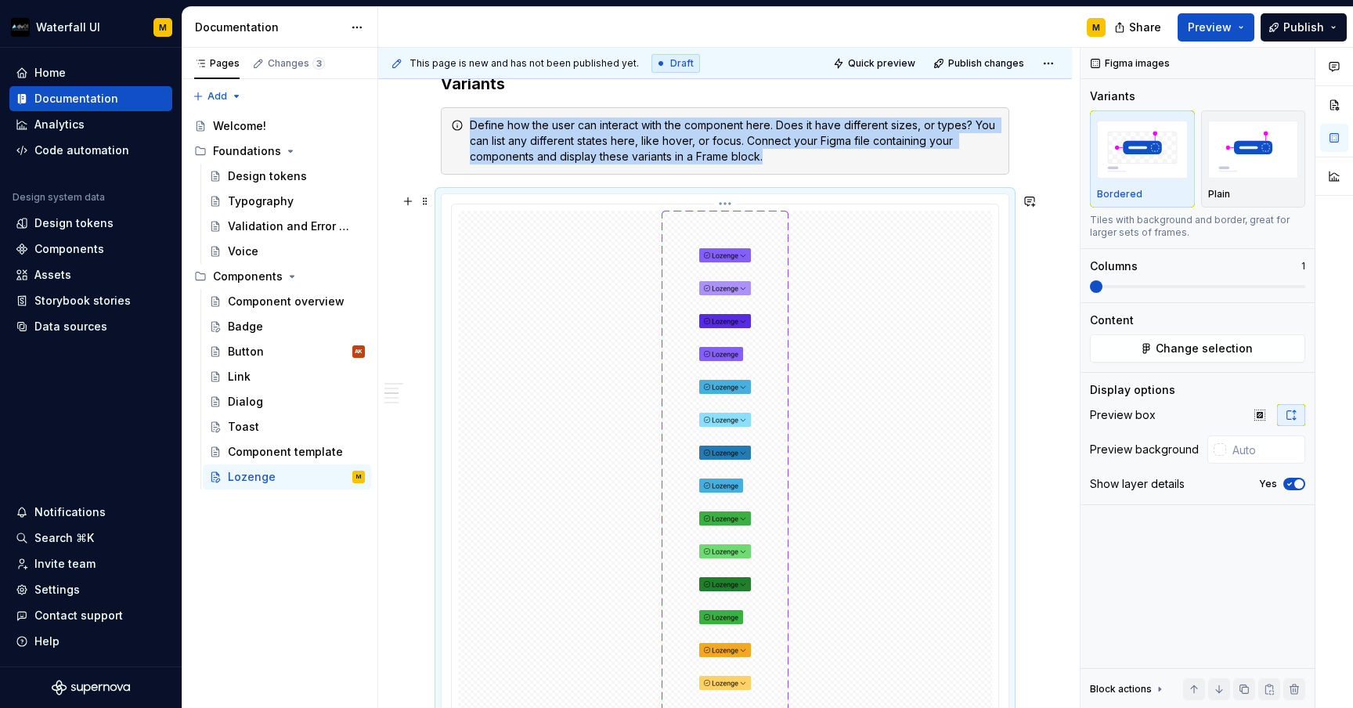
scroll to position [1017, 0]
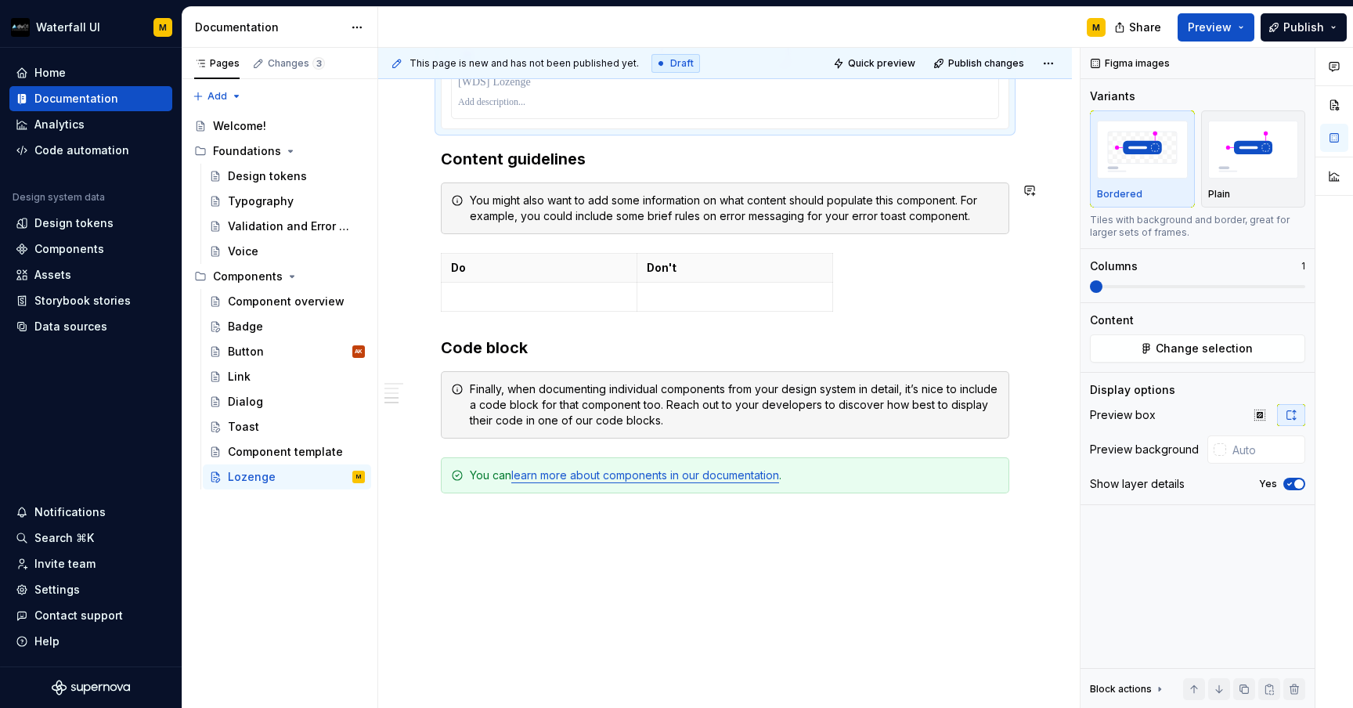
scroll to position [2331, 0]
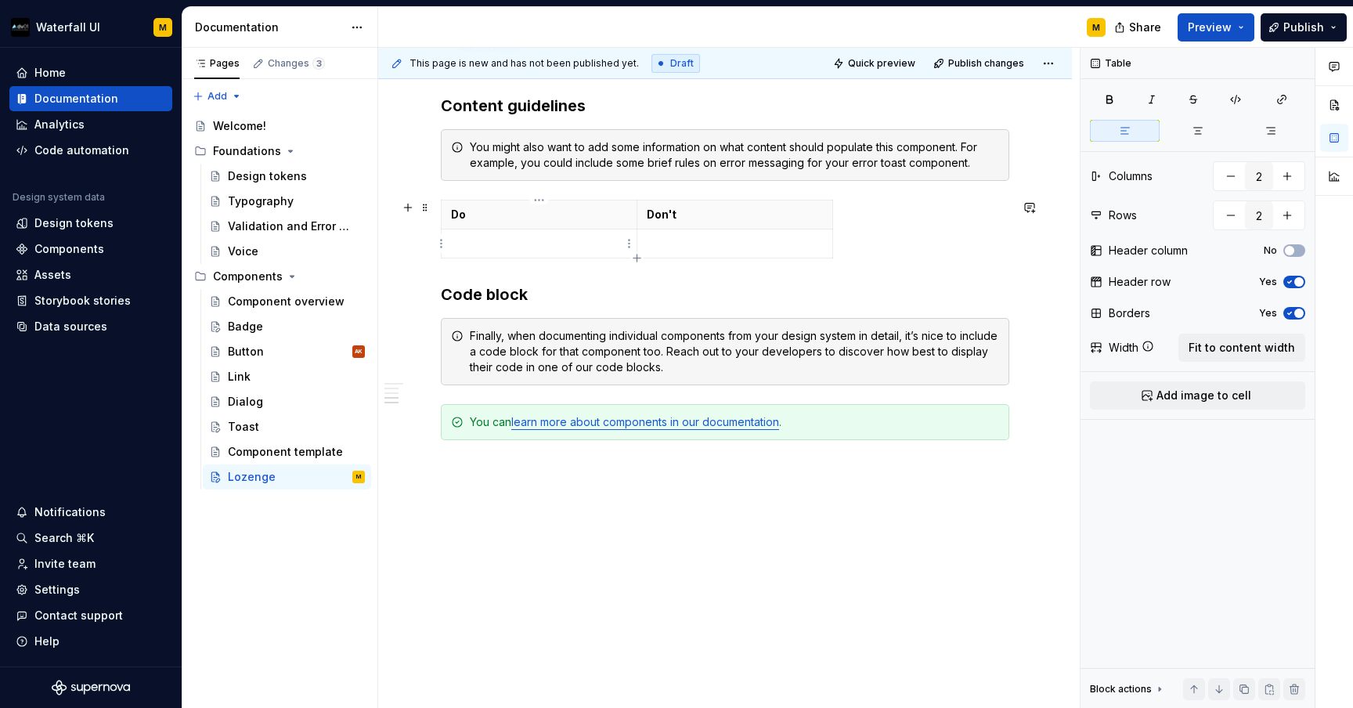
click at [539, 243] on p at bounding box center [539, 244] width 176 height 16
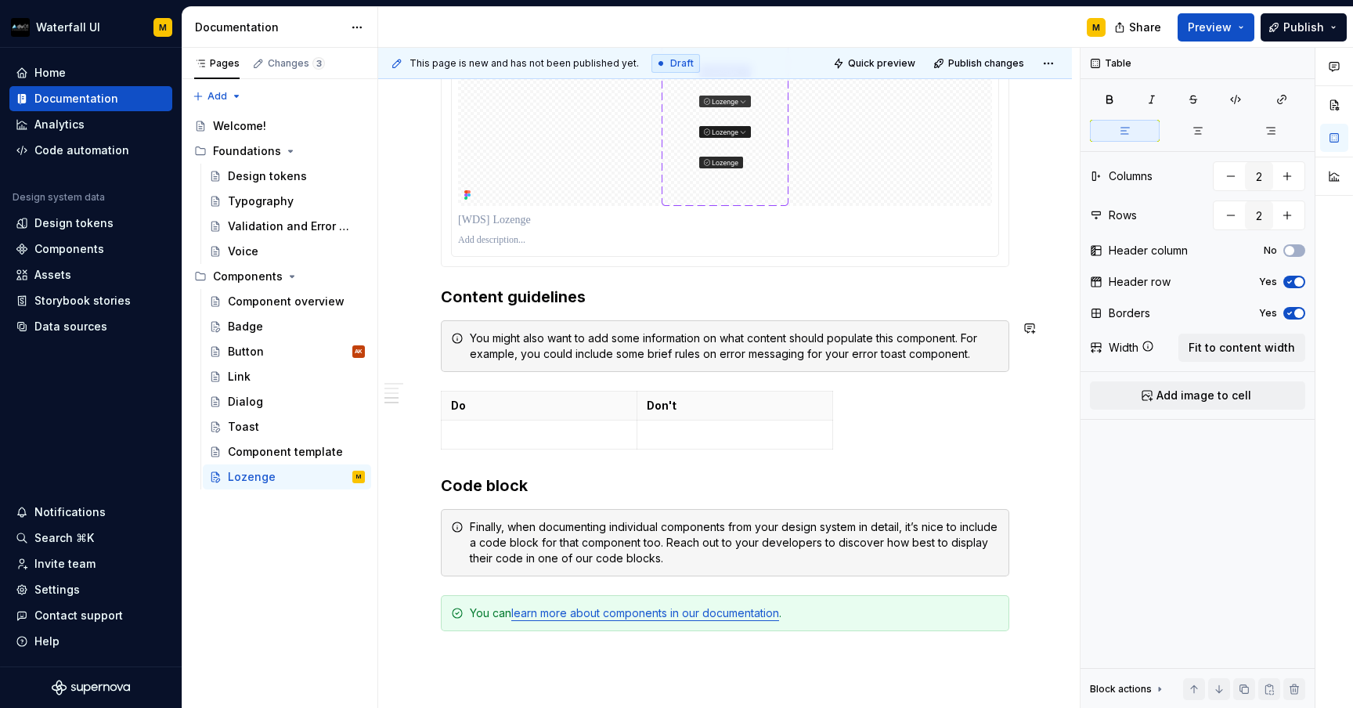
scroll to position [2132, 0]
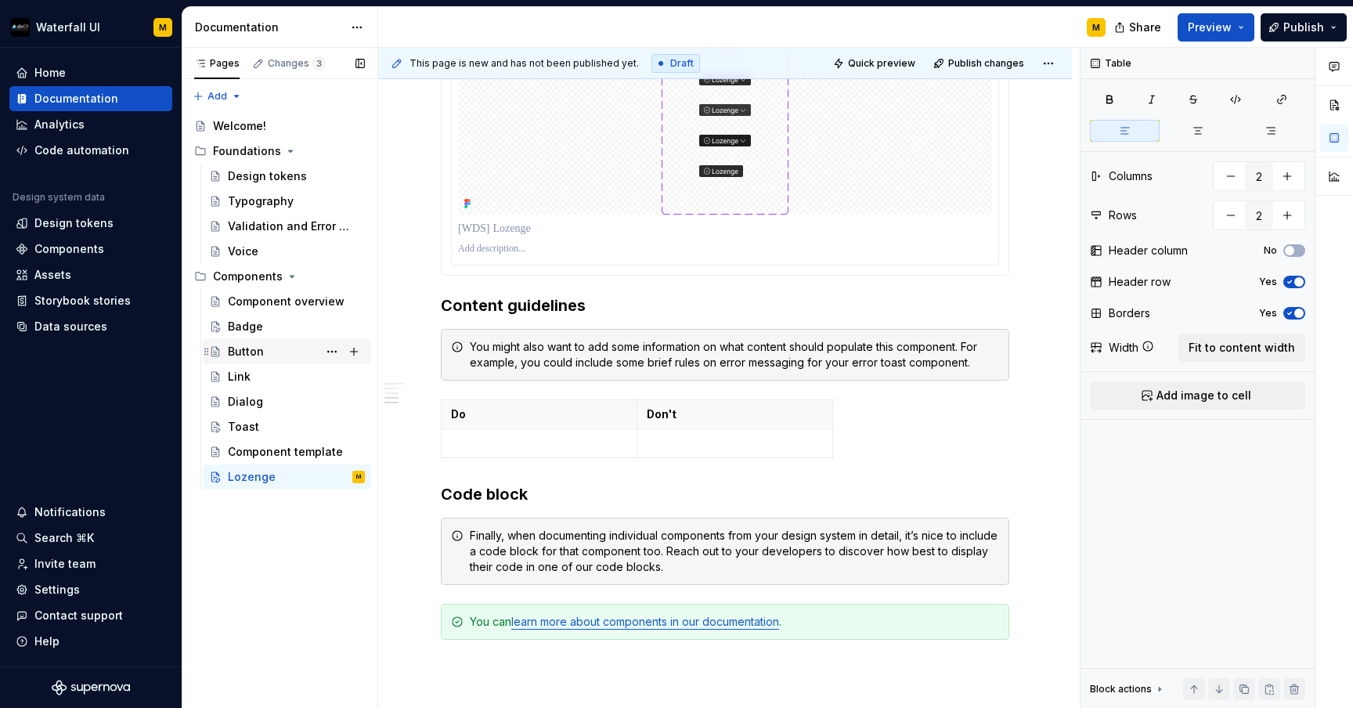
click at [245, 350] on div "Button" at bounding box center [246, 352] width 36 height 16
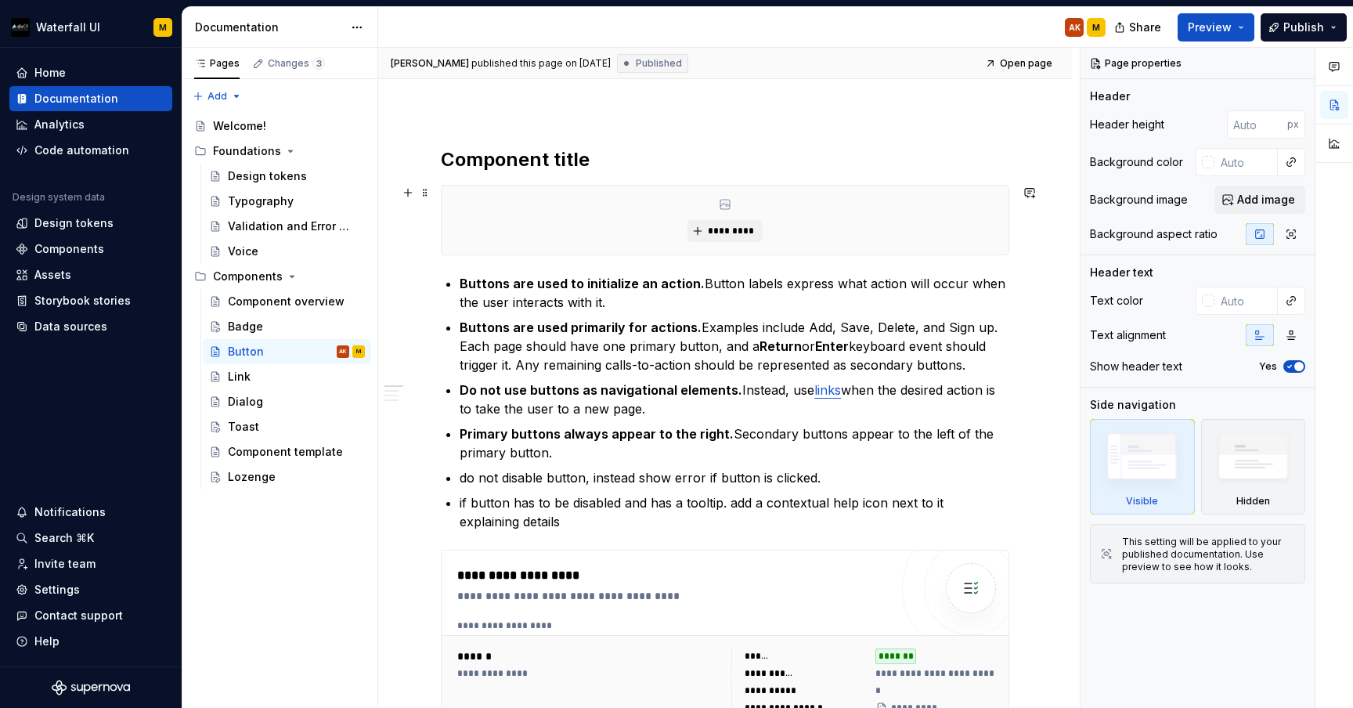
scroll to position [352, 0]
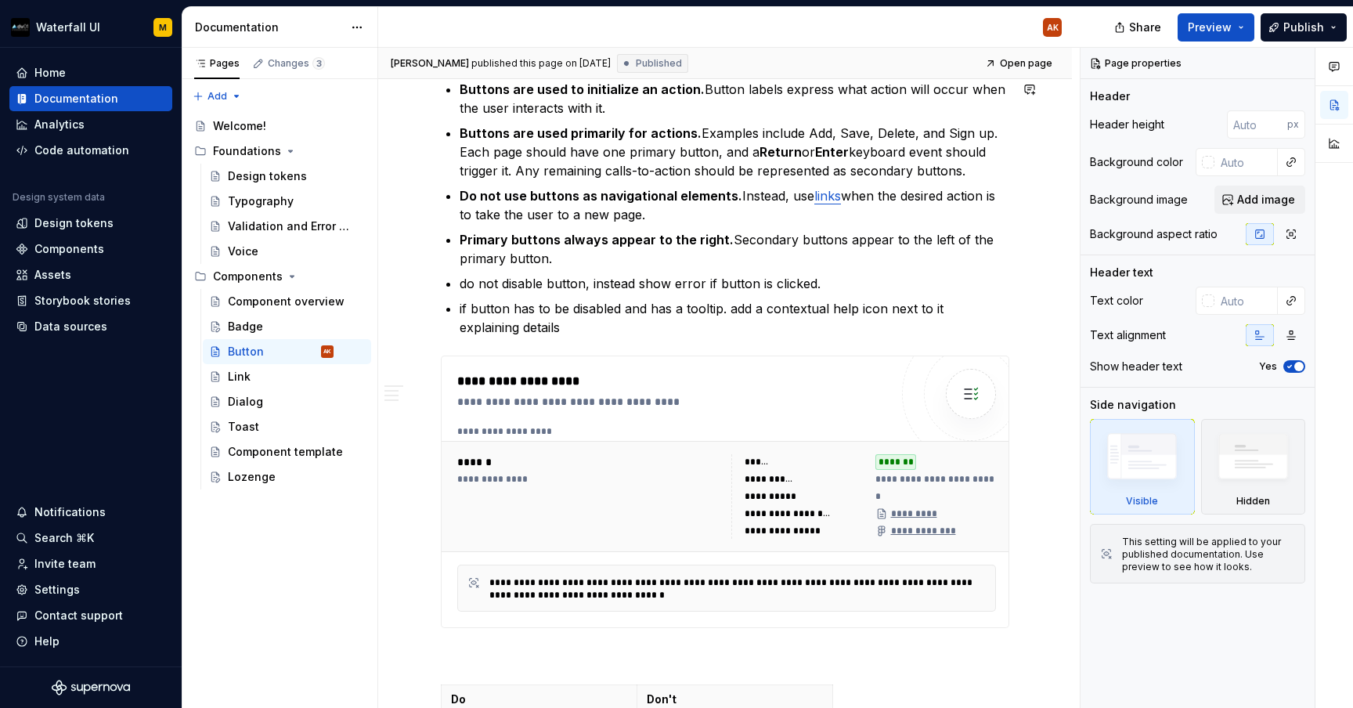
type textarea "*"
